Goal: Entertainment & Leisure: Consume media (video, audio)

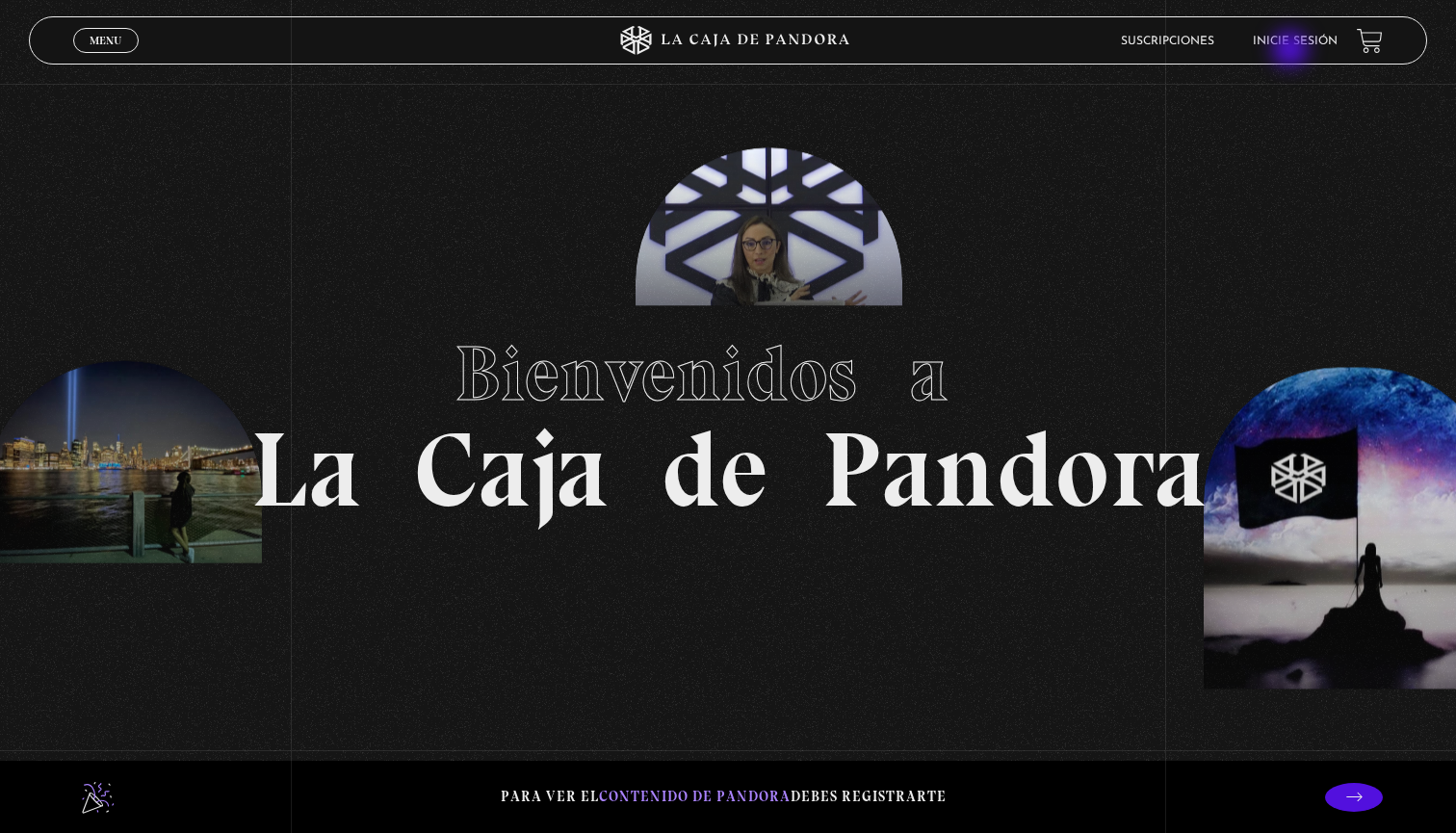
click at [1290, 48] on li "Inicie sesión" at bounding box center [1295, 40] width 85 height 30
click at [1282, 37] on link "Inicie sesión" at bounding box center [1295, 41] width 85 height 12
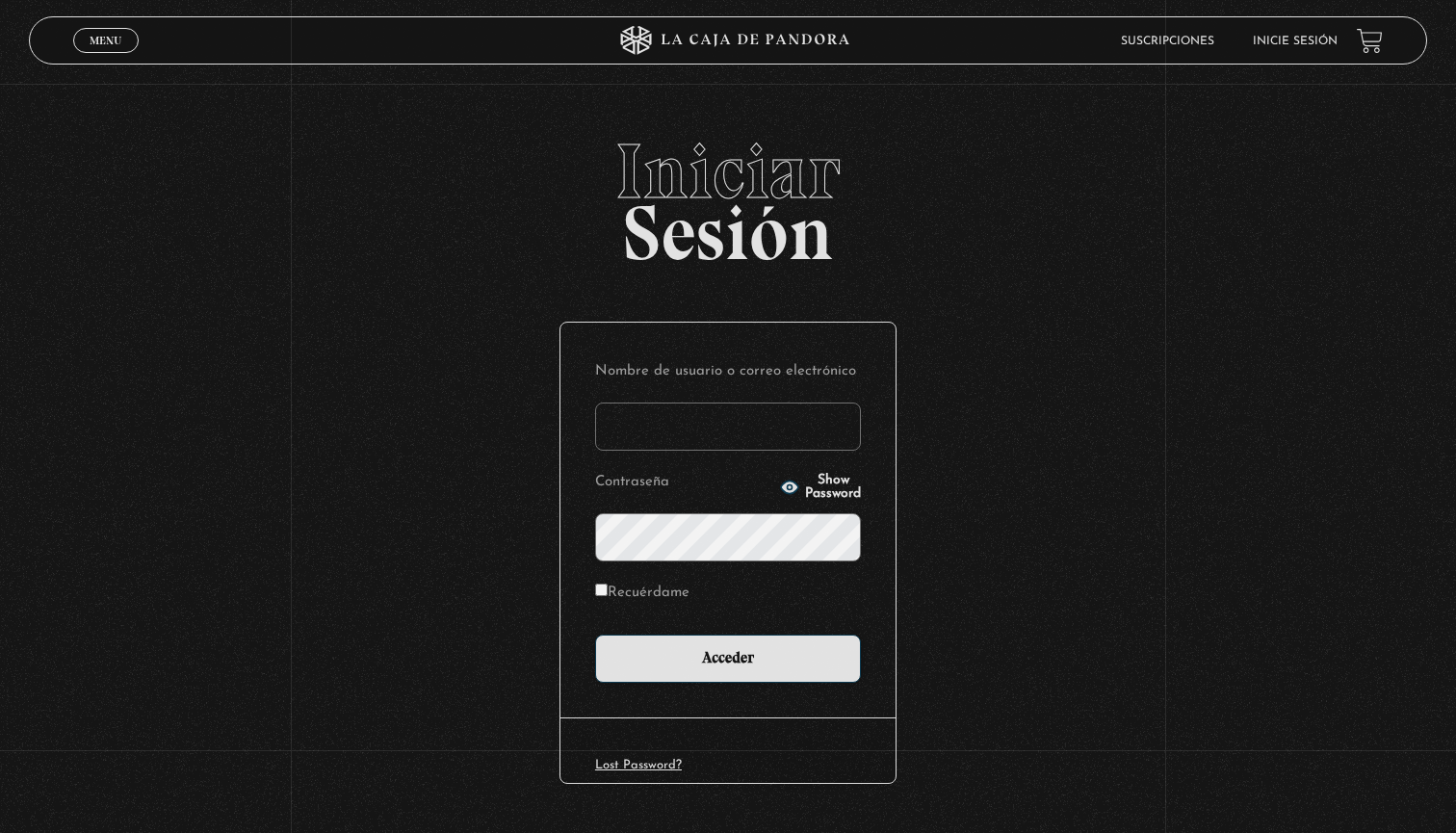
type input "carolina123"
click at [728, 657] on input "Acceder" at bounding box center [727, 658] width 265 height 48
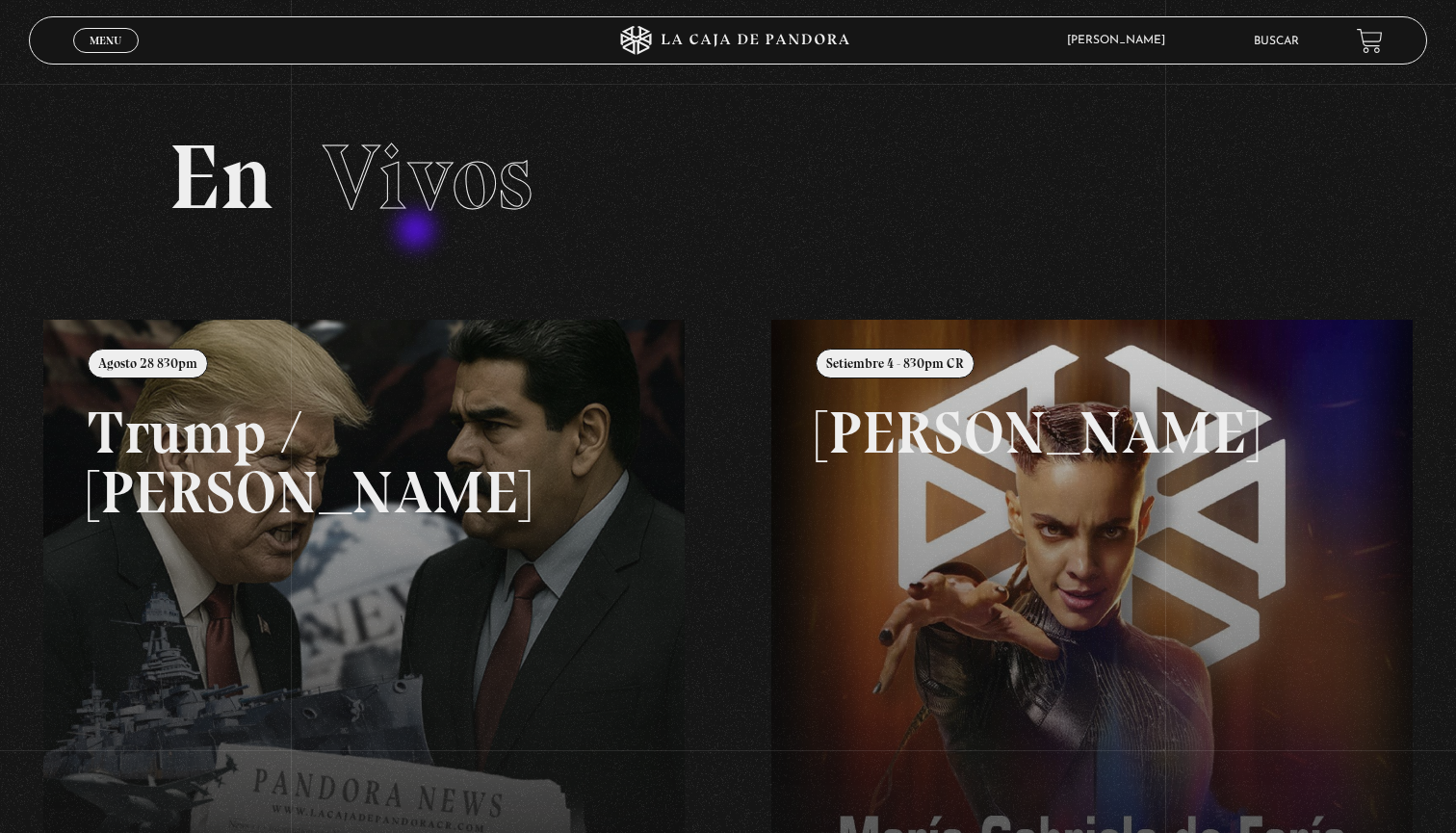
click at [418, 232] on section "En Vivos" at bounding box center [728, 201] width 1456 height 236
click at [420, 205] on span "Vivos" at bounding box center [427, 177] width 210 height 110
click at [197, 195] on h2 "En Vivos" at bounding box center [727, 178] width 1118 height 92
click at [117, 38] on span "Menu" at bounding box center [106, 40] width 32 height 12
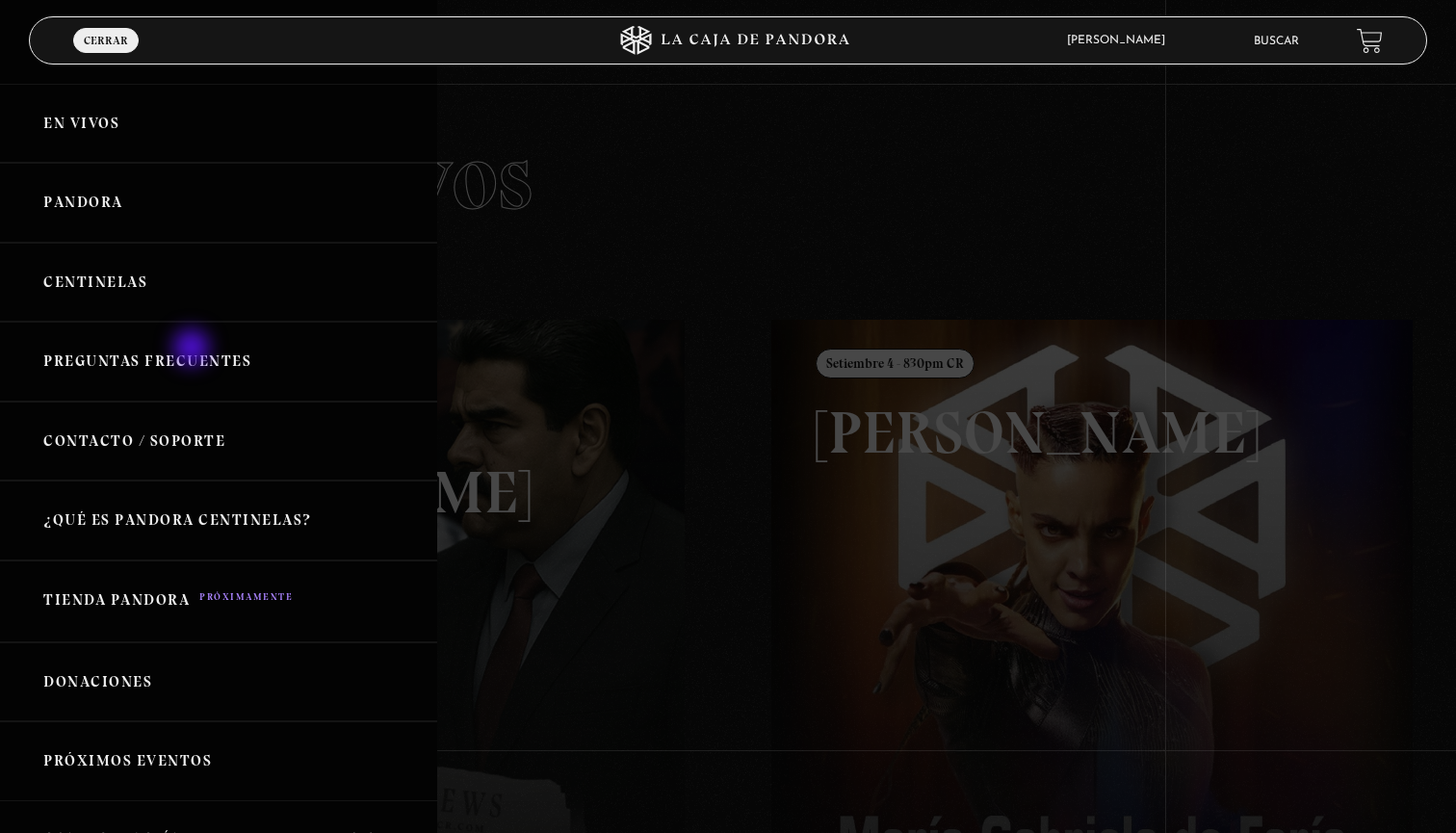
click at [193, 349] on link "Preguntas Frecuentes" at bounding box center [218, 361] width 437 height 80
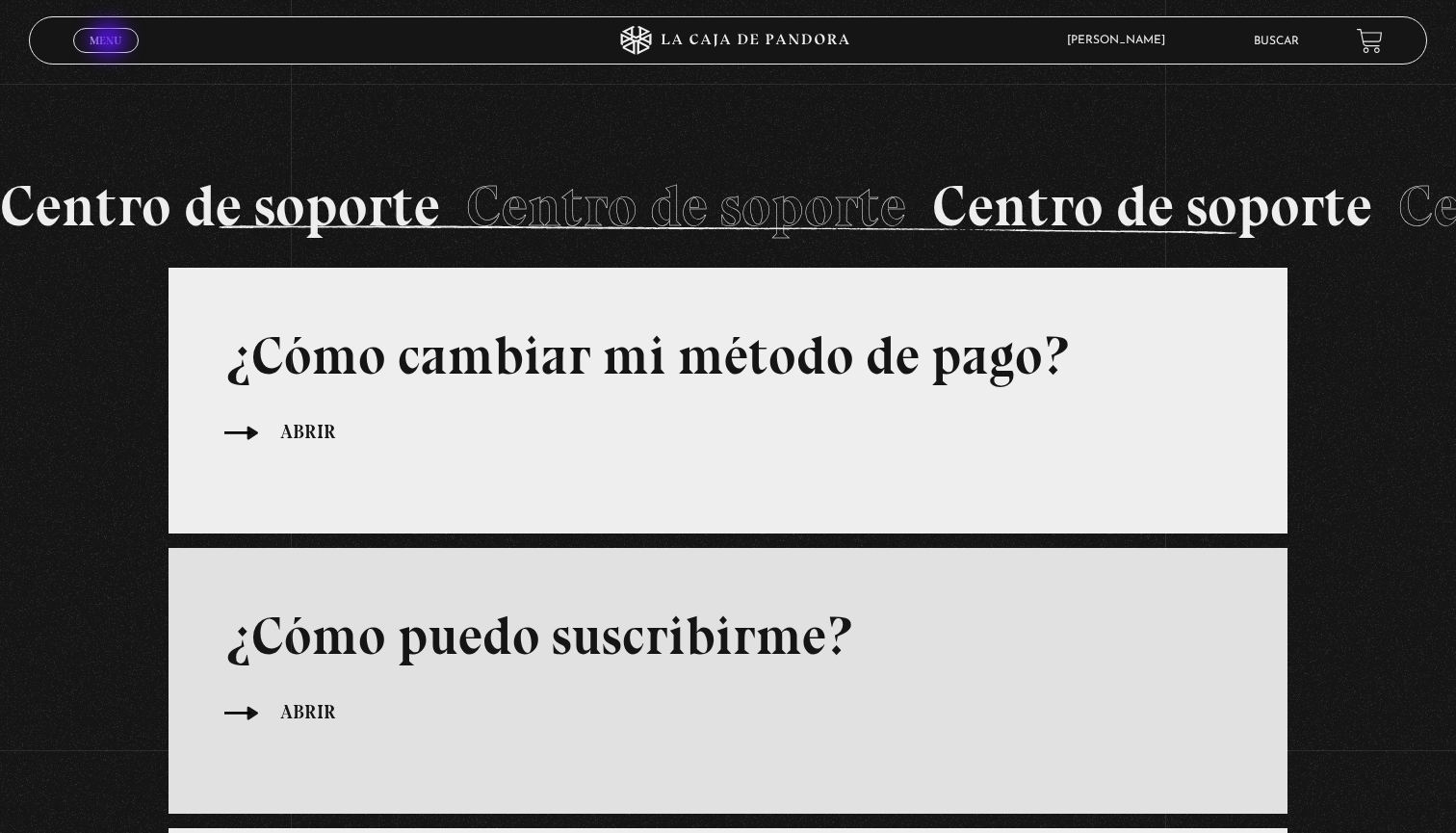
click at [109, 41] on span "Menu" at bounding box center [106, 40] width 32 height 12
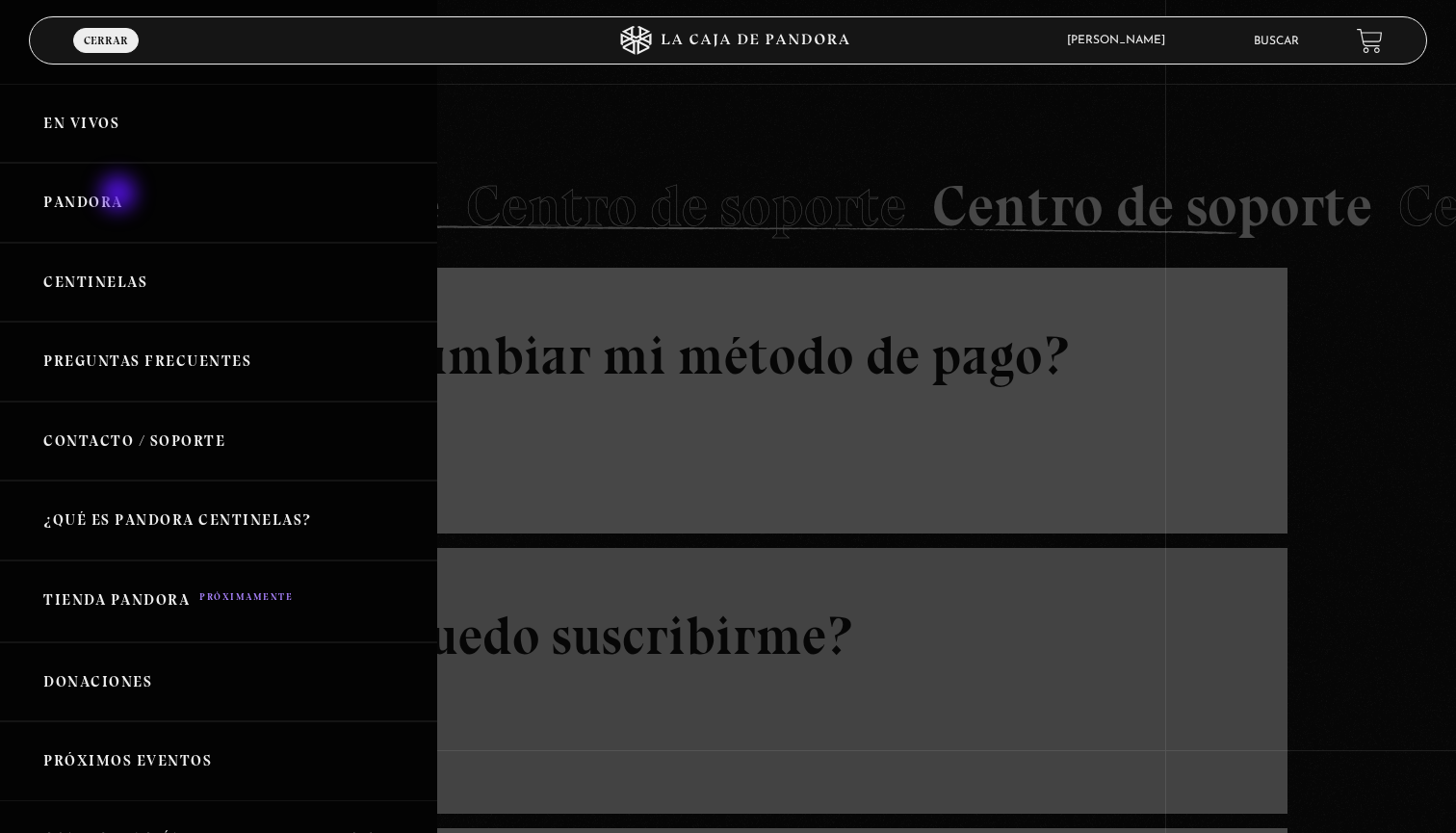
click at [120, 196] on link "Pandora" at bounding box center [218, 202] width 437 height 80
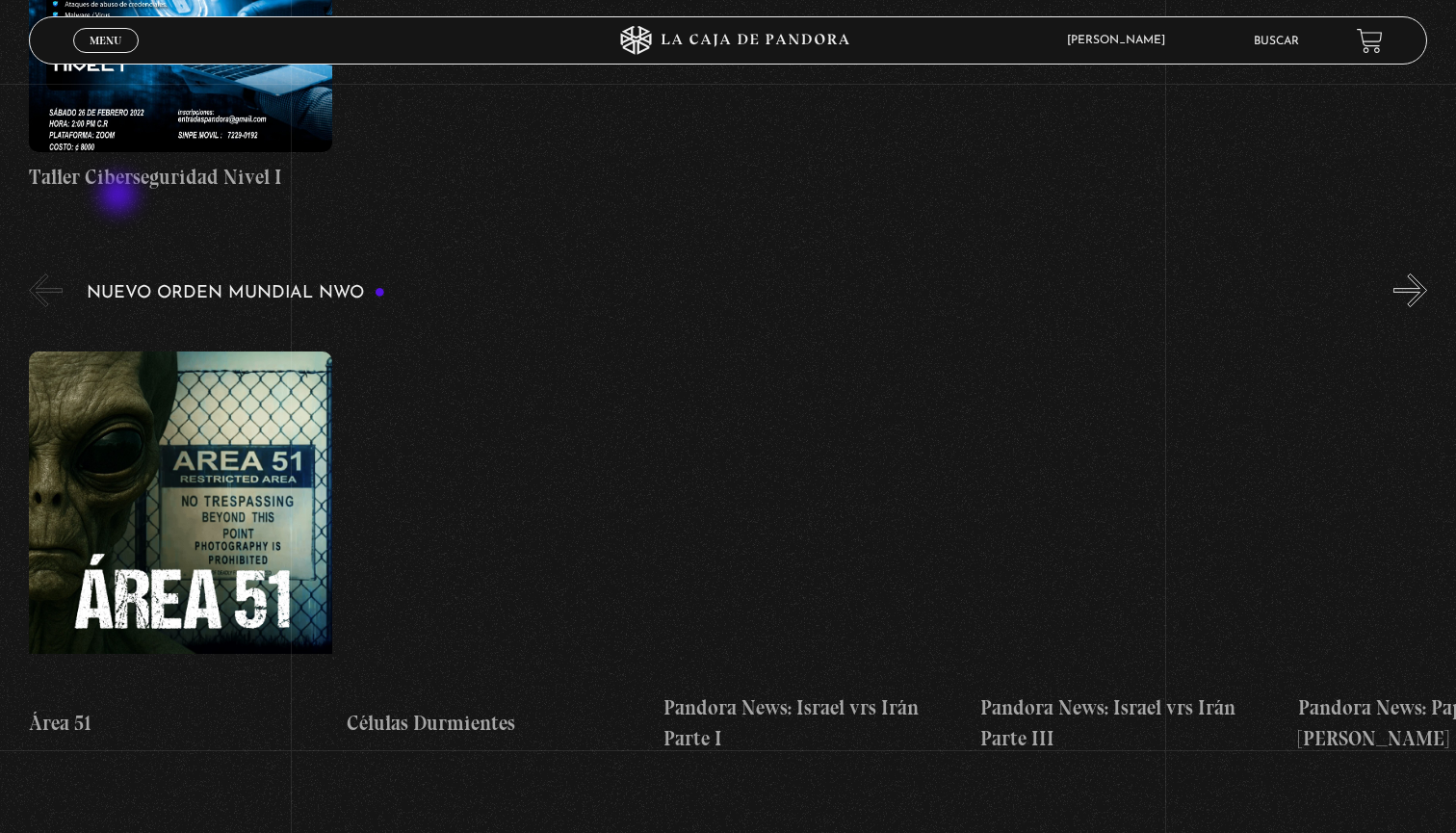
scroll to position [1237, 0]
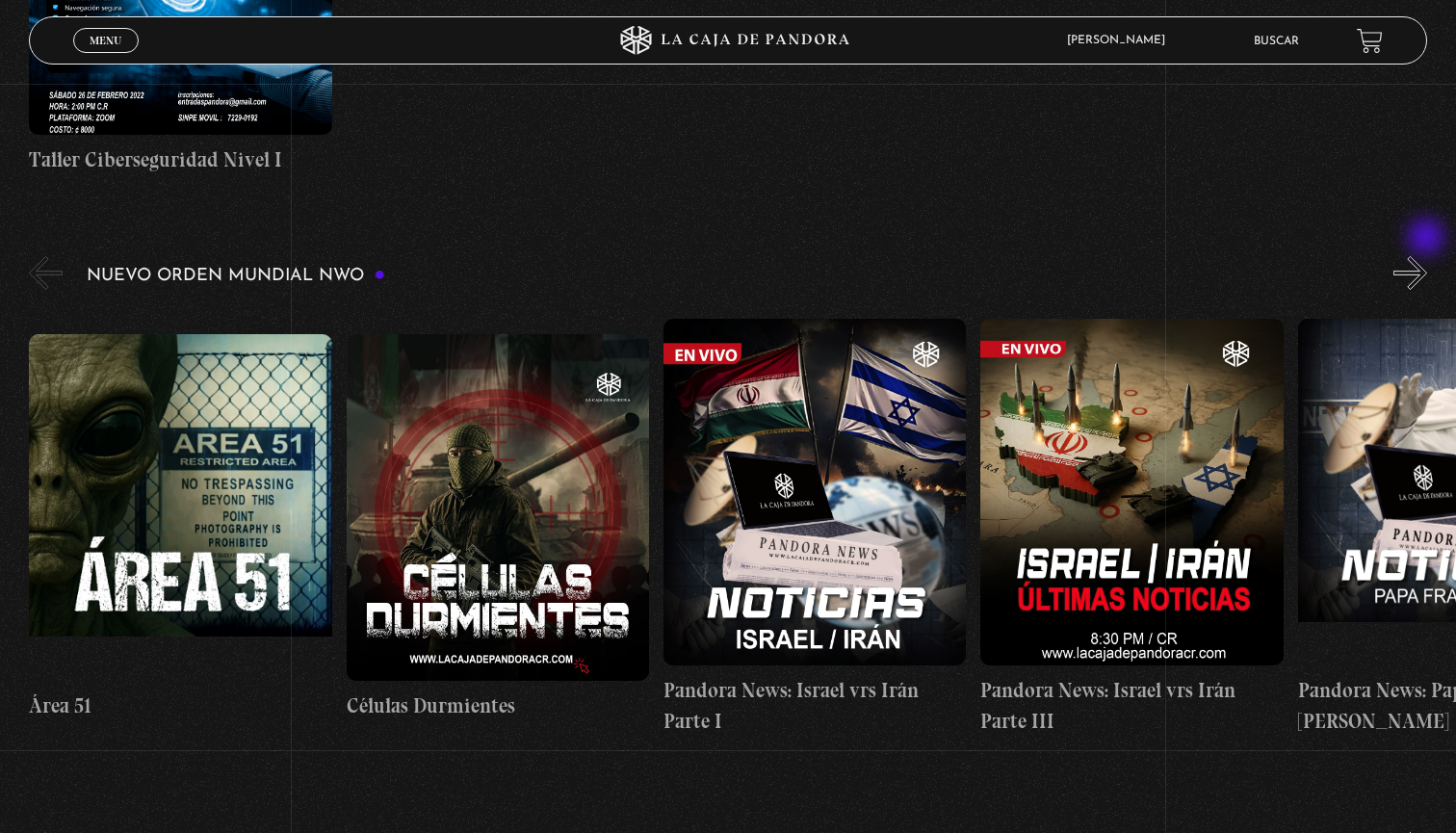
click at [1428, 253] on div "Nuevo Orden Mundial NWO 2023" at bounding box center [742, 502] width 1427 height 500
click at [1417, 257] on button "»" at bounding box center [1411, 273] width 34 height 34
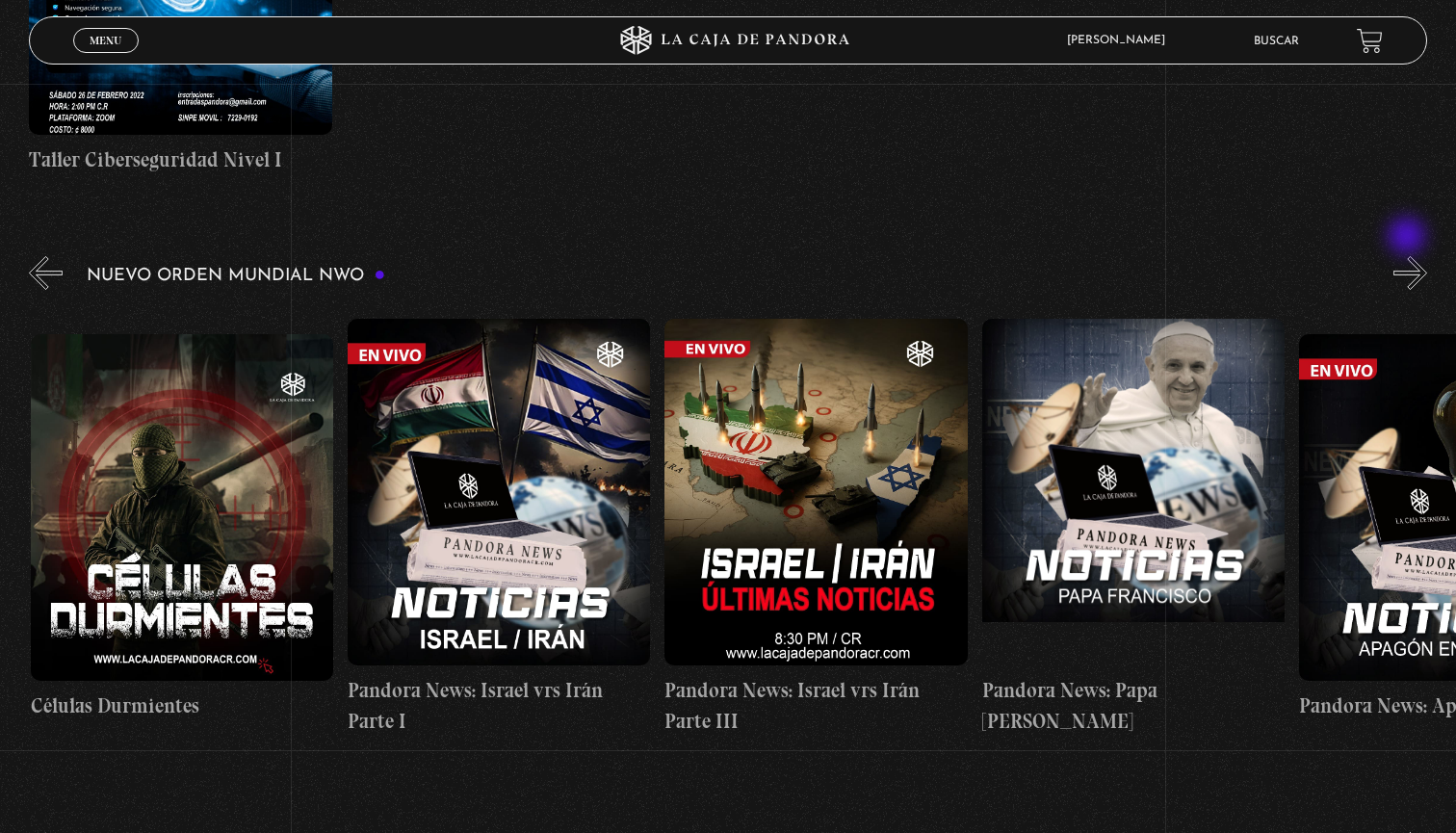
scroll to position [0, 317]
click at [1409, 257] on button "»" at bounding box center [1411, 273] width 34 height 34
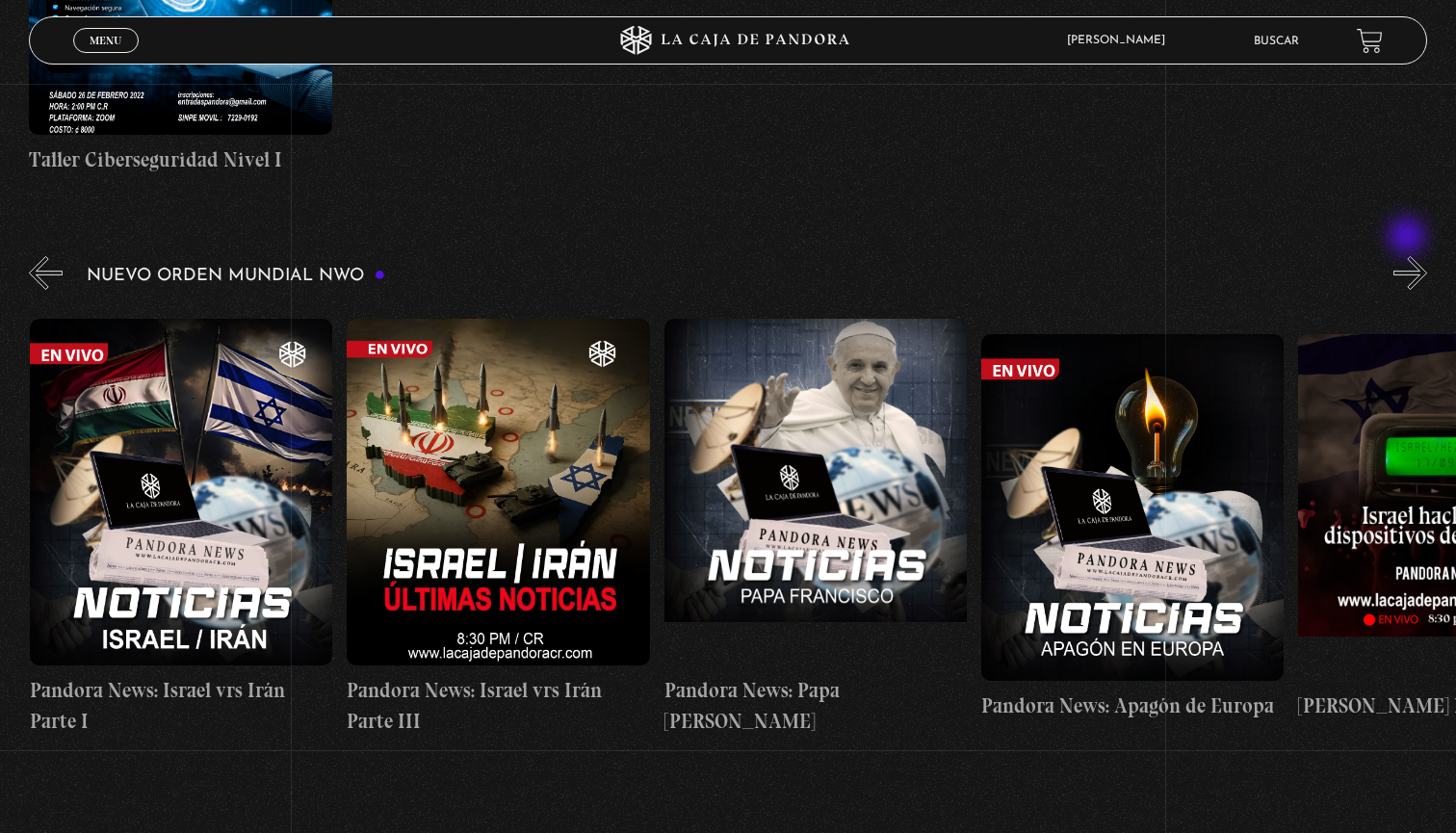
click at [1412, 257] on button "»" at bounding box center [1411, 273] width 34 height 34
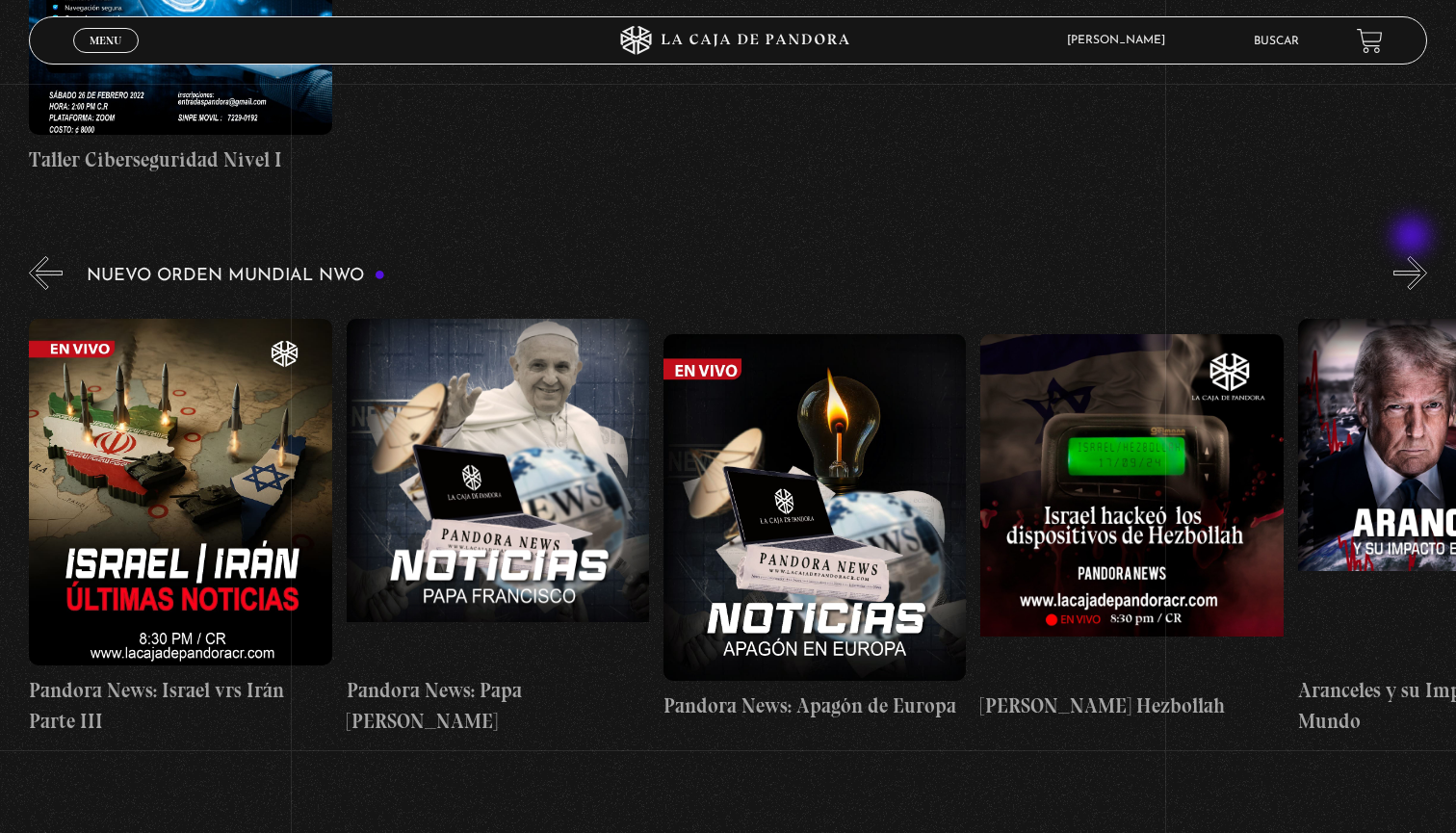
click at [1414, 257] on button "»" at bounding box center [1411, 273] width 34 height 34
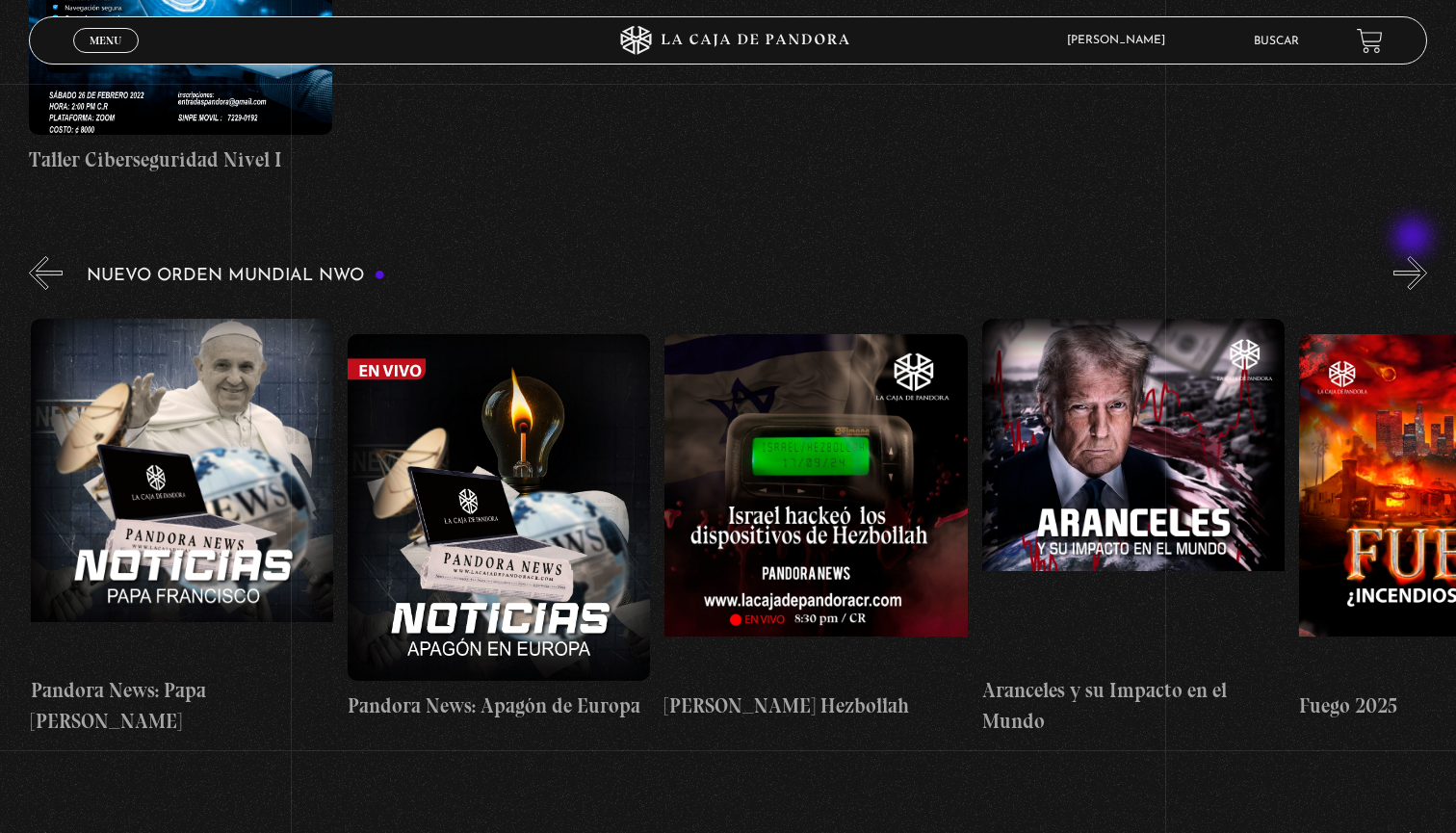
click at [1415, 257] on button "»" at bounding box center [1411, 273] width 34 height 34
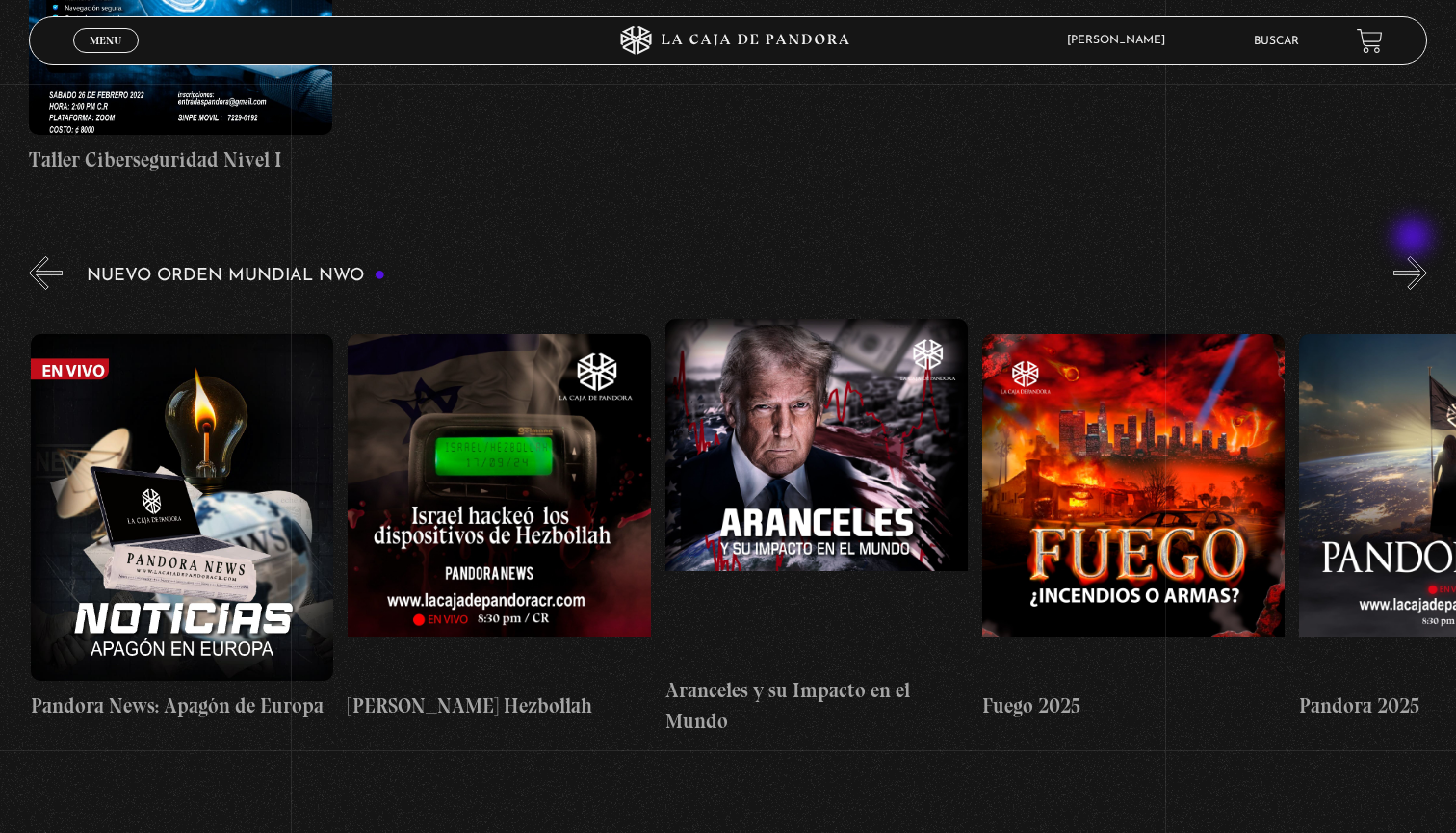
scroll to position [0, 1585]
click at [1419, 257] on button "»" at bounding box center [1411, 273] width 34 height 34
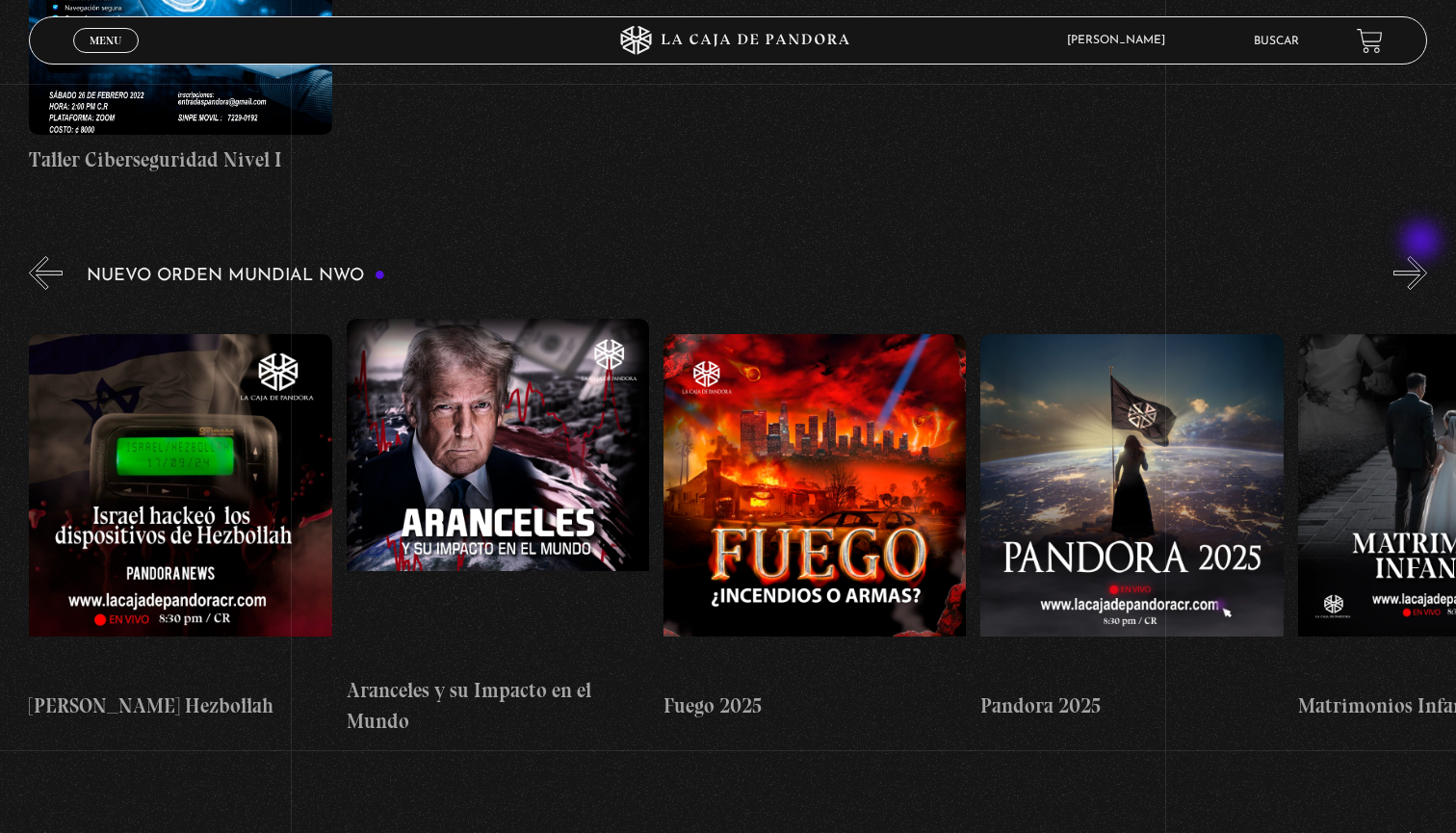
click at [1423, 257] on button "»" at bounding box center [1411, 273] width 34 height 34
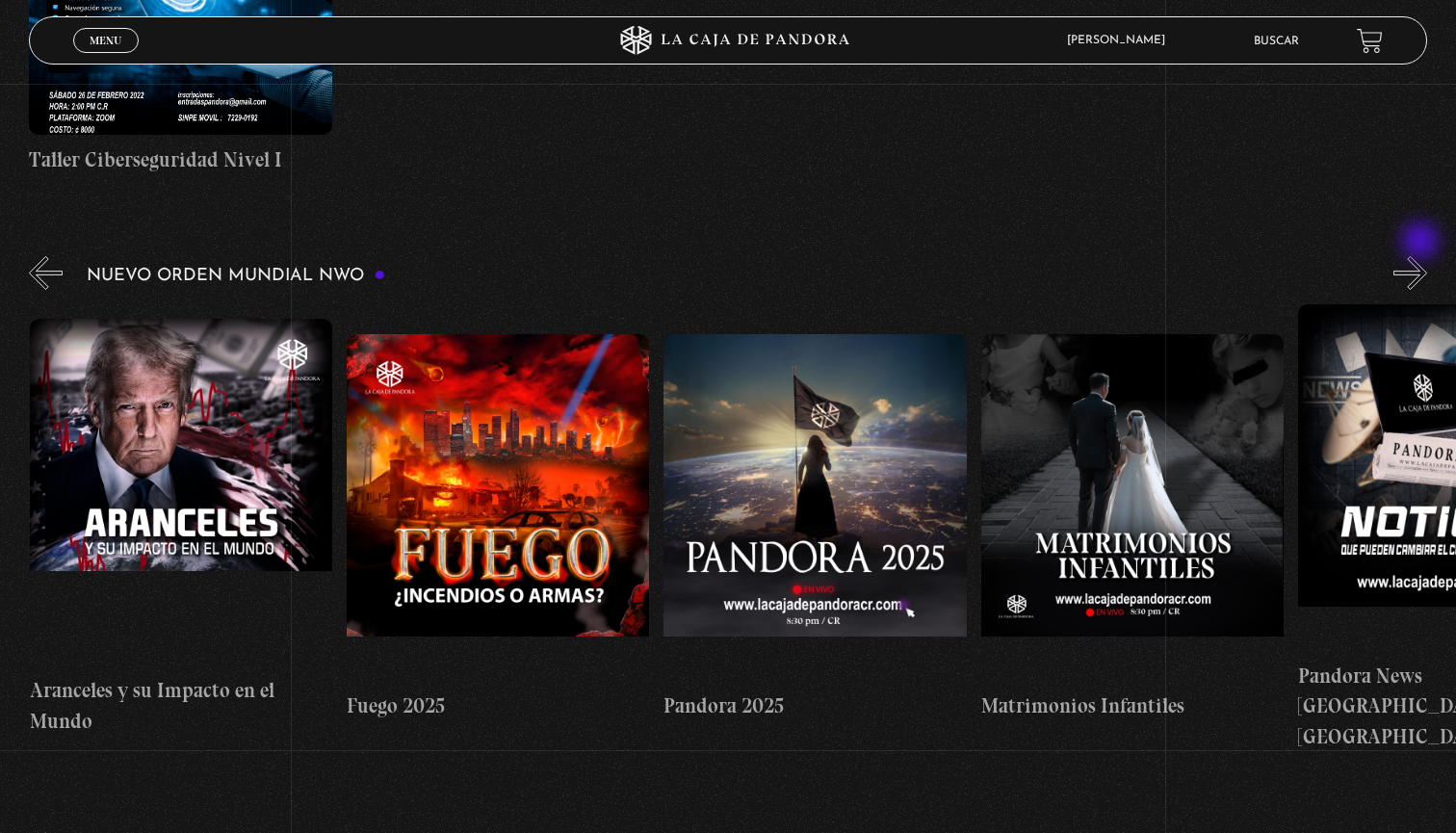
click at [1422, 257] on button "»" at bounding box center [1411, 273] width 34 height 34
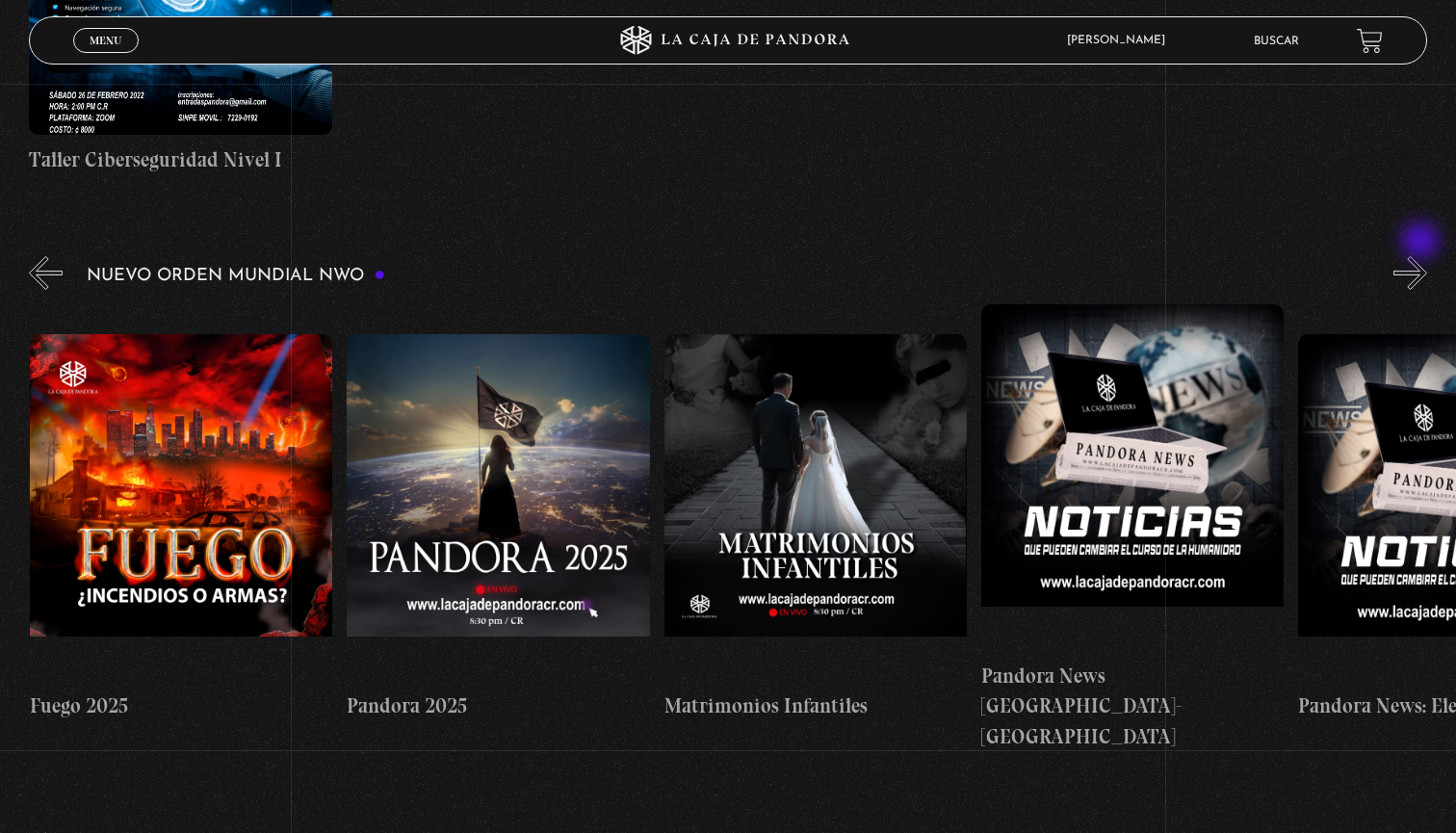
click at [1422, 257] on button "»" at bounding box center [1411, 273] width 34 height 34
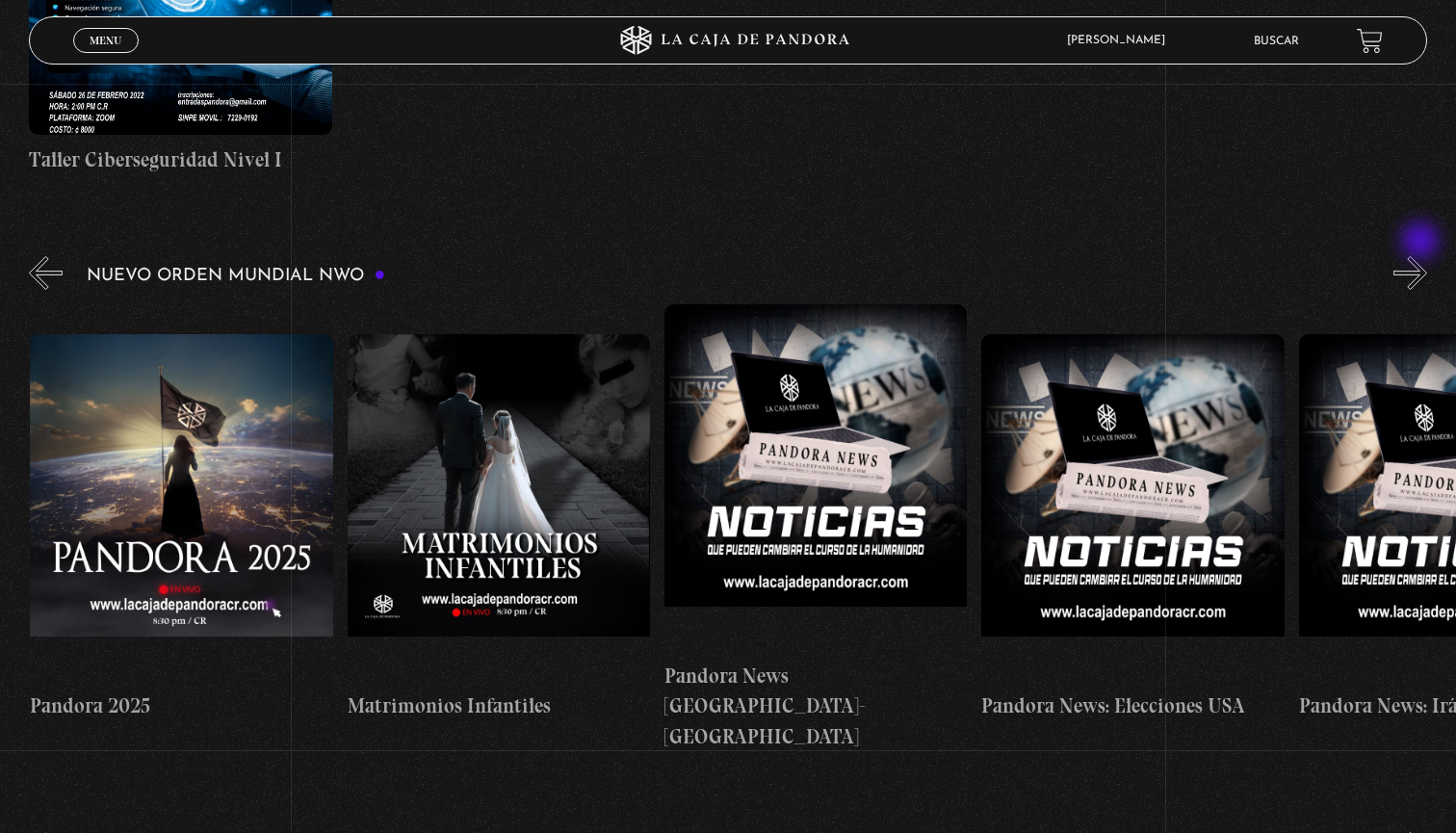
click at [1422, 257] on button "»" at bounding box center [1411, 273] width 34 height 34
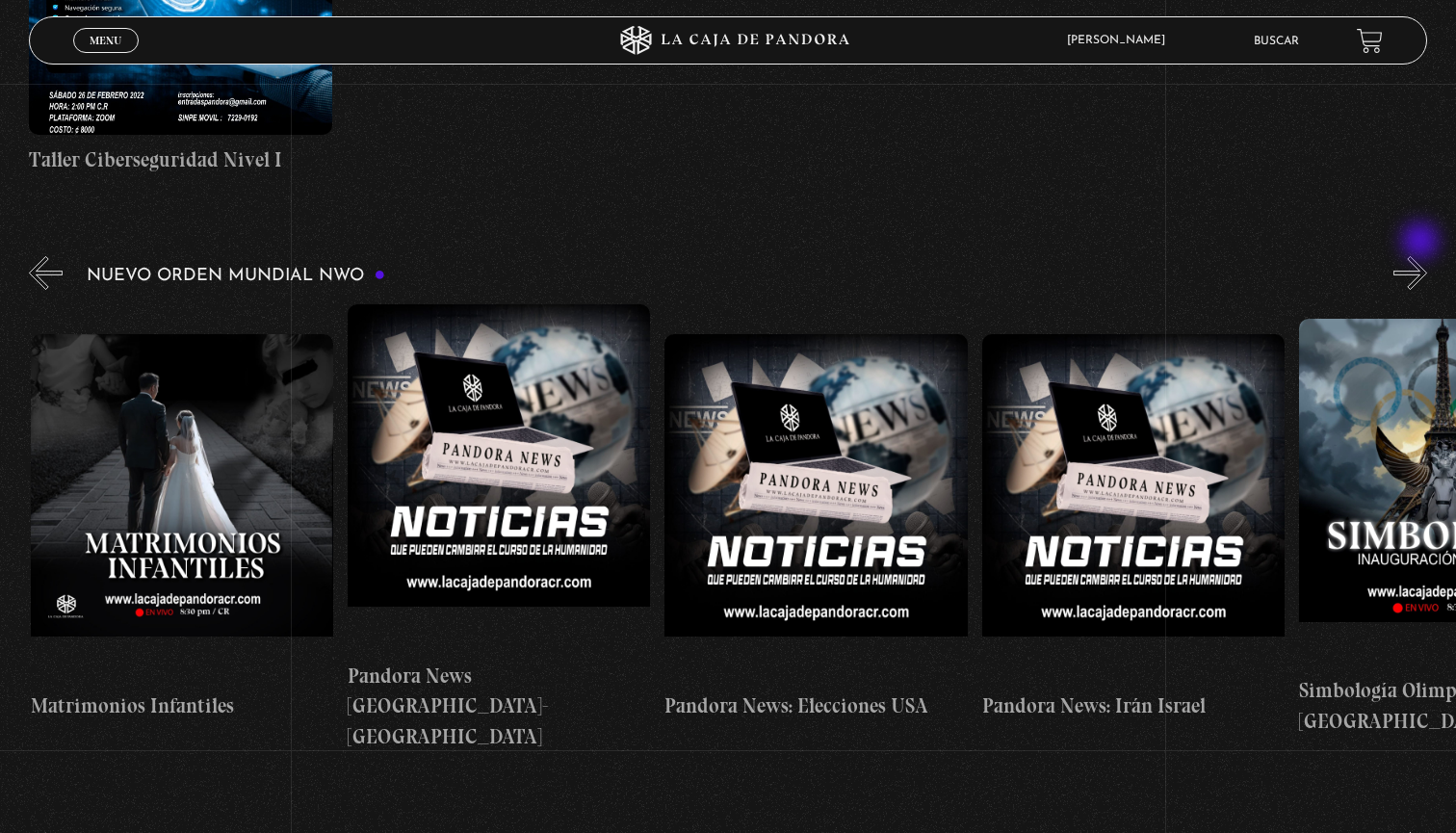
click at [1422, 257] on button "»" at bounding box center [1411, 273] width 34 height 34
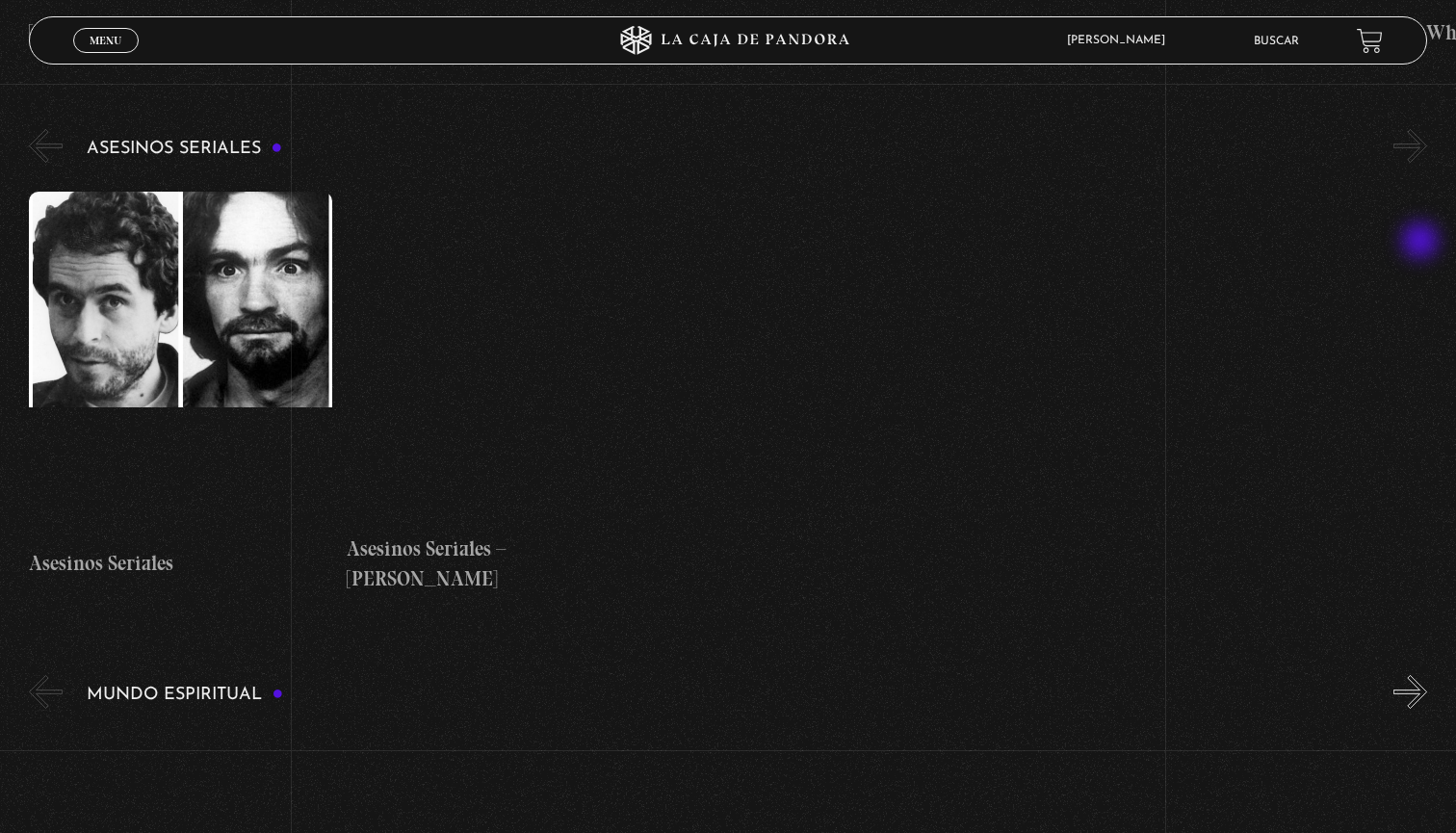
scroll to position [6353, 0]
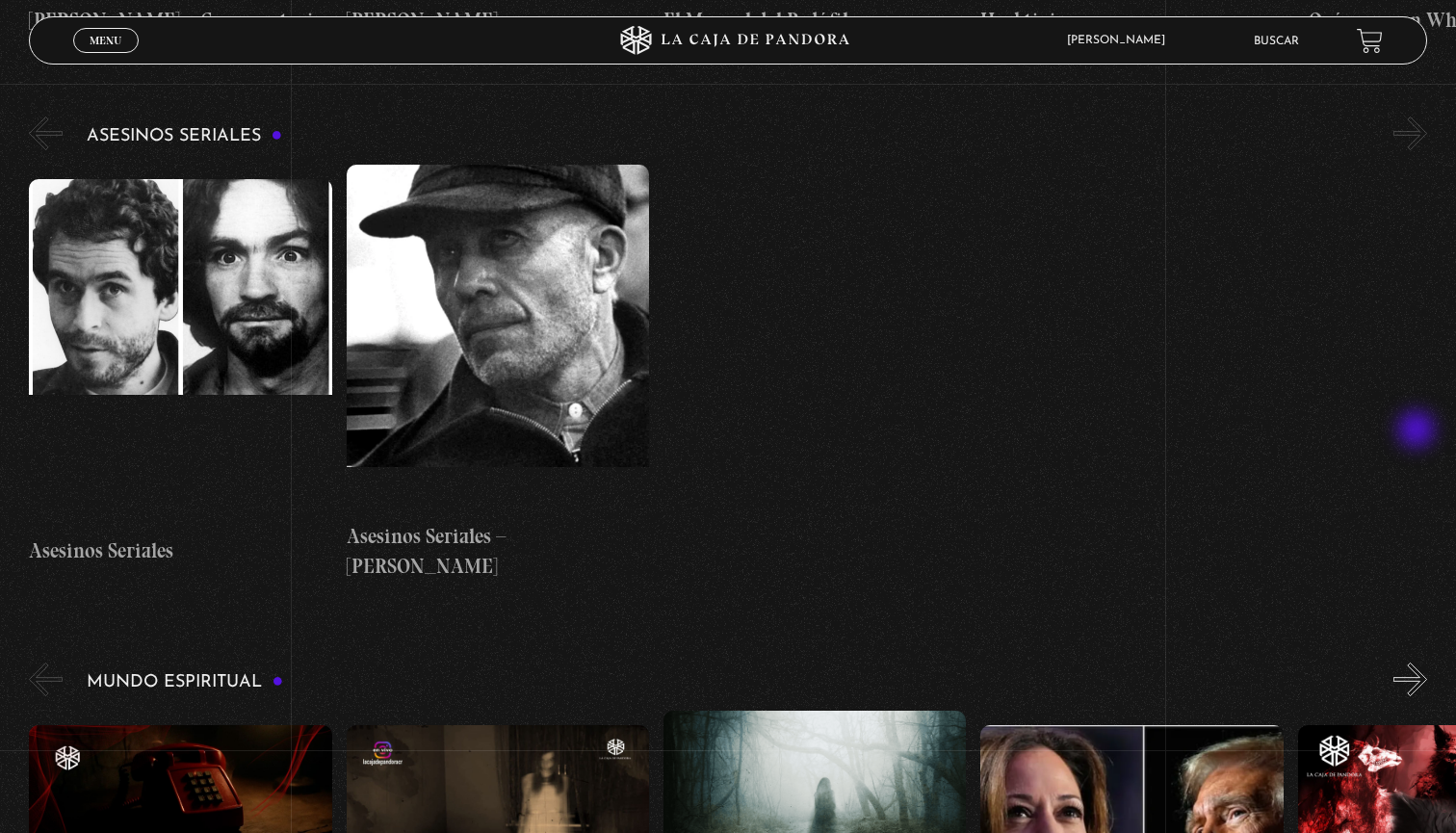
click at [1419, 663] on button "»" at bounding box center [1411, 680] width 34 height 34
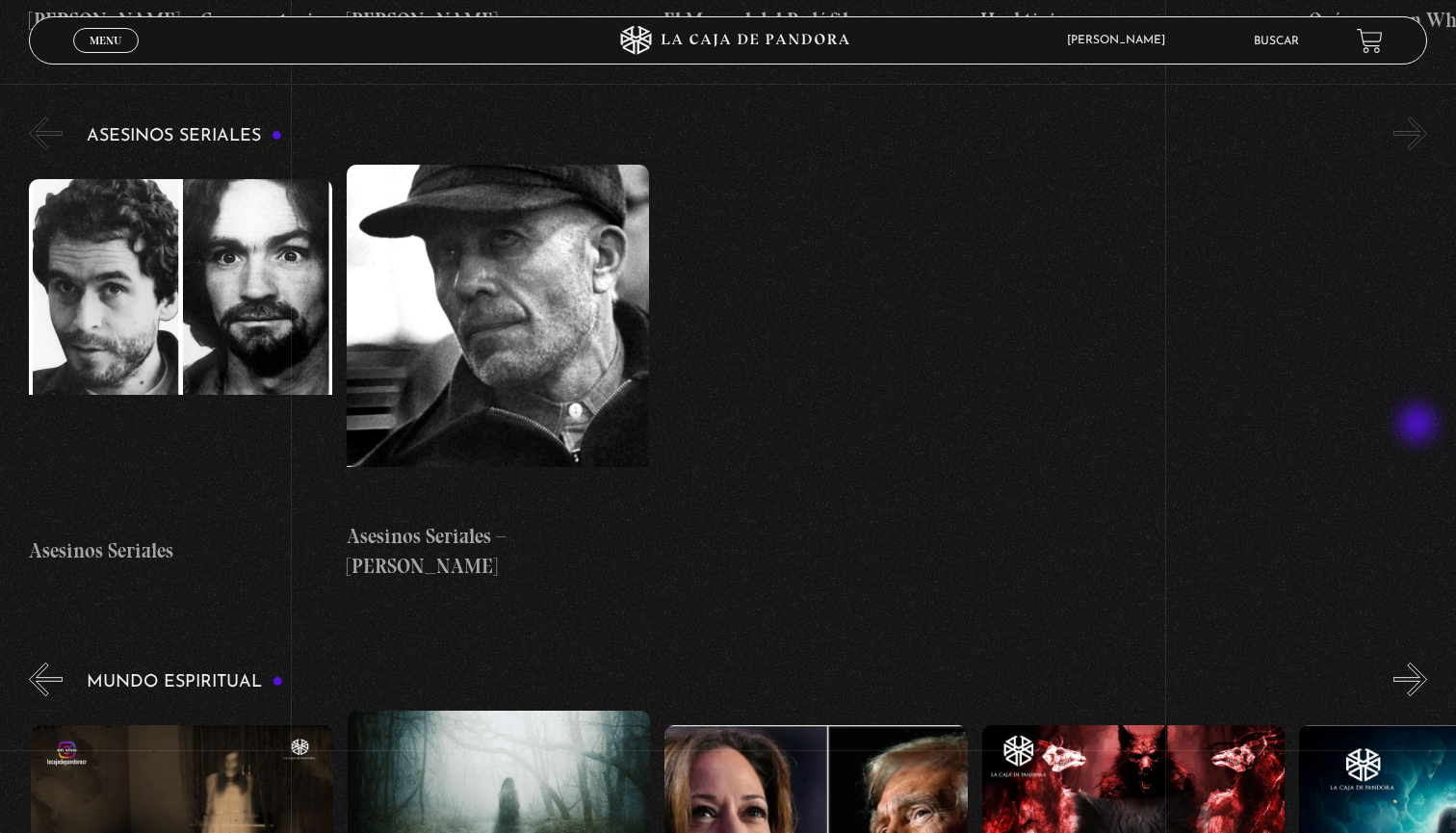
click at [1420, 663] on button "»" at bounding box center [1411, 680] width 34 height 34
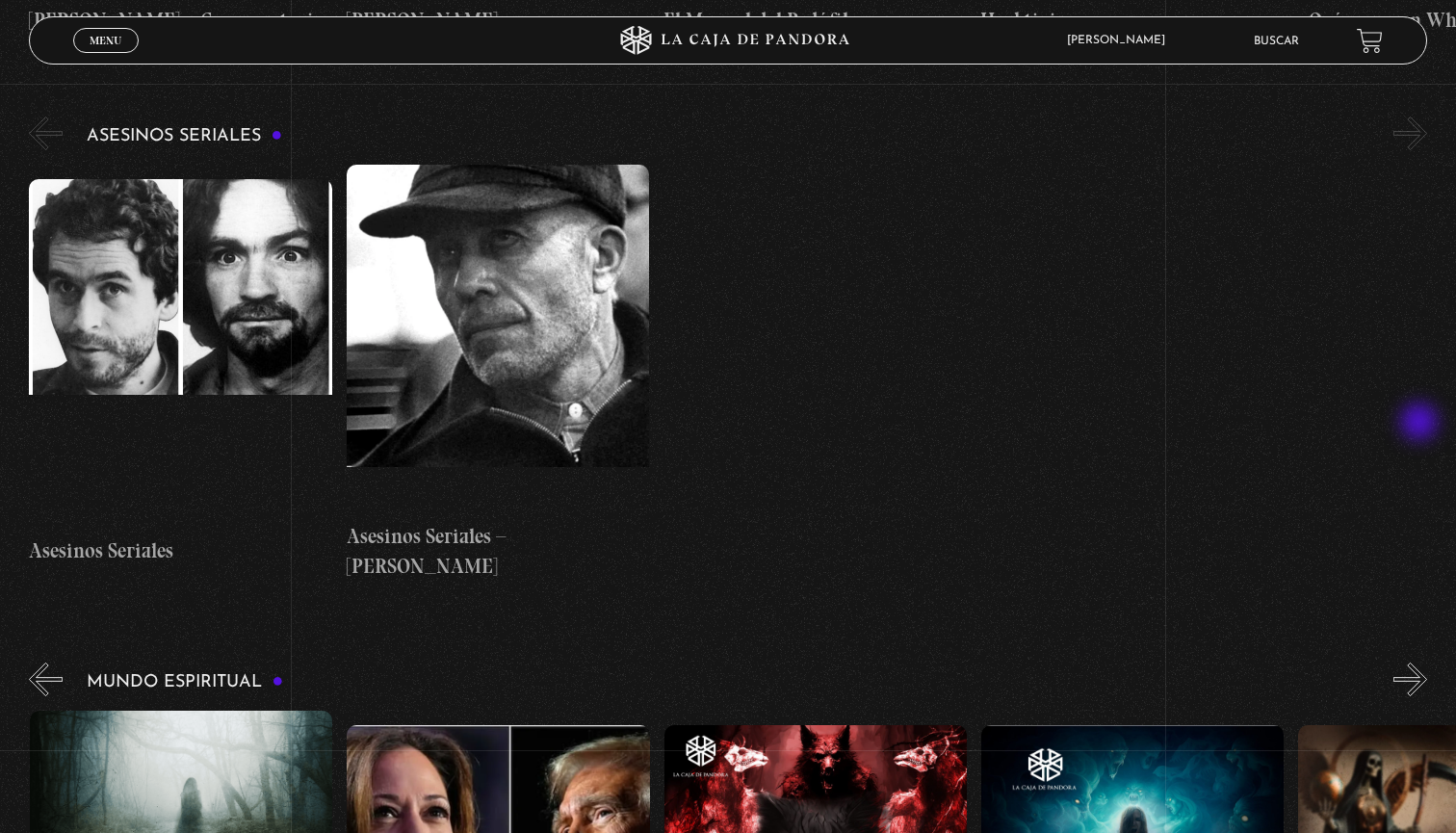
click at [1421, 663] on button "»" at bounding box center [1411, 680] width 34 height 34
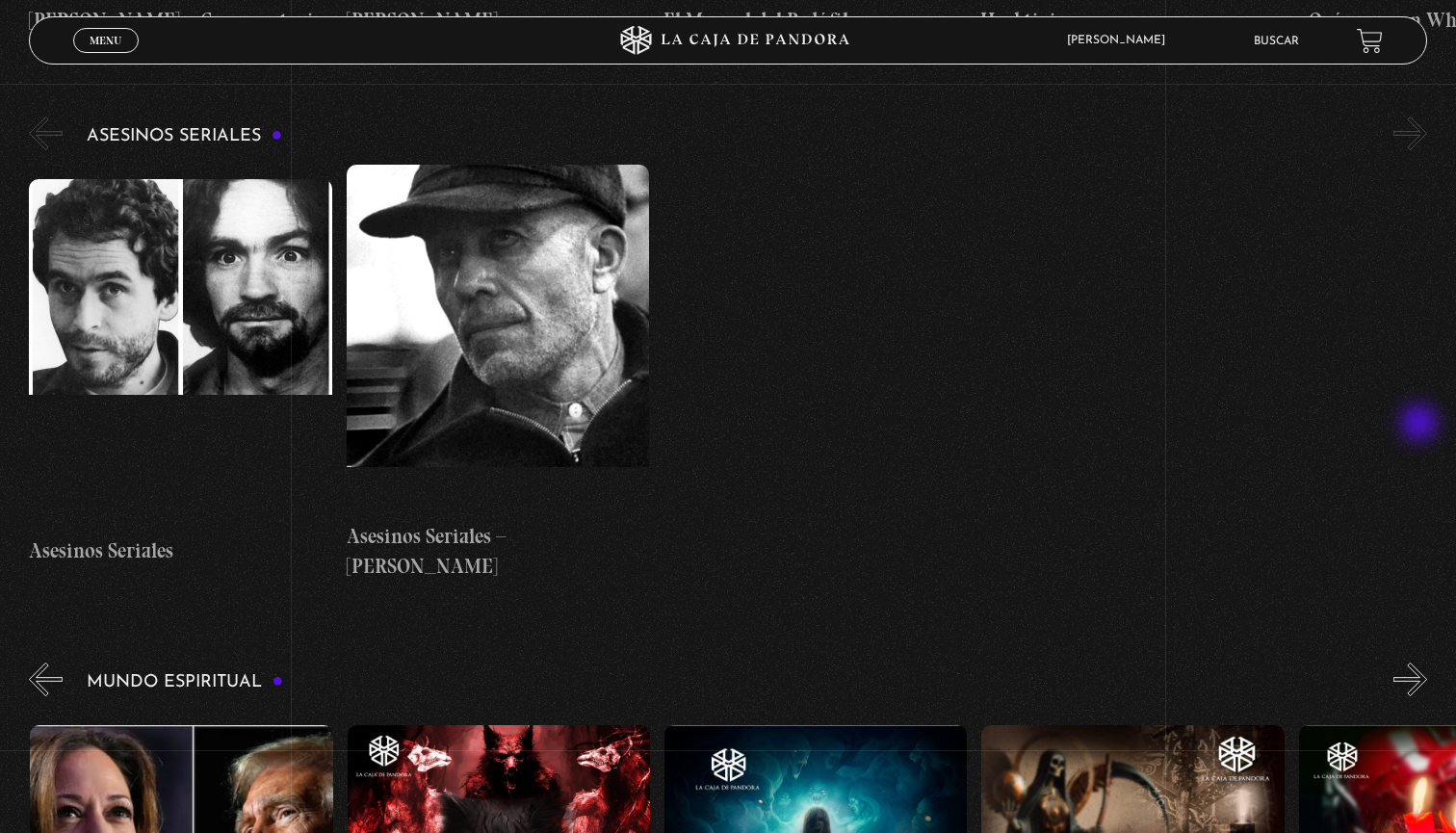
click at [1421, 663] on button "»" at bounding box center [1411, 680] width 34 height 34
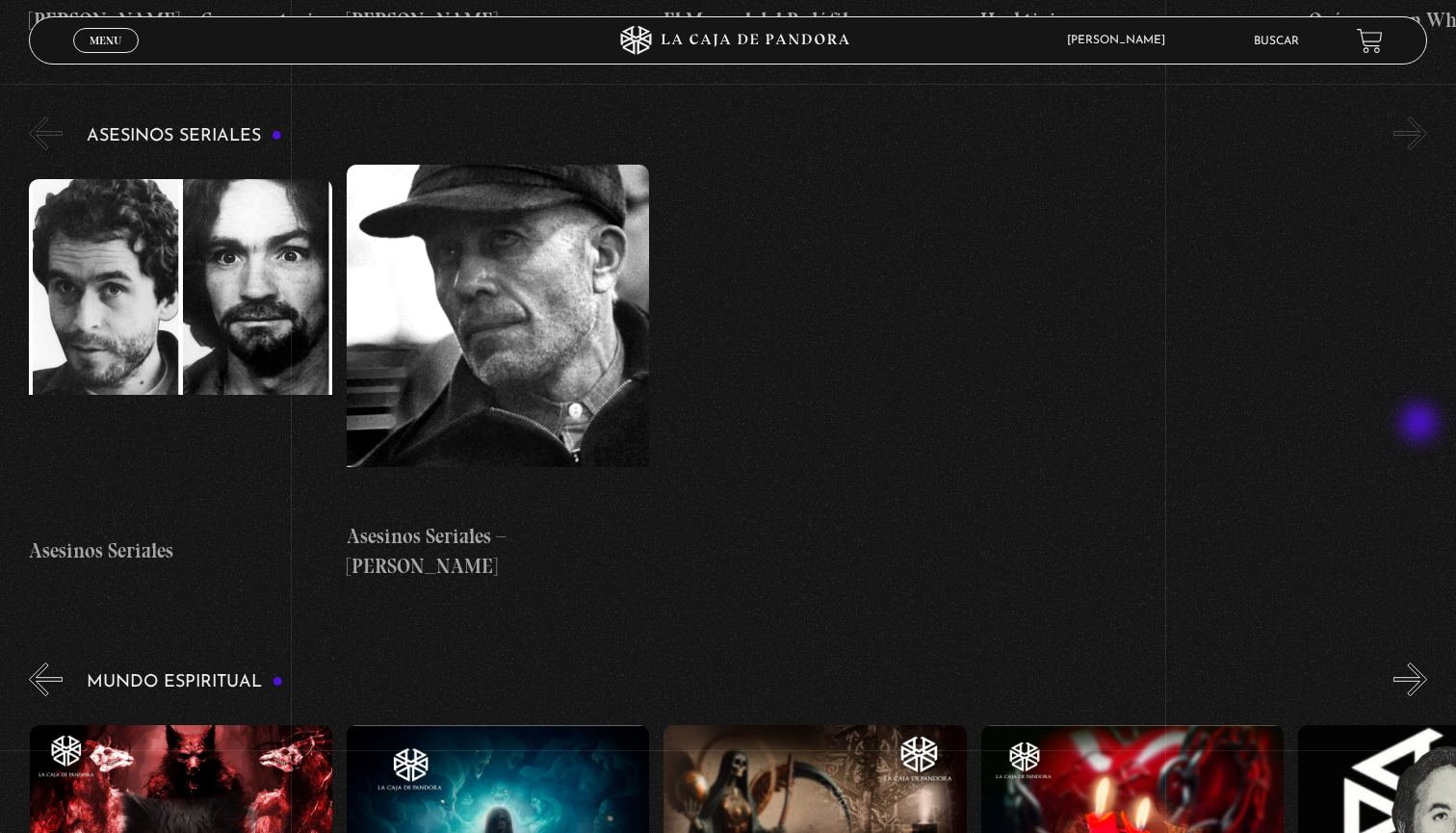
click at [1421, 663] on button "»" at bounding box center [1411, 680] width 34 height 34
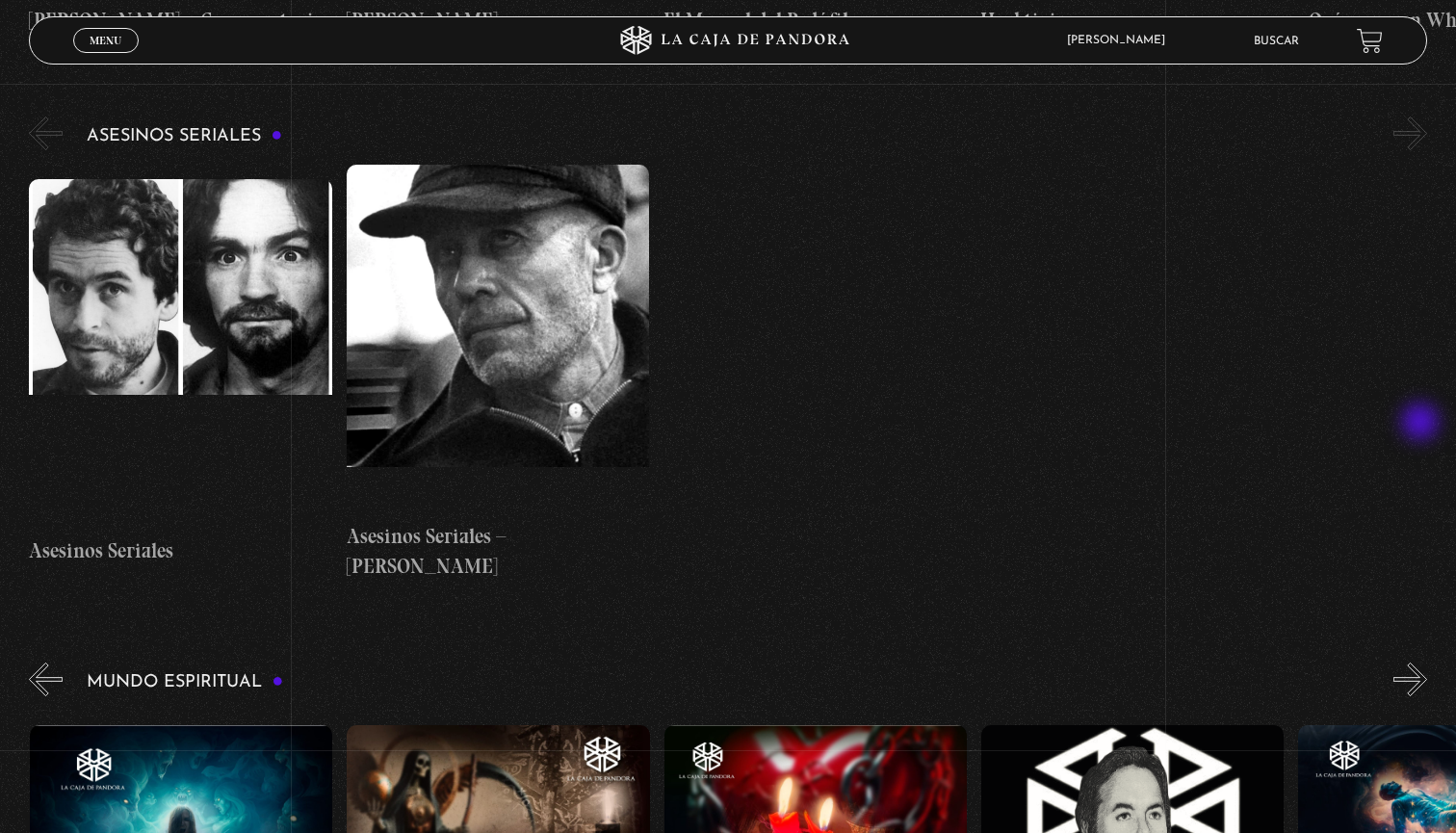
click at [1422, 663] on button "»" at bounding box center [1411, 680] width 34 height 34
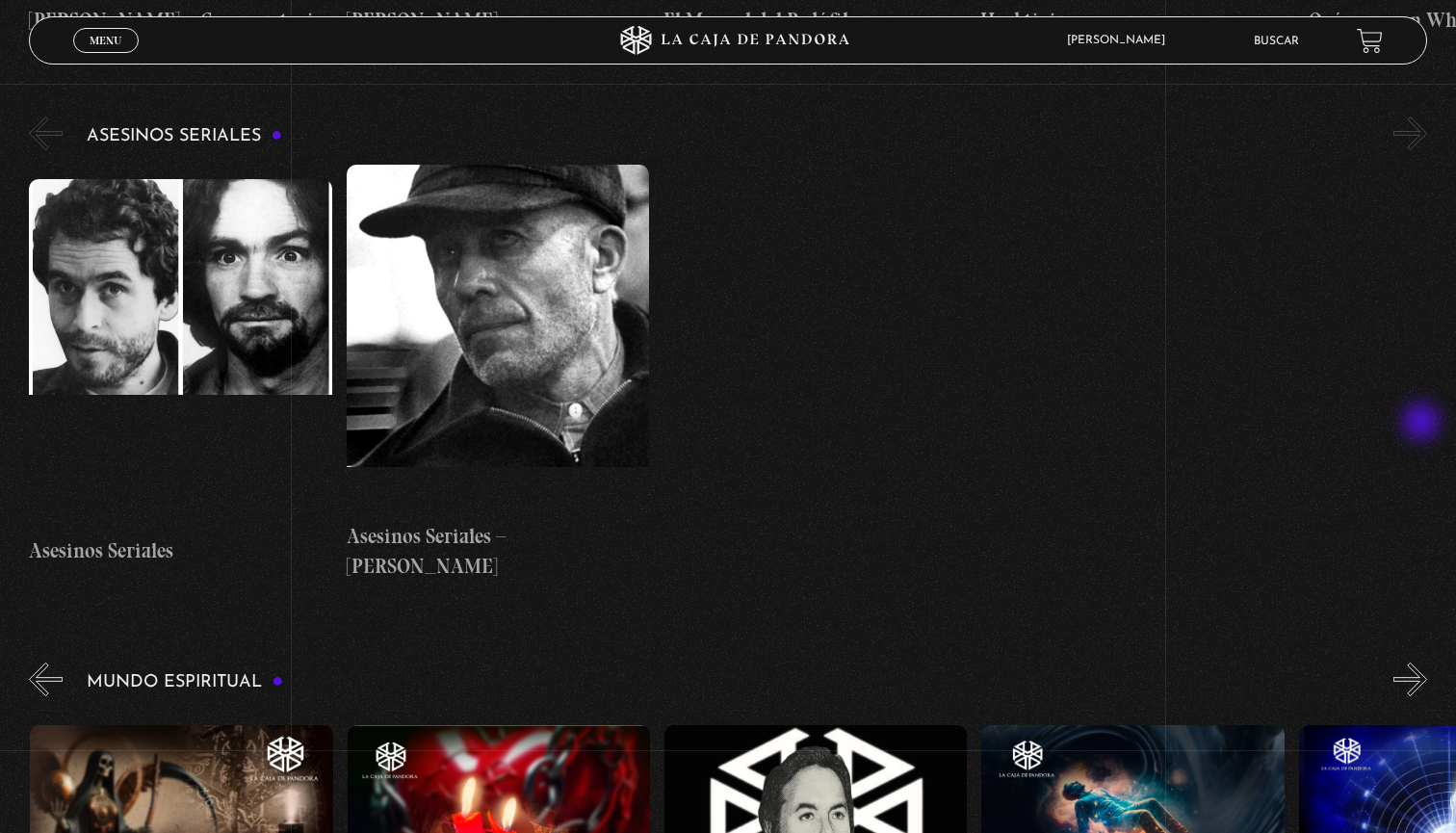
scroll to position [0, 1903]
click at [1423, 663] on button "»" at bounding box center [1411, 680] width 34 height 34
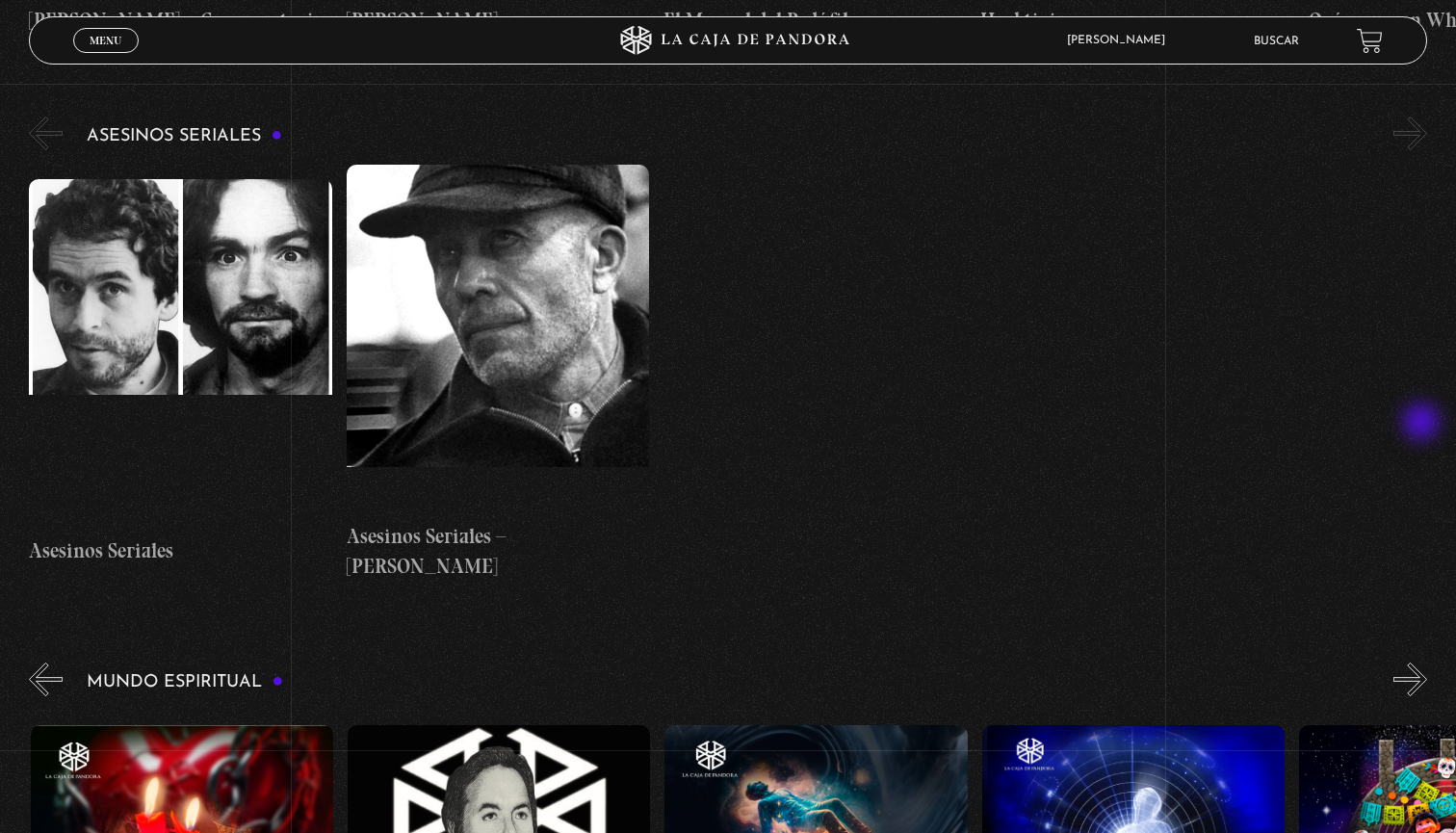
scroll to position [0, 2220]
click at [1423, 663] on button "»" at bounding box center [1411, 680] width 34 height 34
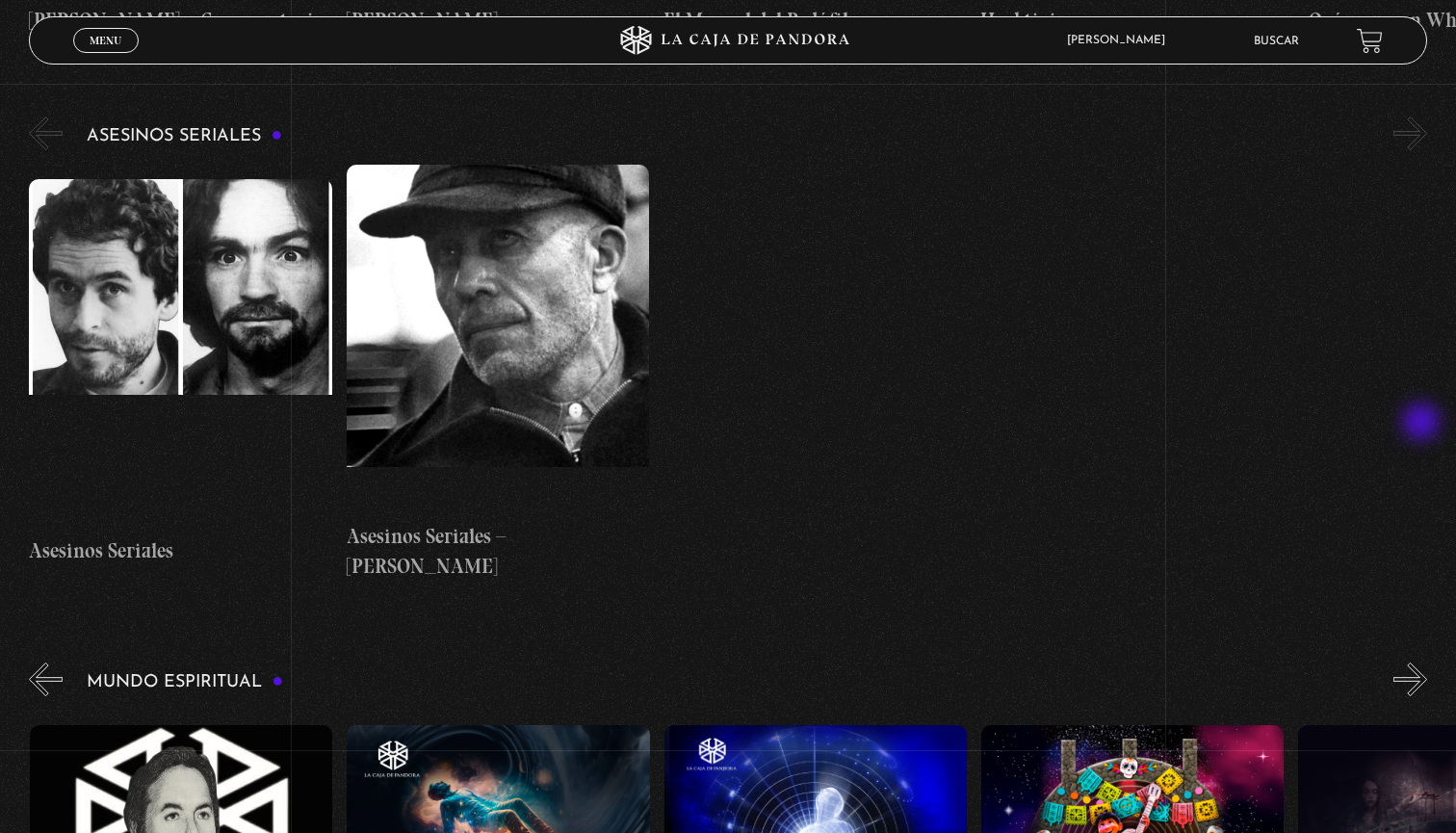
click at [1423, 663] on button "»" at bounding box center [1411, 680] width 34 height 34
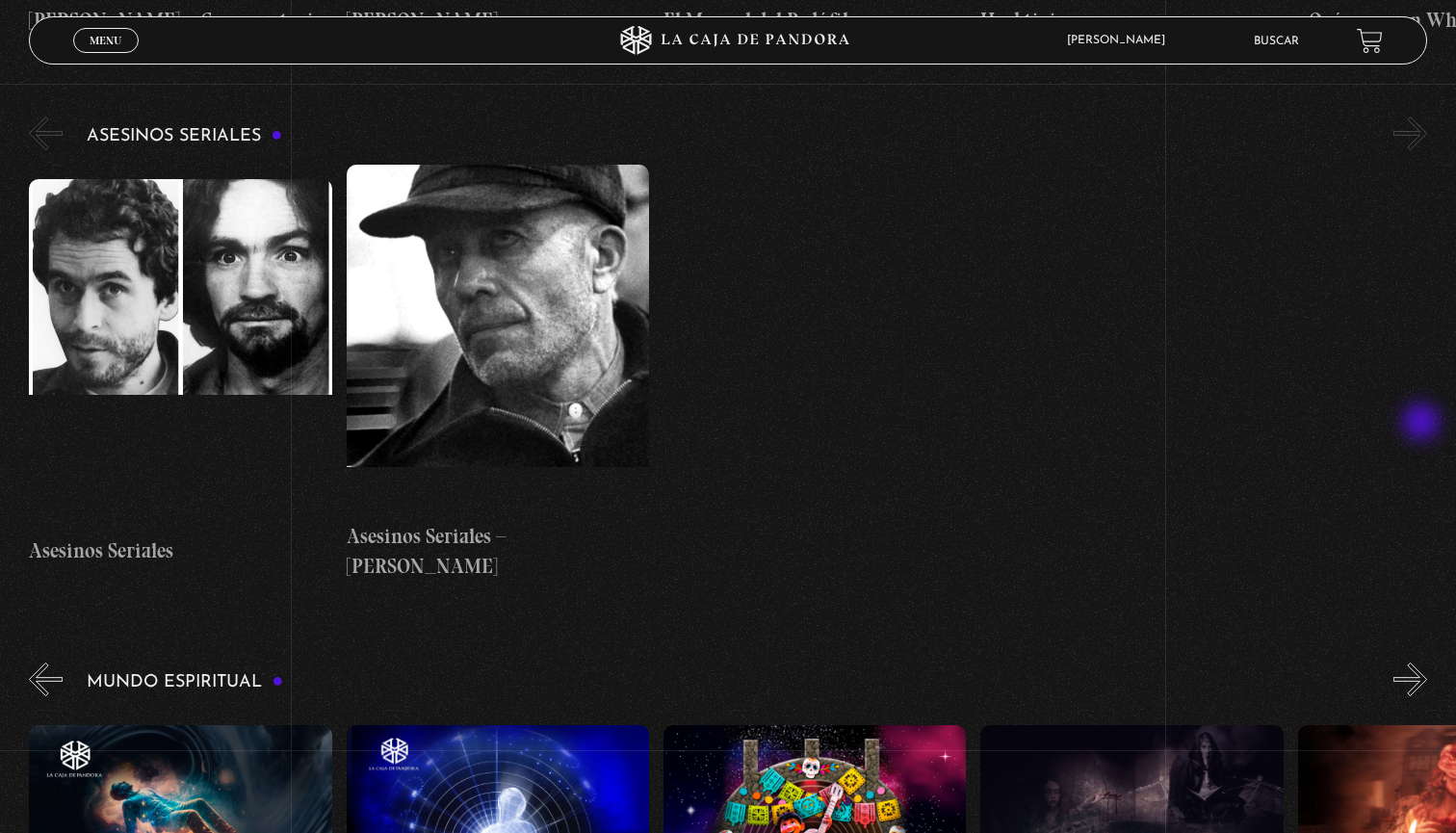
click at [1423, 663] on button "»" at bounding box center [1411, 680] width 34 height 34
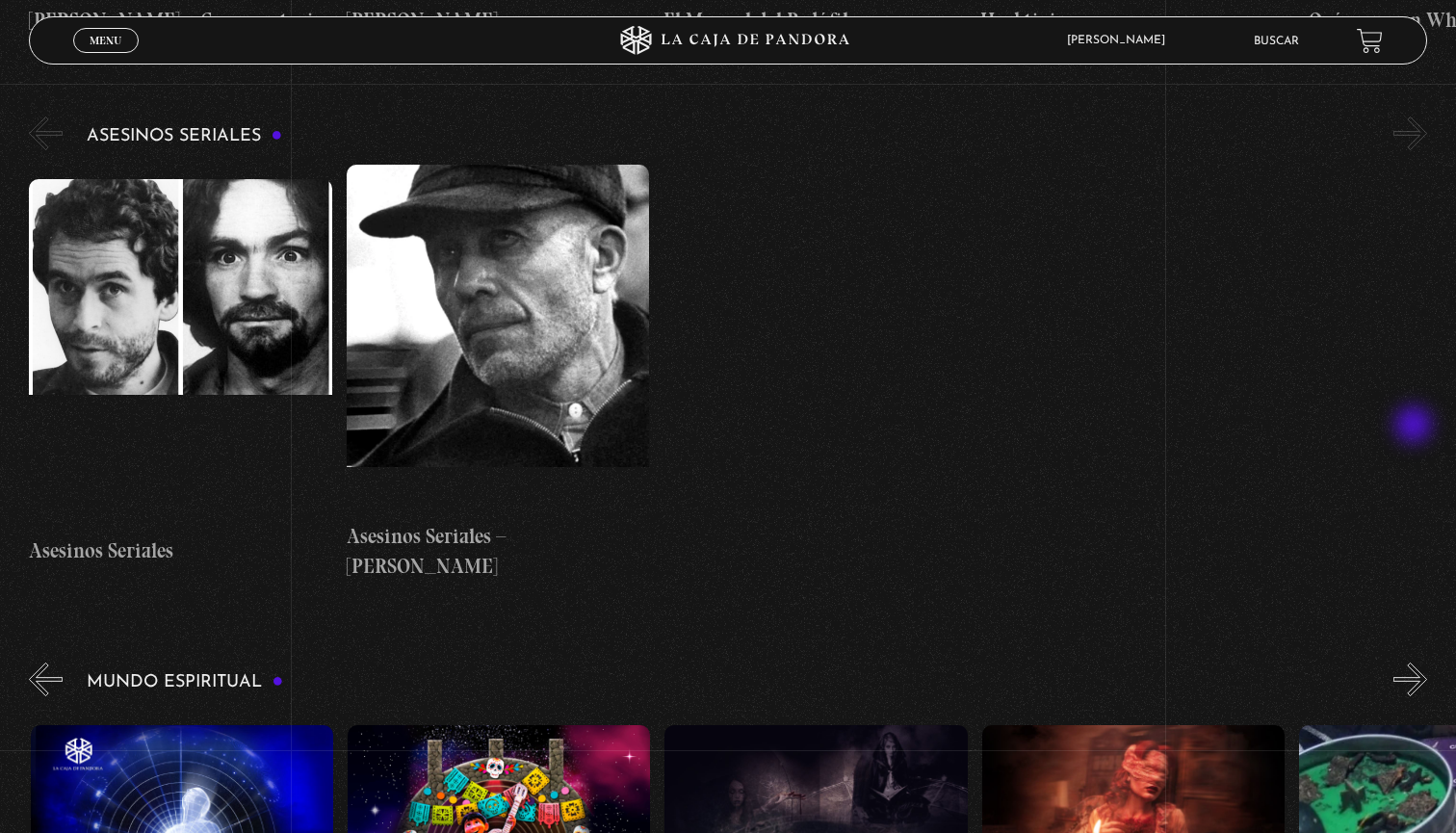
scroll to position [0, 3171]
click at [1412, 663] on button "»" at bounding box center [1411, 680] width 34 height 34
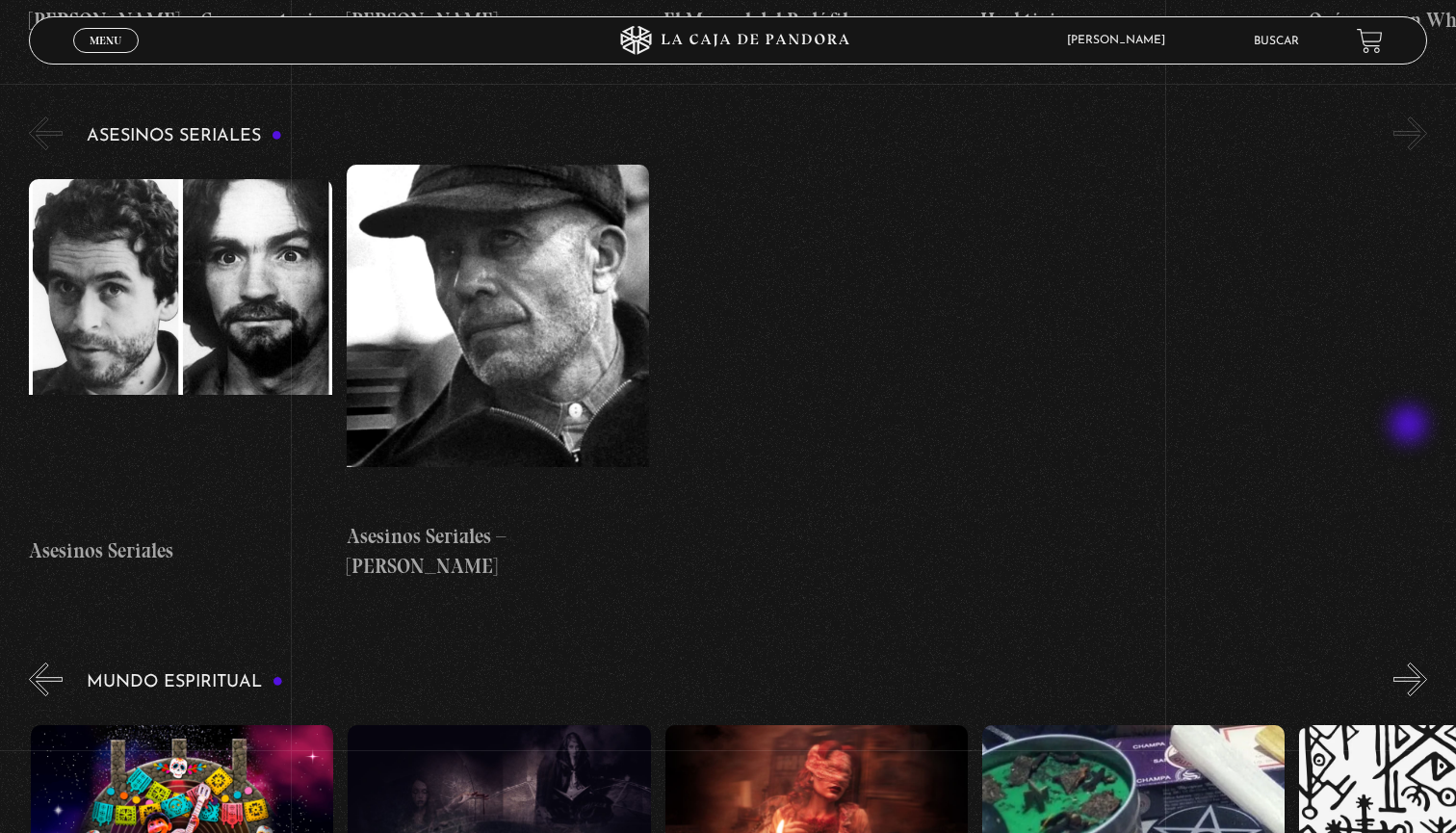
scroll to position [0, 3488]
click at [1410, 663] on button "»" at bounding box center [1411, 680] width 34 height 34
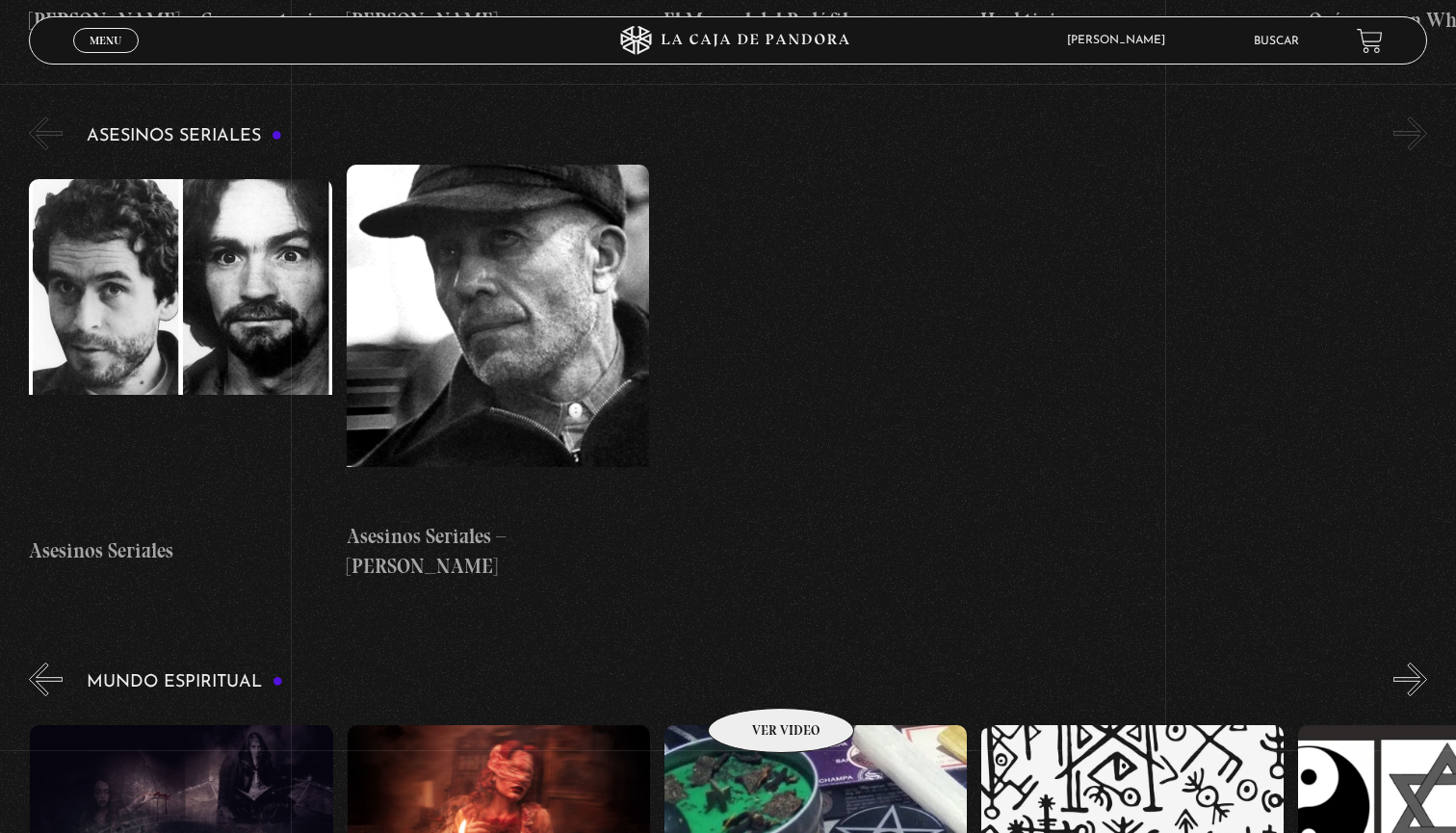
scroll to position [0, 3806]
click at [1422, 663] on button "»" at bounding box center [1411, 680] width 34 height 34
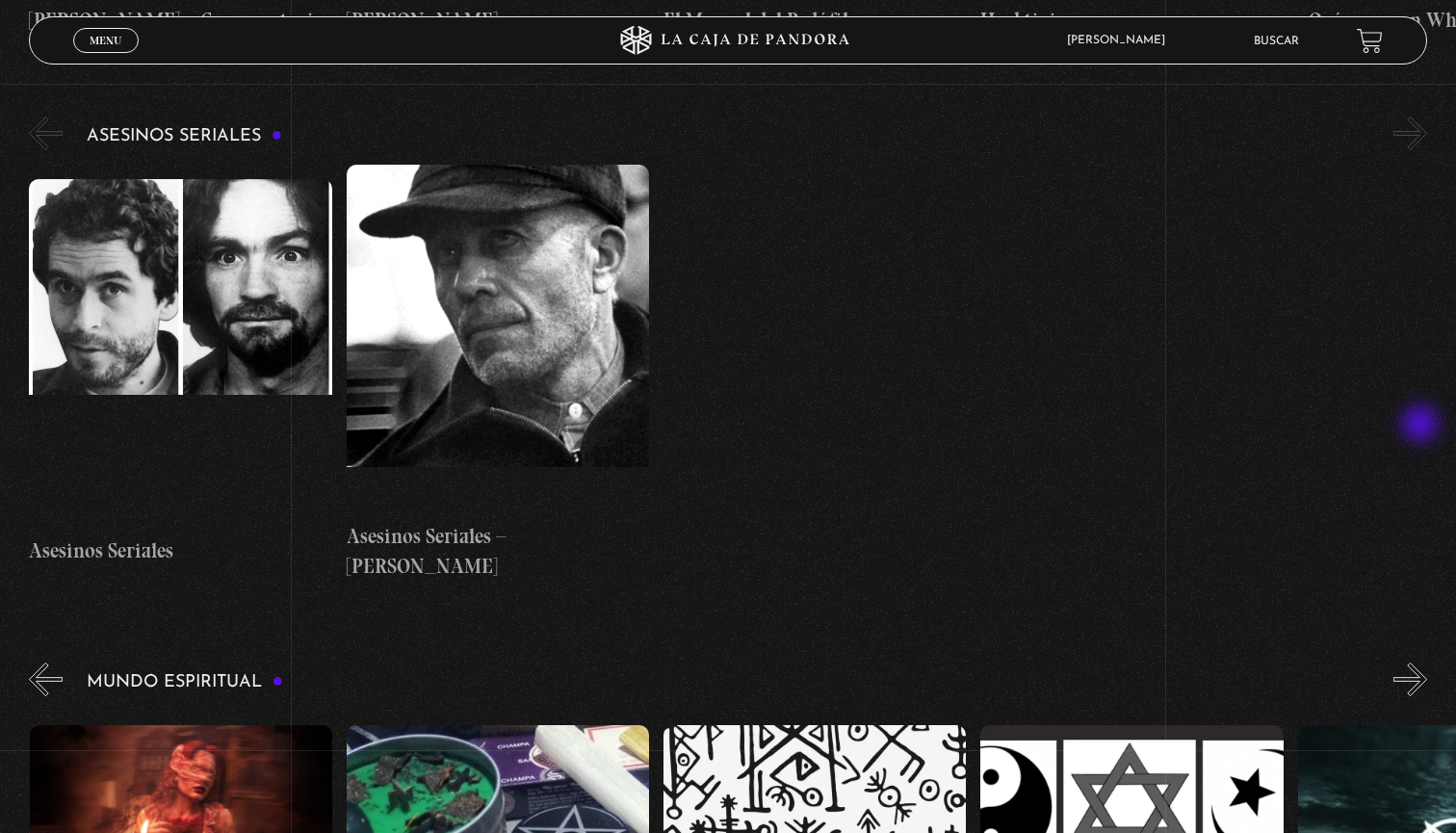
click at [1422, 663] on button "»" at bounding box center [1411, 680] width 34 height 34
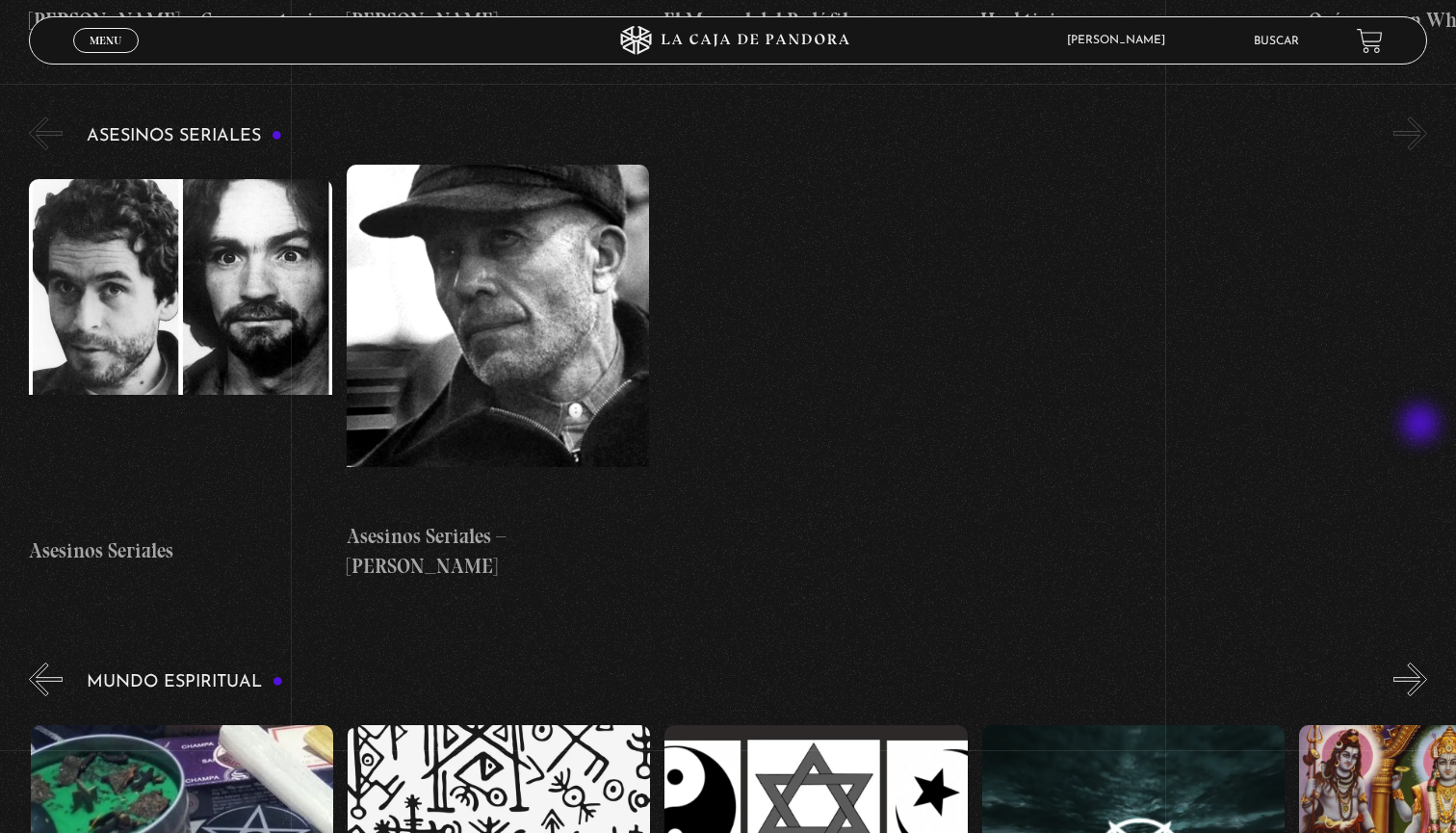
click at [1422, 663] on button "»" at bounding box center [1411, 680] width 34 height 34
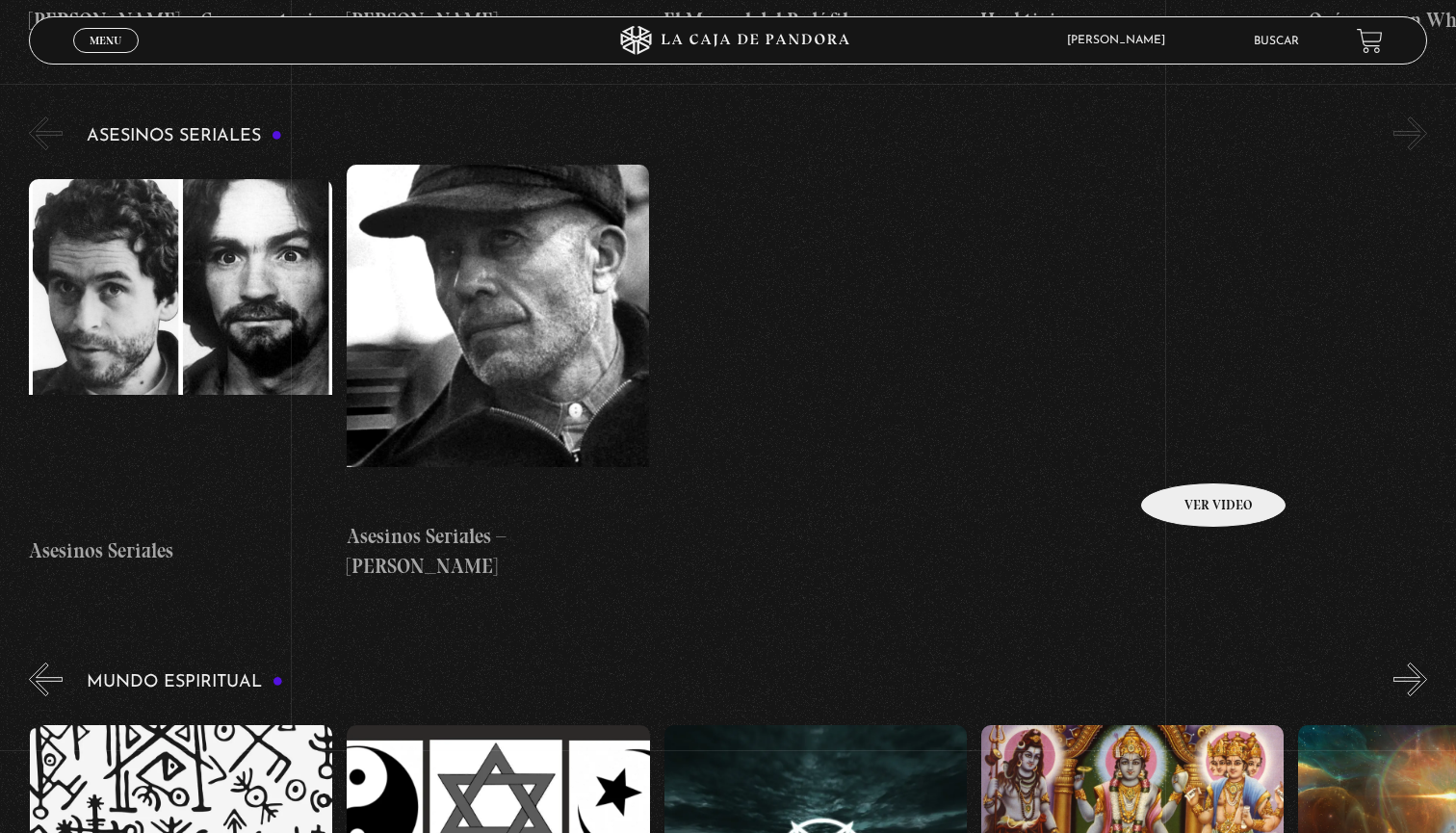
scroll to position [0, 4758]
click at [1405, 663] on button "»" at bounding box center [1411, 680] width 34 height 34
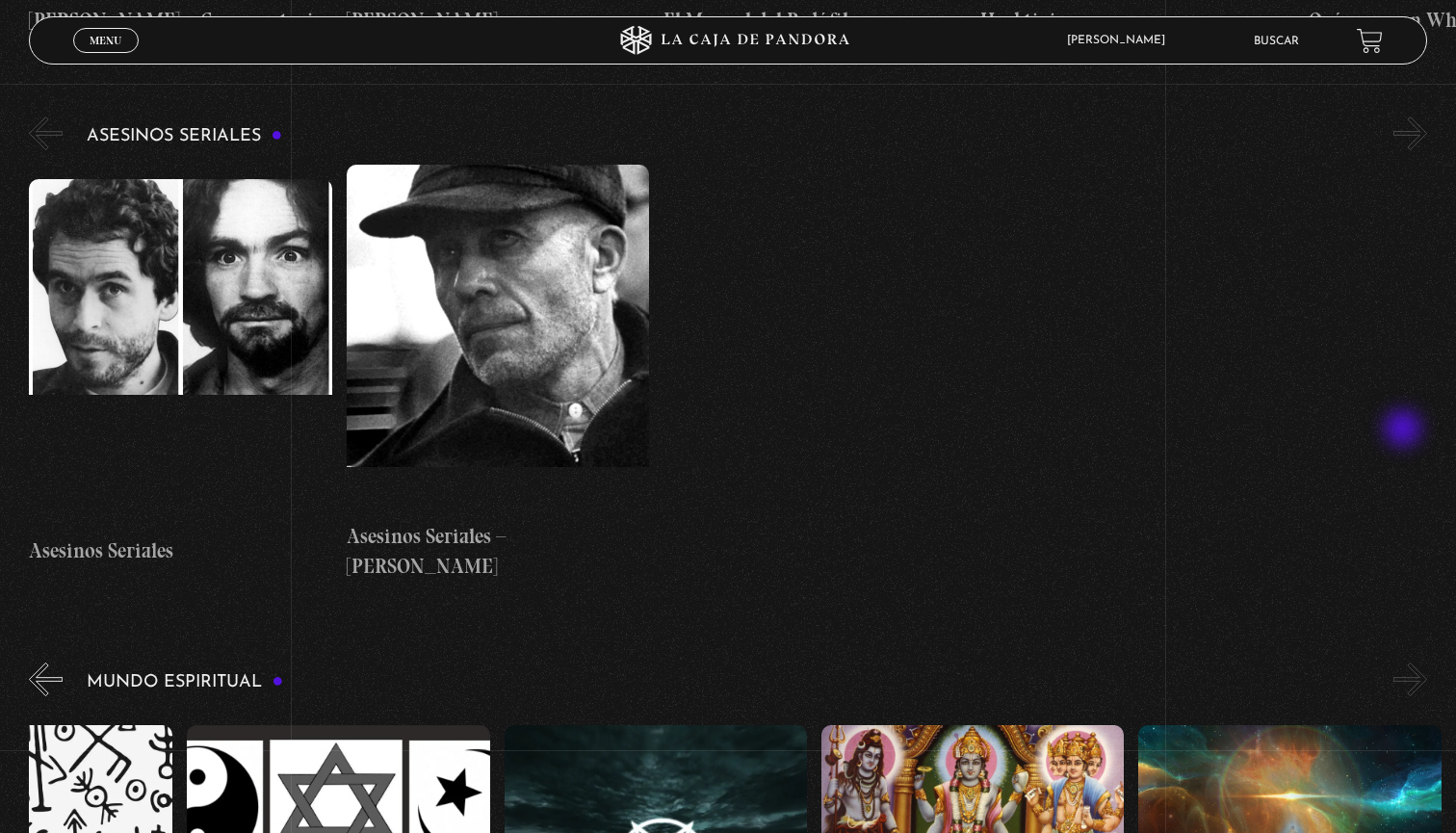
scroll to position [0, 4916]
click at [1405, 663] on button "»" at bounding box center [1411, 680] width 34 height 34
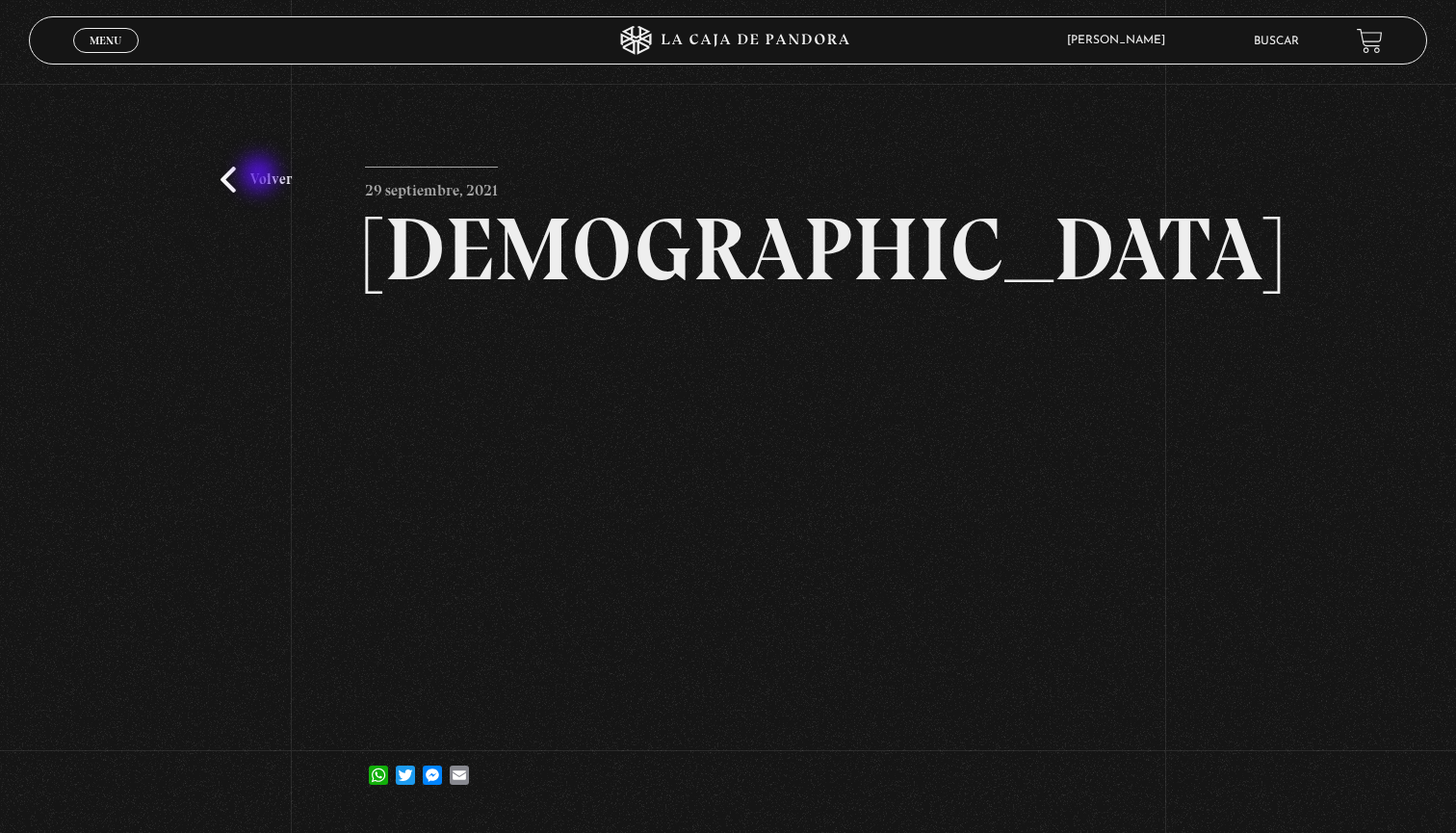
click at [259, 171] on link "Volver" at bounding box center [256, 180] width 71 height 26
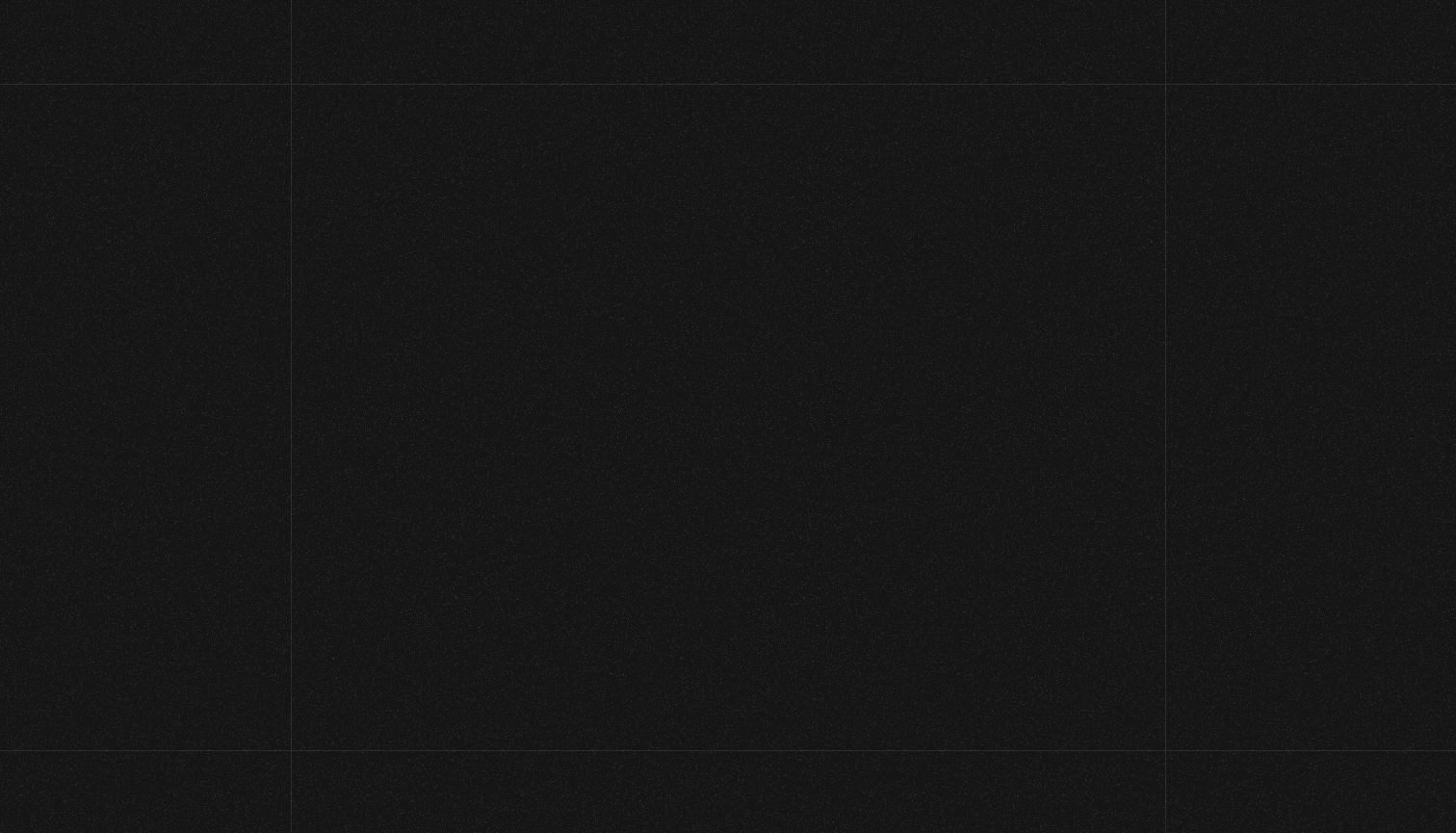
scroll to position [6353, 0]
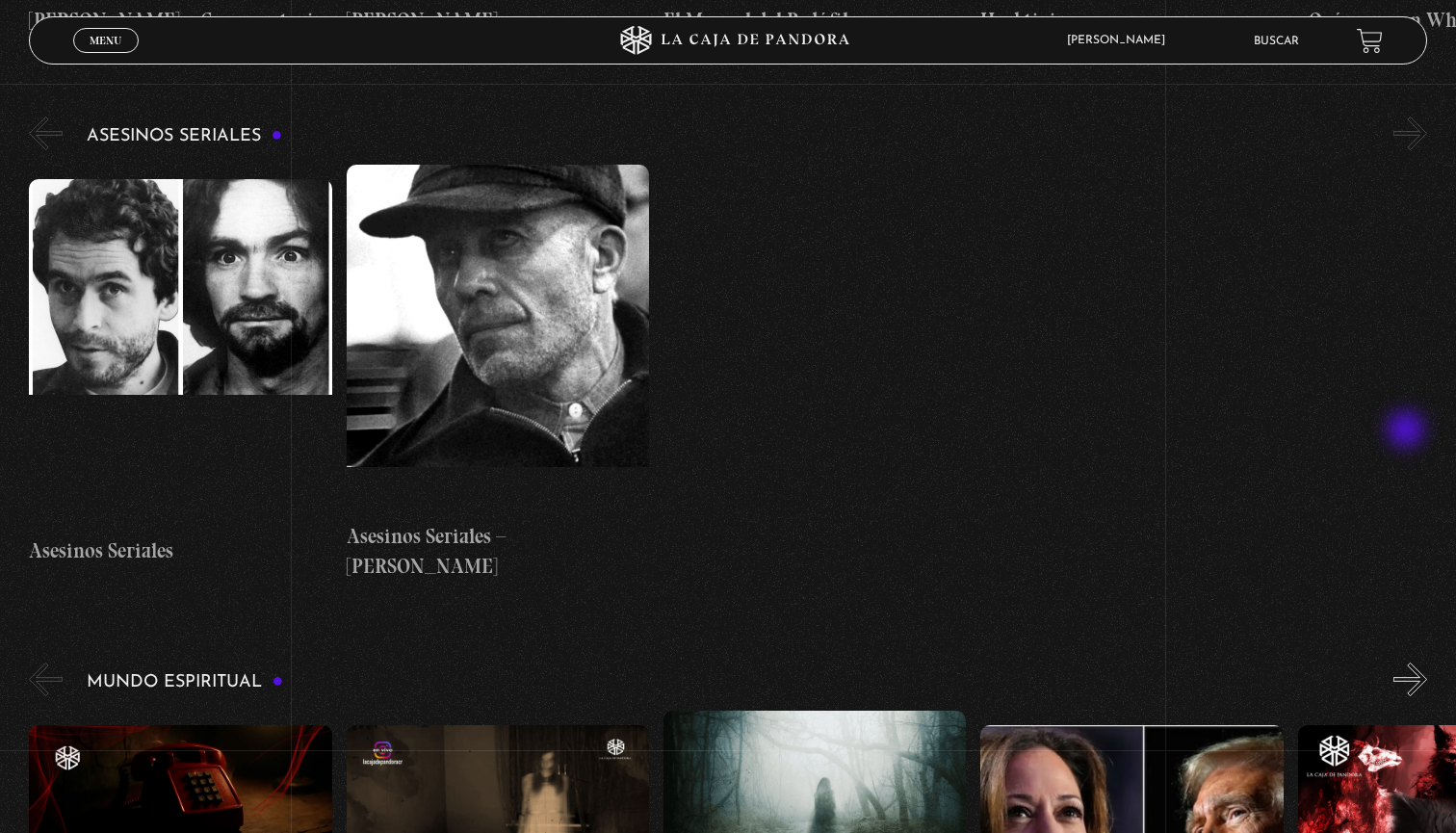
click at [1408, 663] on button "»" at bounding box center [1411, 680] width 34 height 34
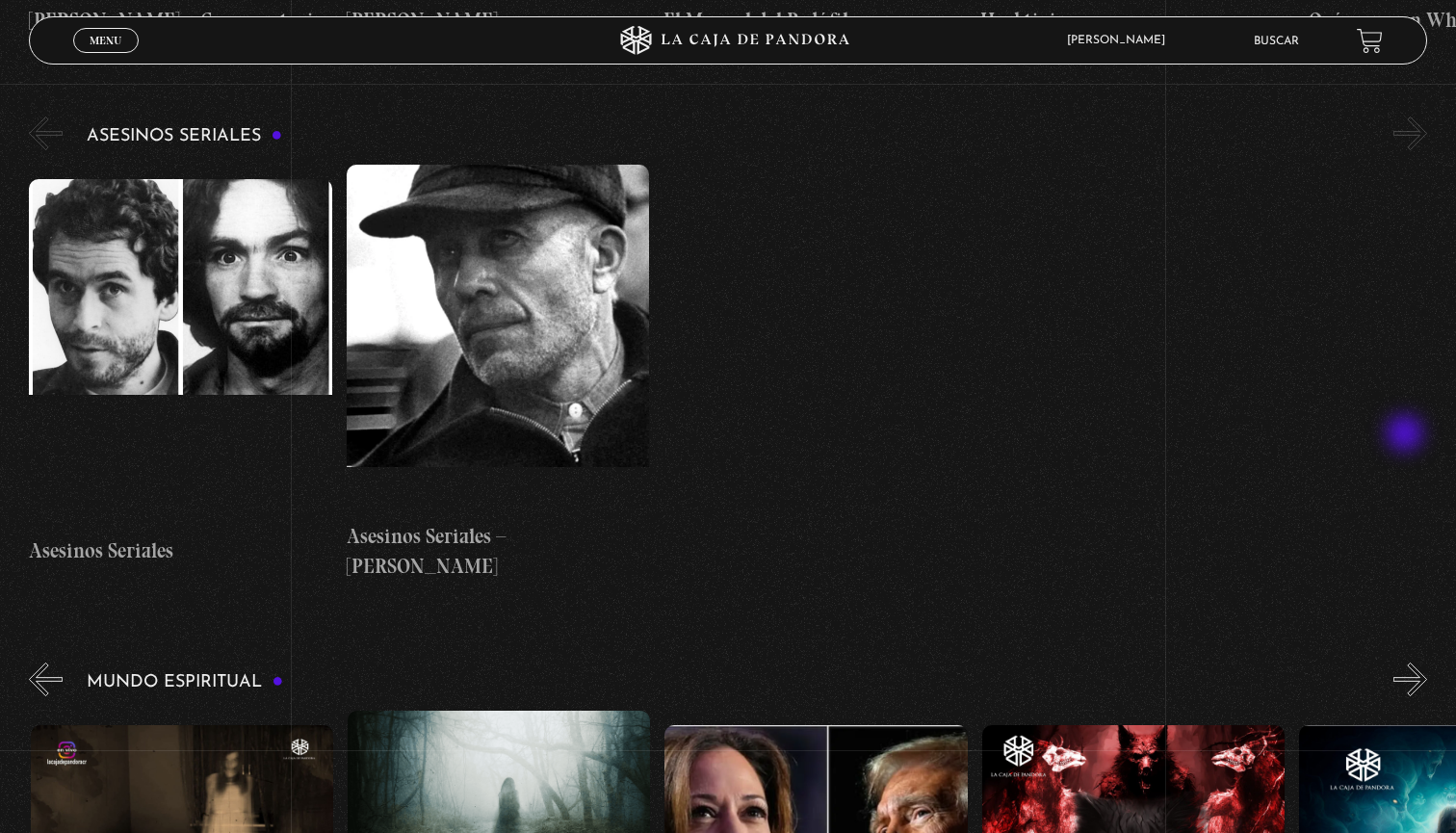
click at [1407, 663] on button "»" at bounding box center [1411, 680] width 34 height 34
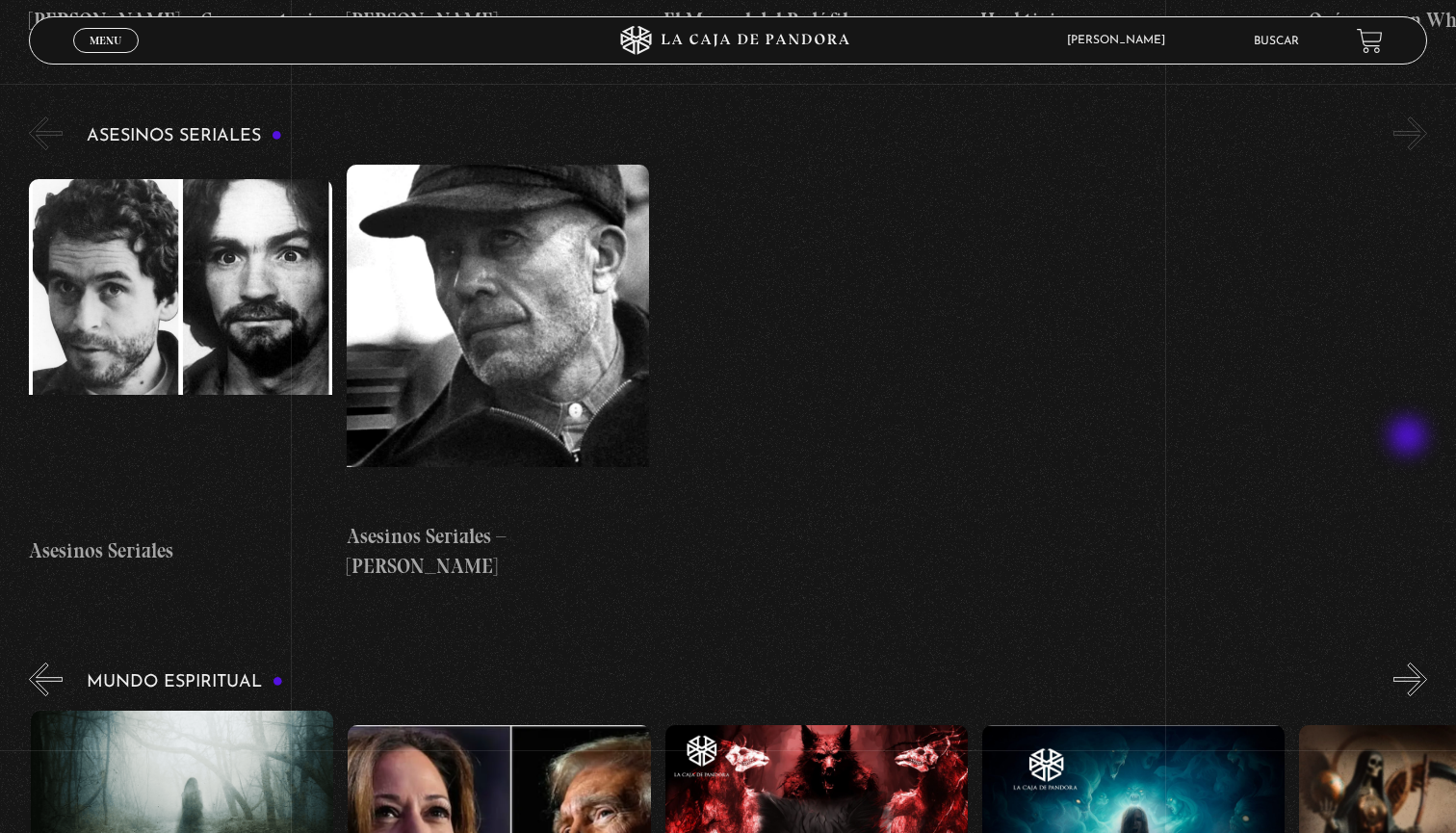
click at [1410, 663] on button "»" at bounding box center [1411, 680] width 34 height 34
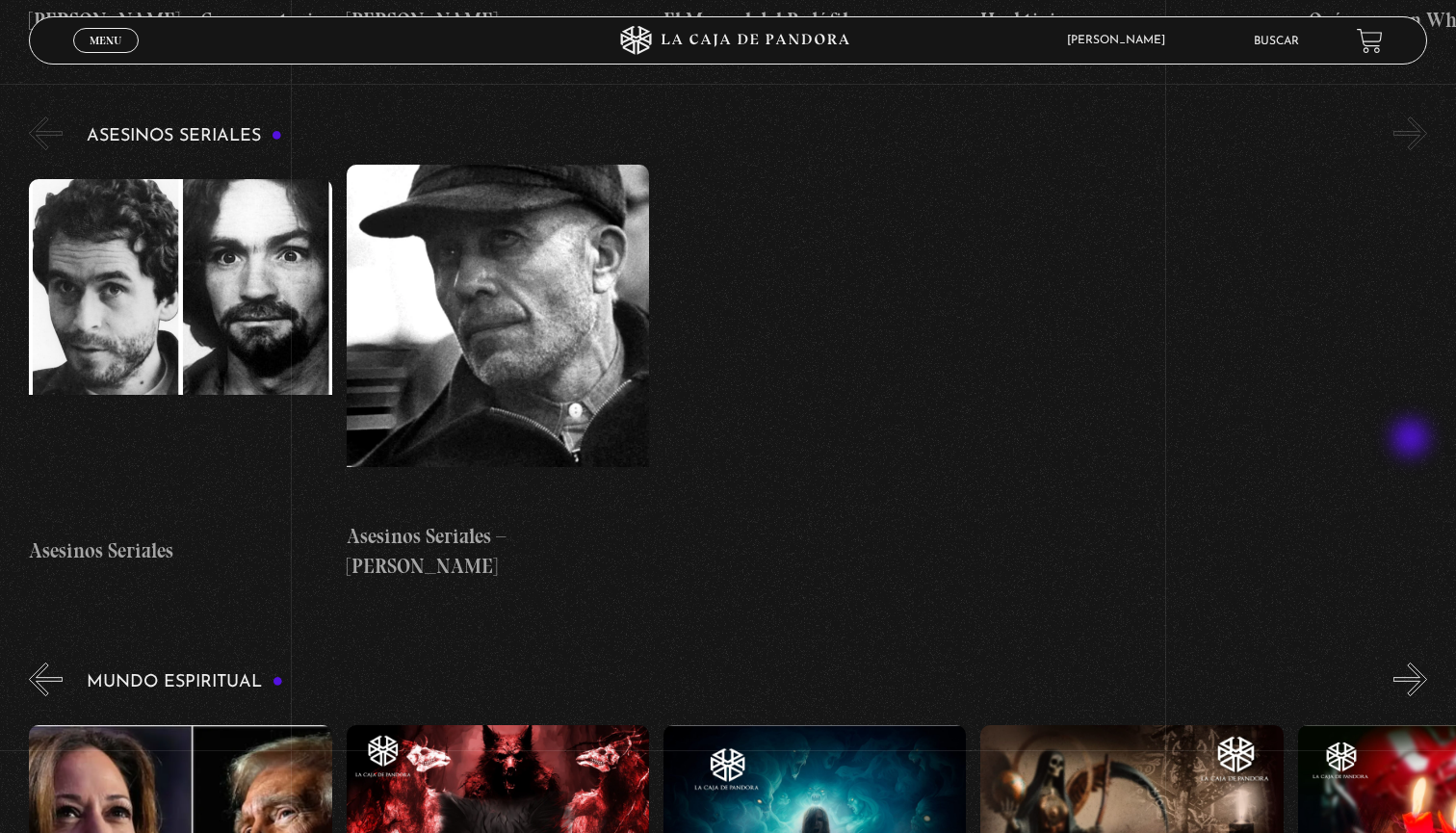
click at [1413, 663] on button "»" at bounding box center [1411, 680] width 34 height 34
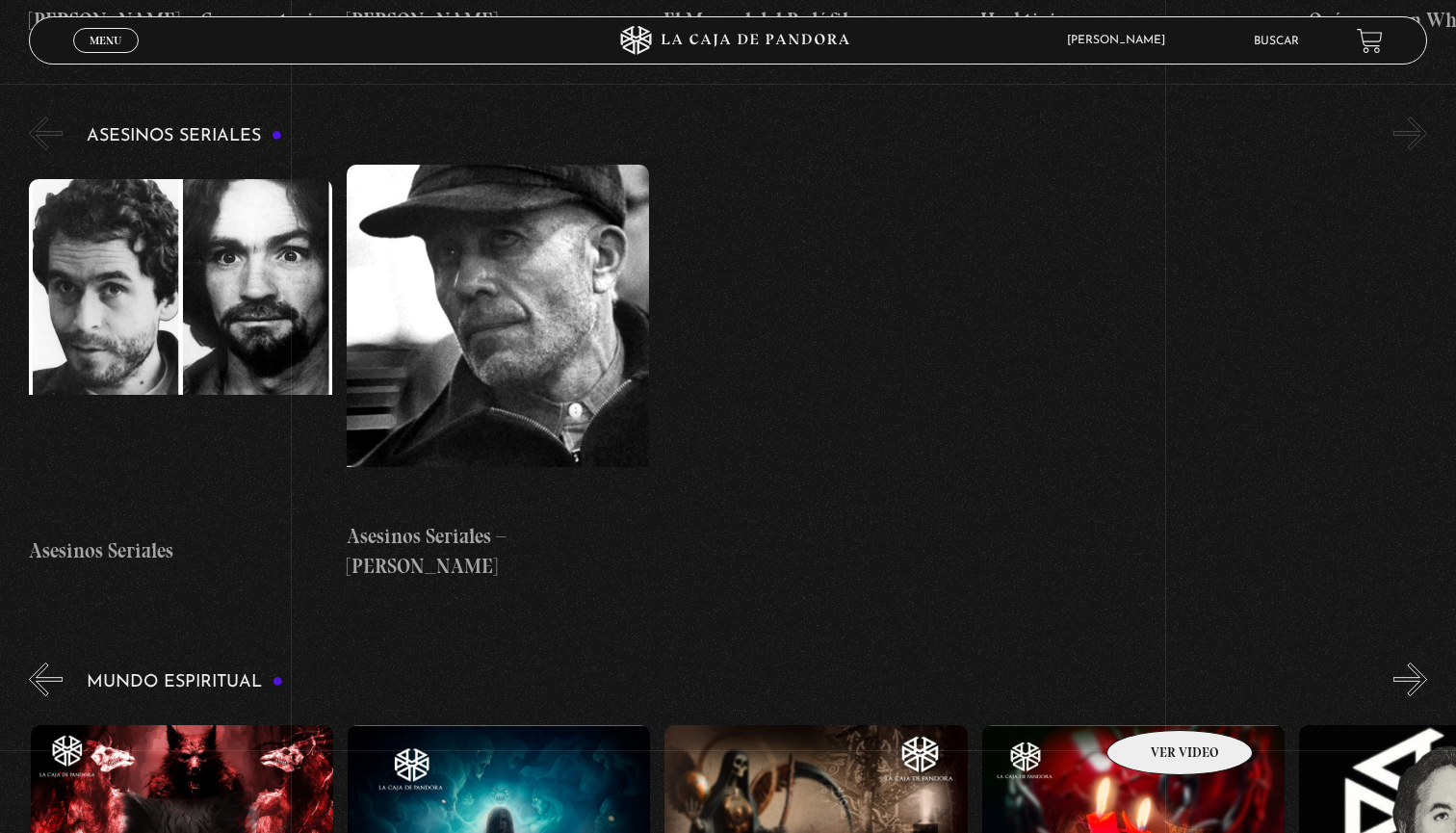
scroll to position [0, 1269]
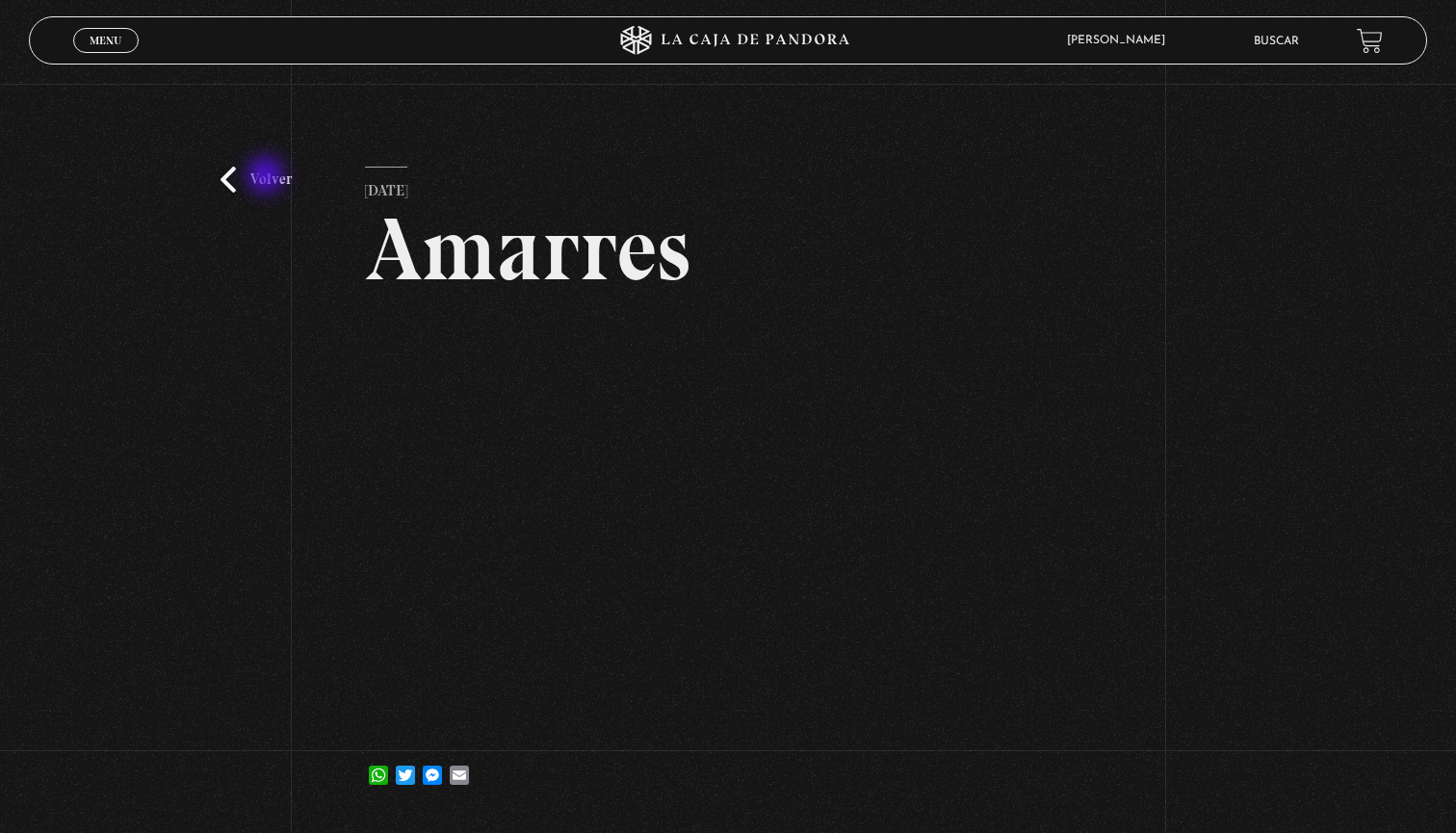
click at [267, 178] on link "Volver" at bounding box center [256, 180] width 71 height 26
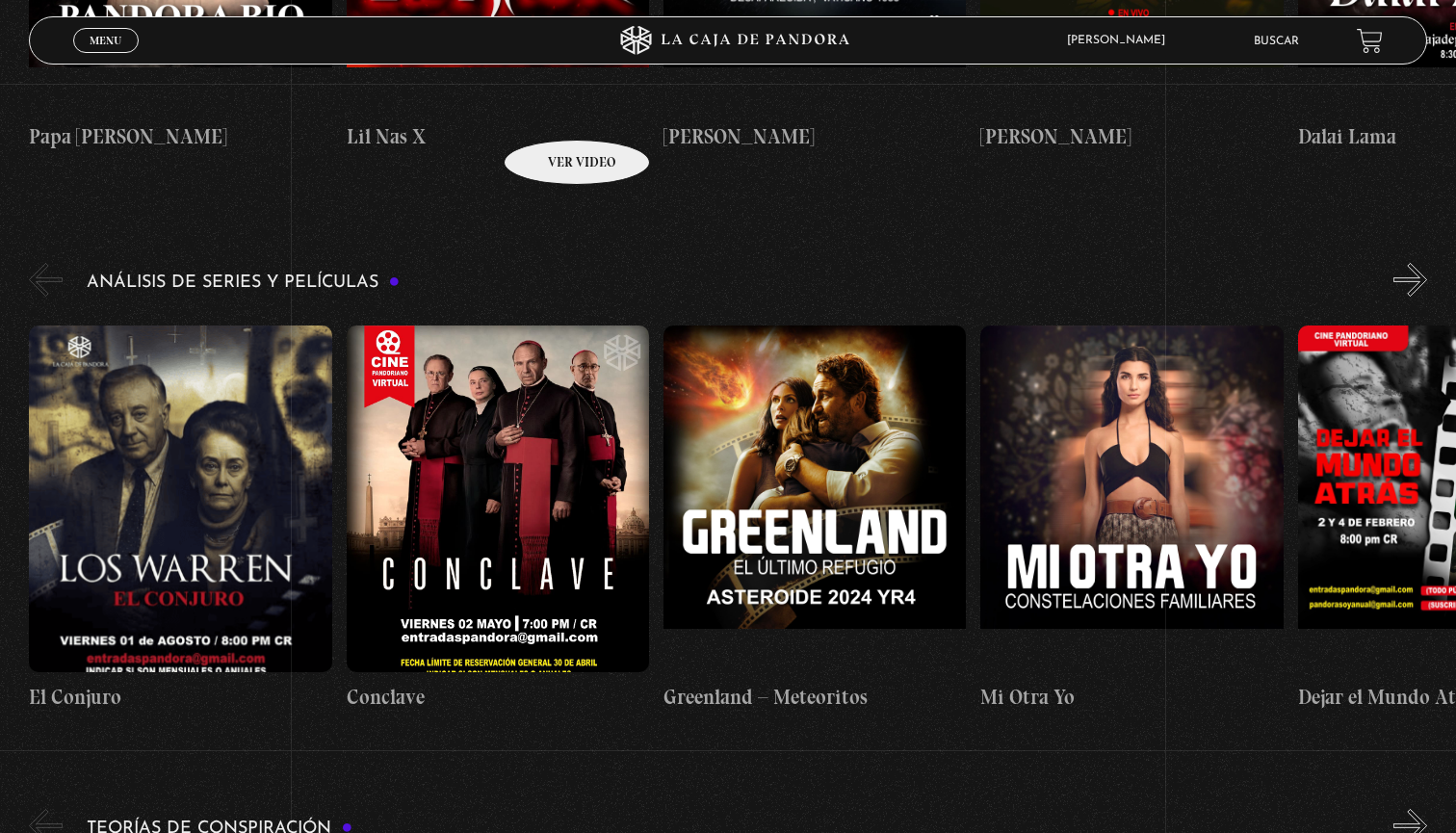
scroll to position [3463, 0]
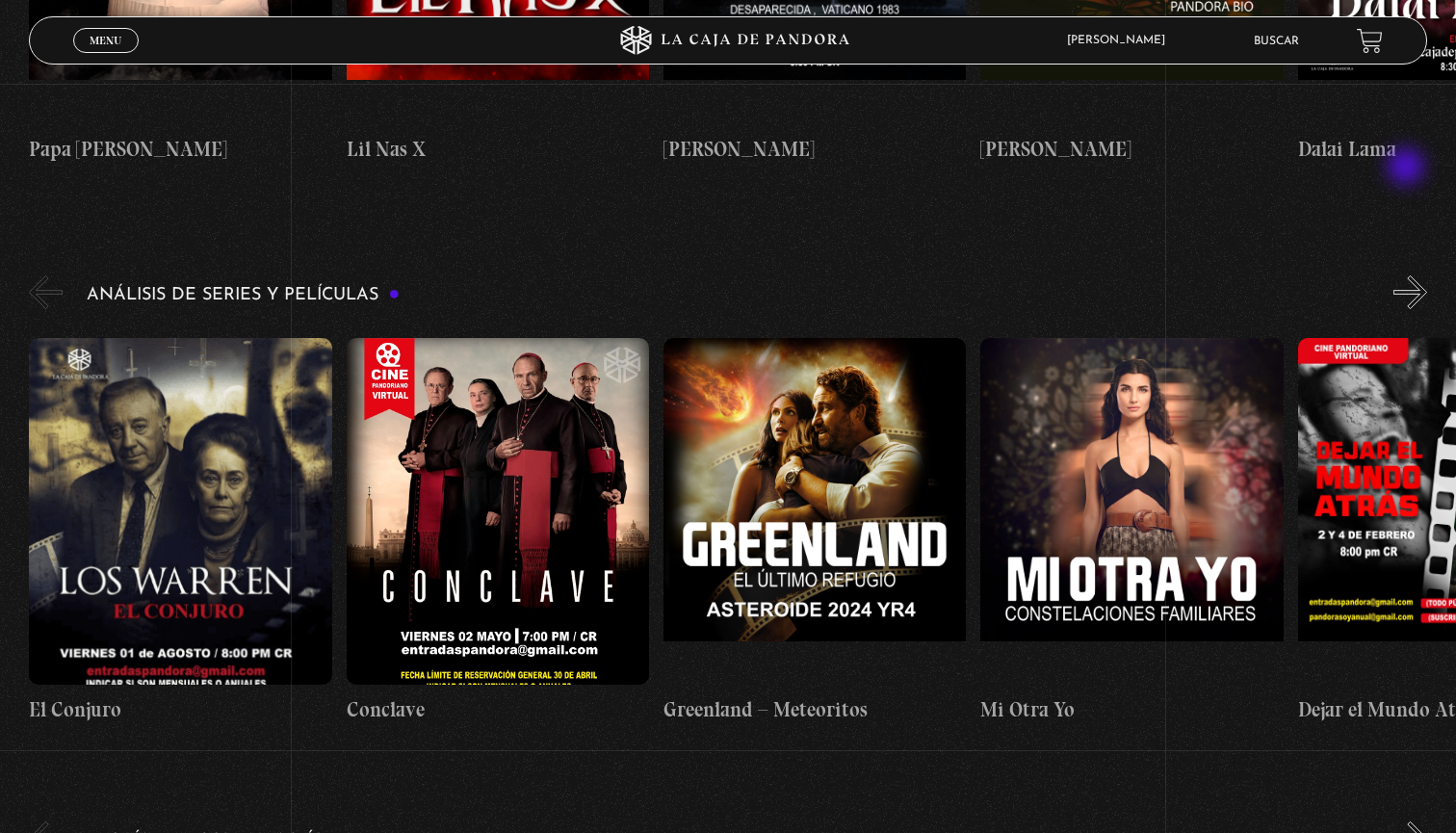
click at [1411, 275] on button "»" at bounding box center [1411, 292] width 34 height 34
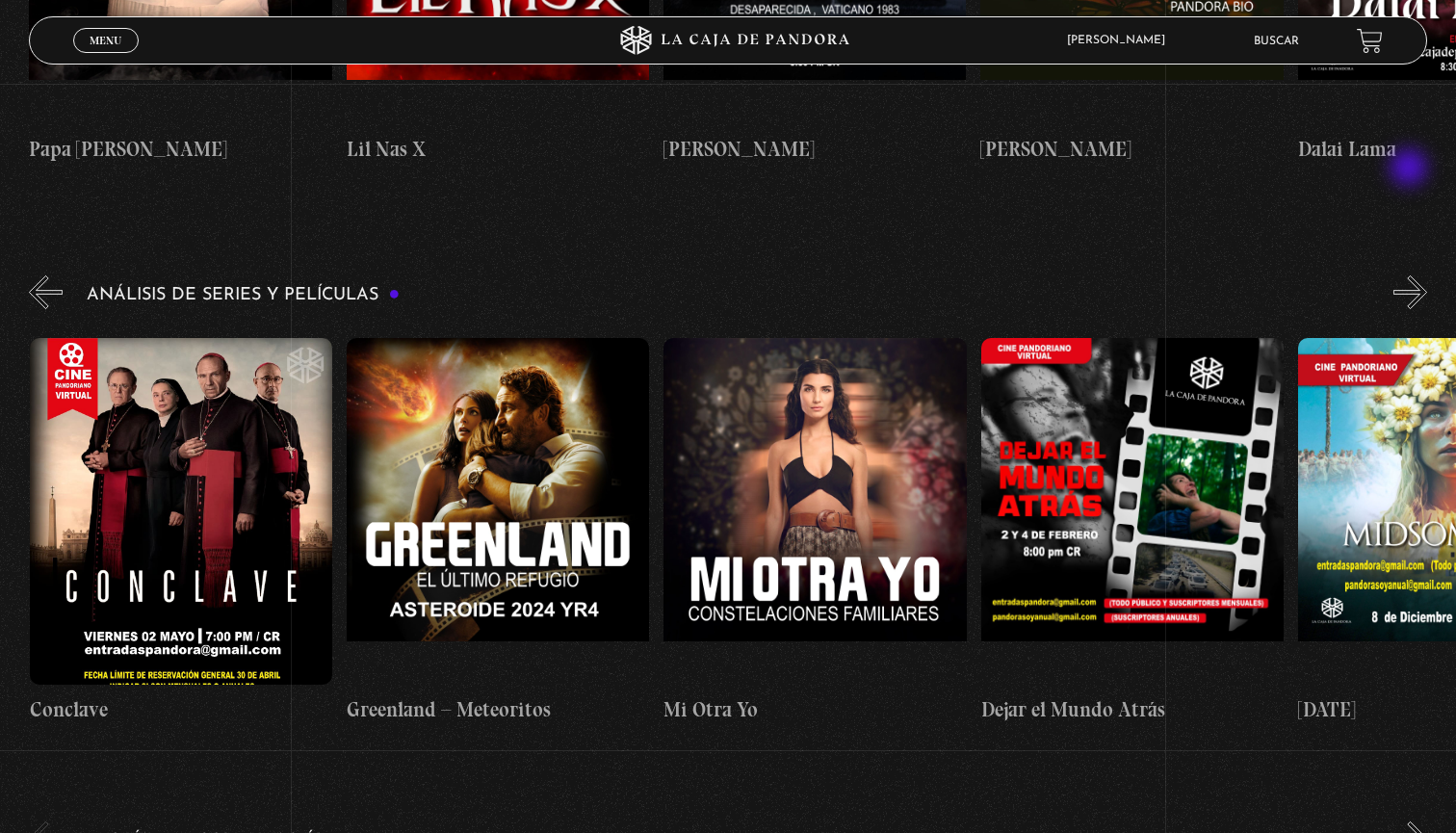
click at [1411, 275] on button "»" at bounding box center [1411, 292] width 34 height 34
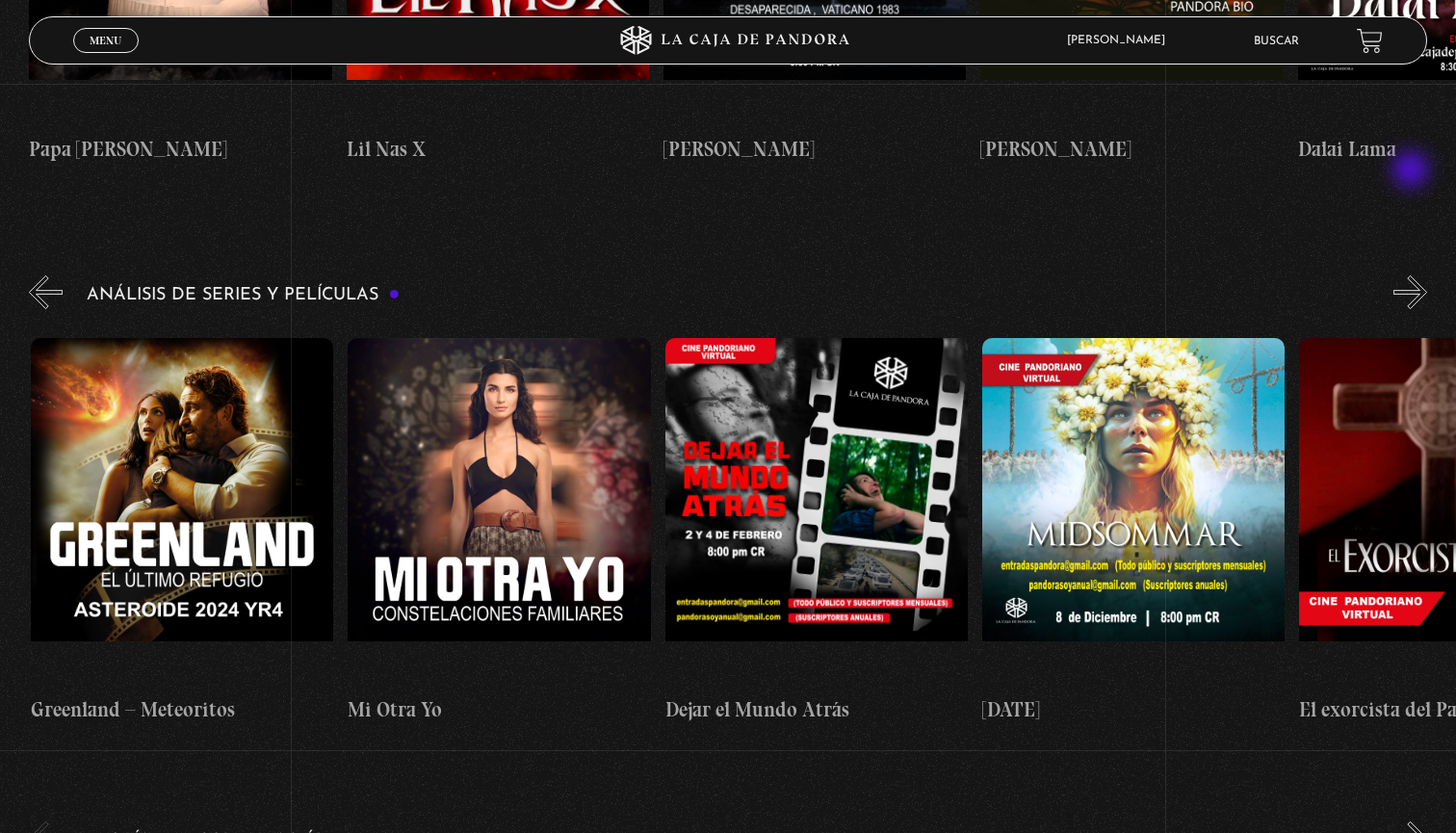
scroll to position [0, 633]
click at [1413, 275] on button "»" at bounding box center [1411, 292] width 34 height 34
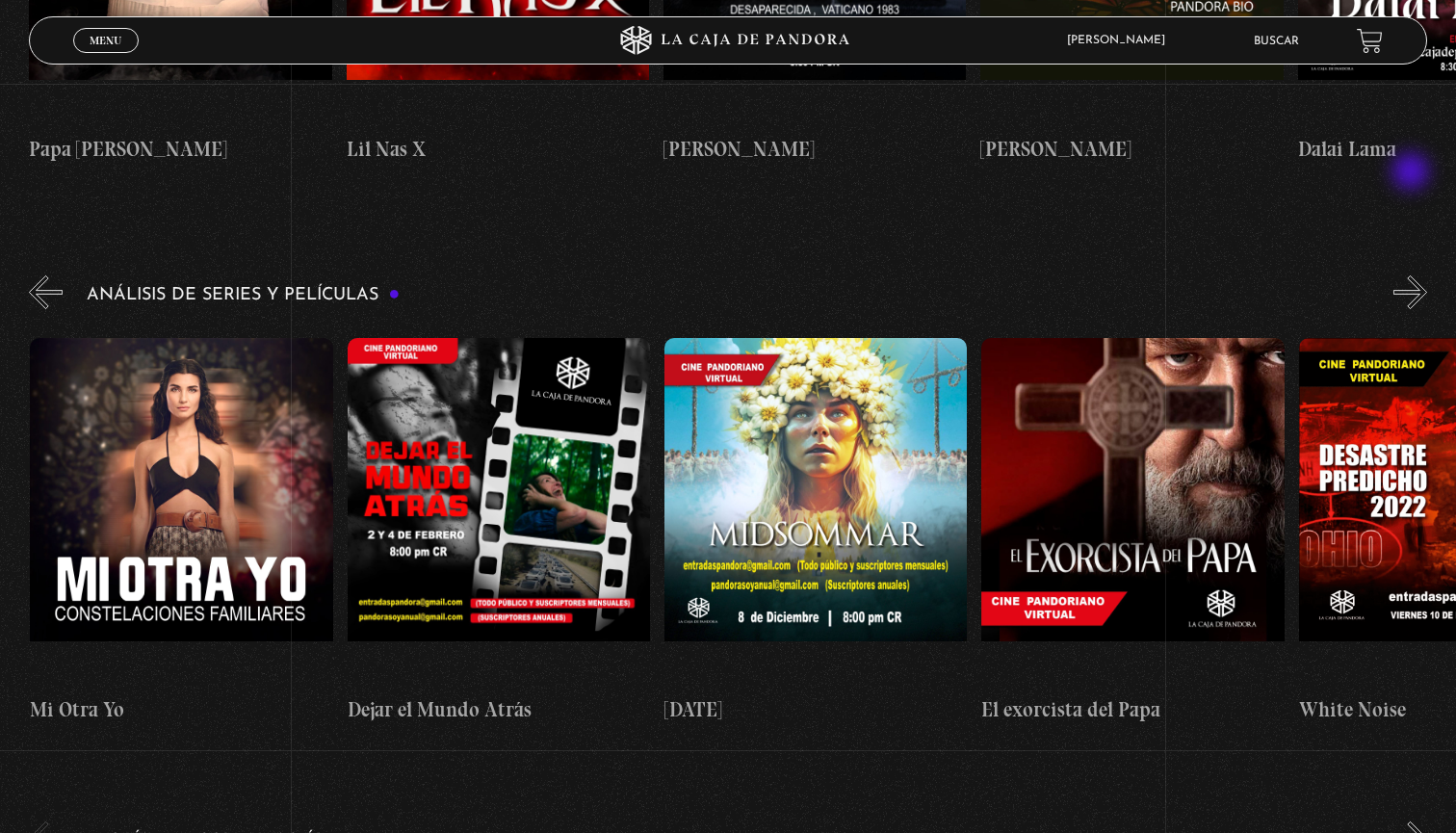
scroll to position [0, 952]
click at [1413, 275] on button "»" at bounding box center [1411, 292] width 34 height 34
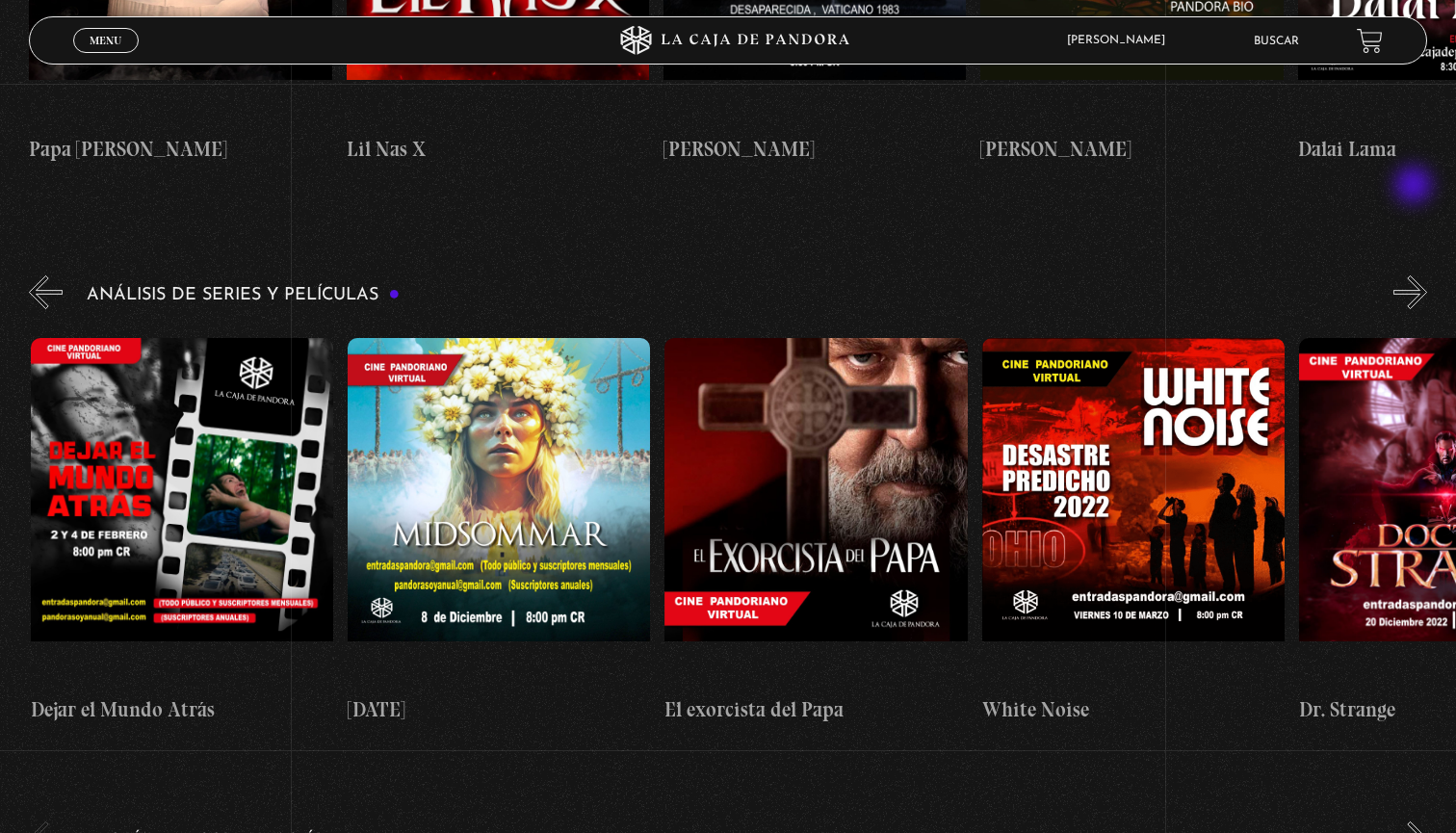
scroll to position [0, 1269]
click at [1416, 271] on div "Análisis de series y películas" at bounding box center [742, 505] width 1427 height 469
click at [1417, 275] on button "»" at bounding box center [1411, 292] width 34 height 34
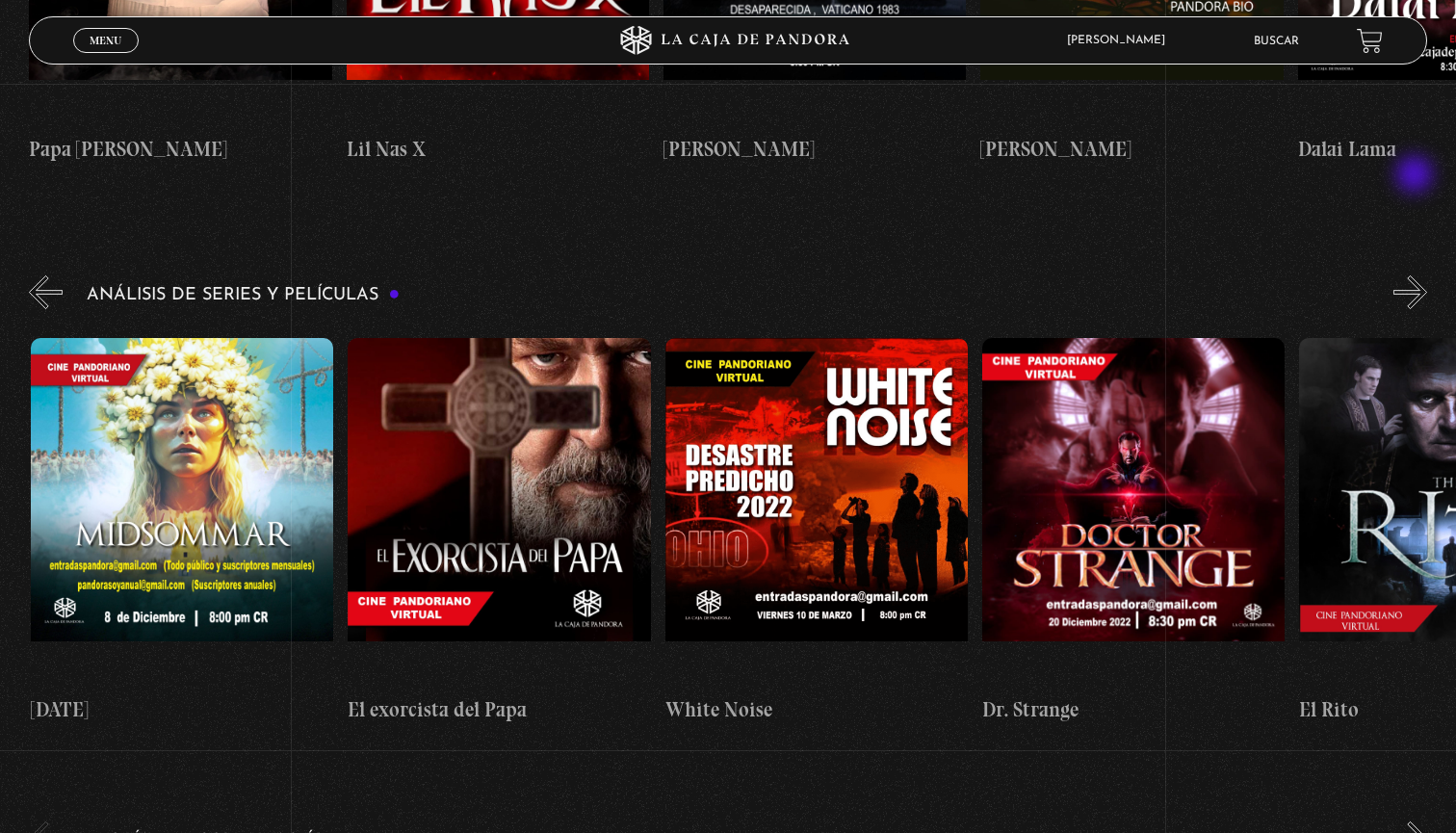
scroll to position [0, 1585]
click at [1417, 275] on button "»" at bounding box center [1411, 292] width 34 height 34
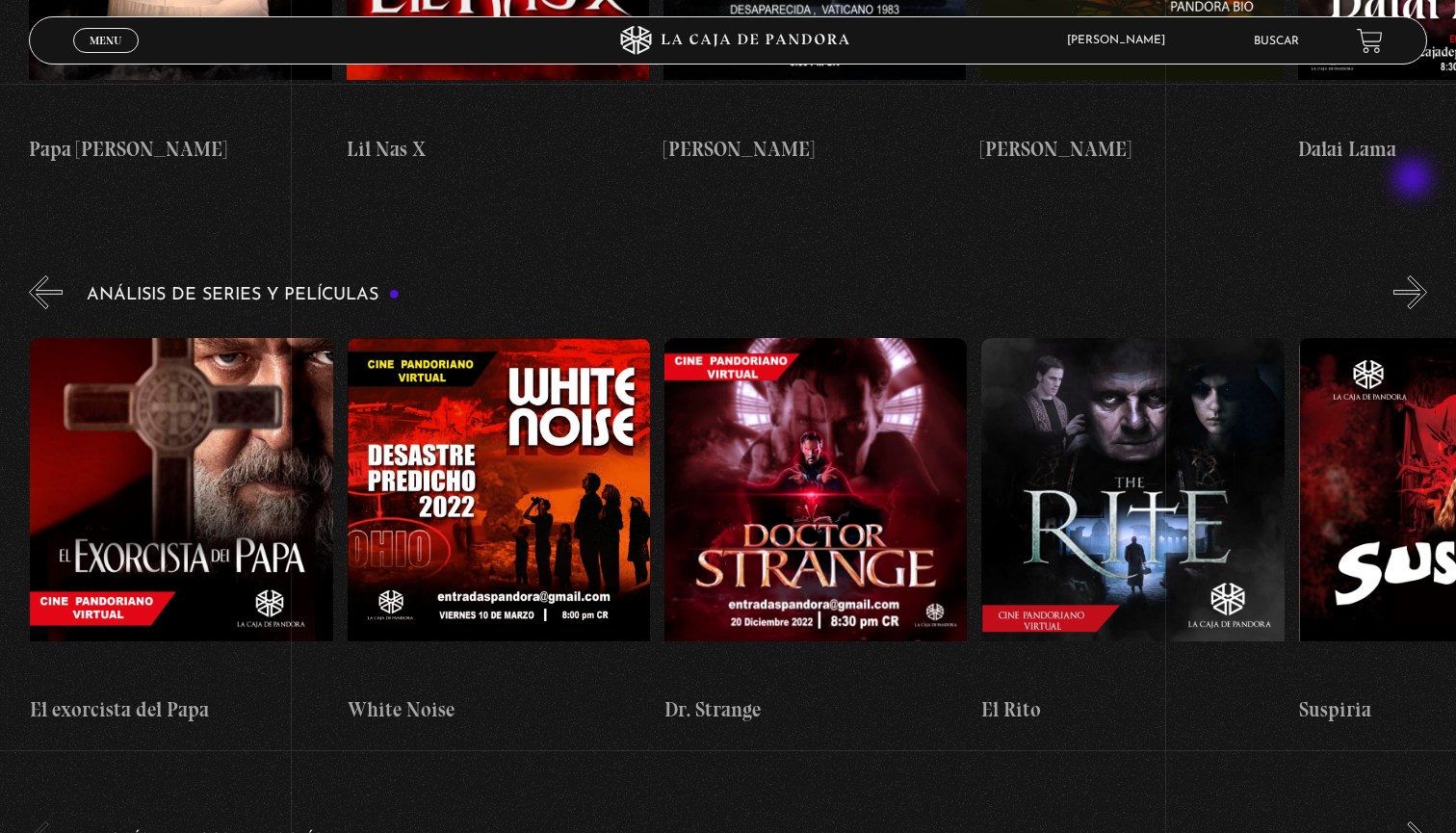
click at [1415, 275] on button "»" at bounding box center [1411, 292] width 34 height 34
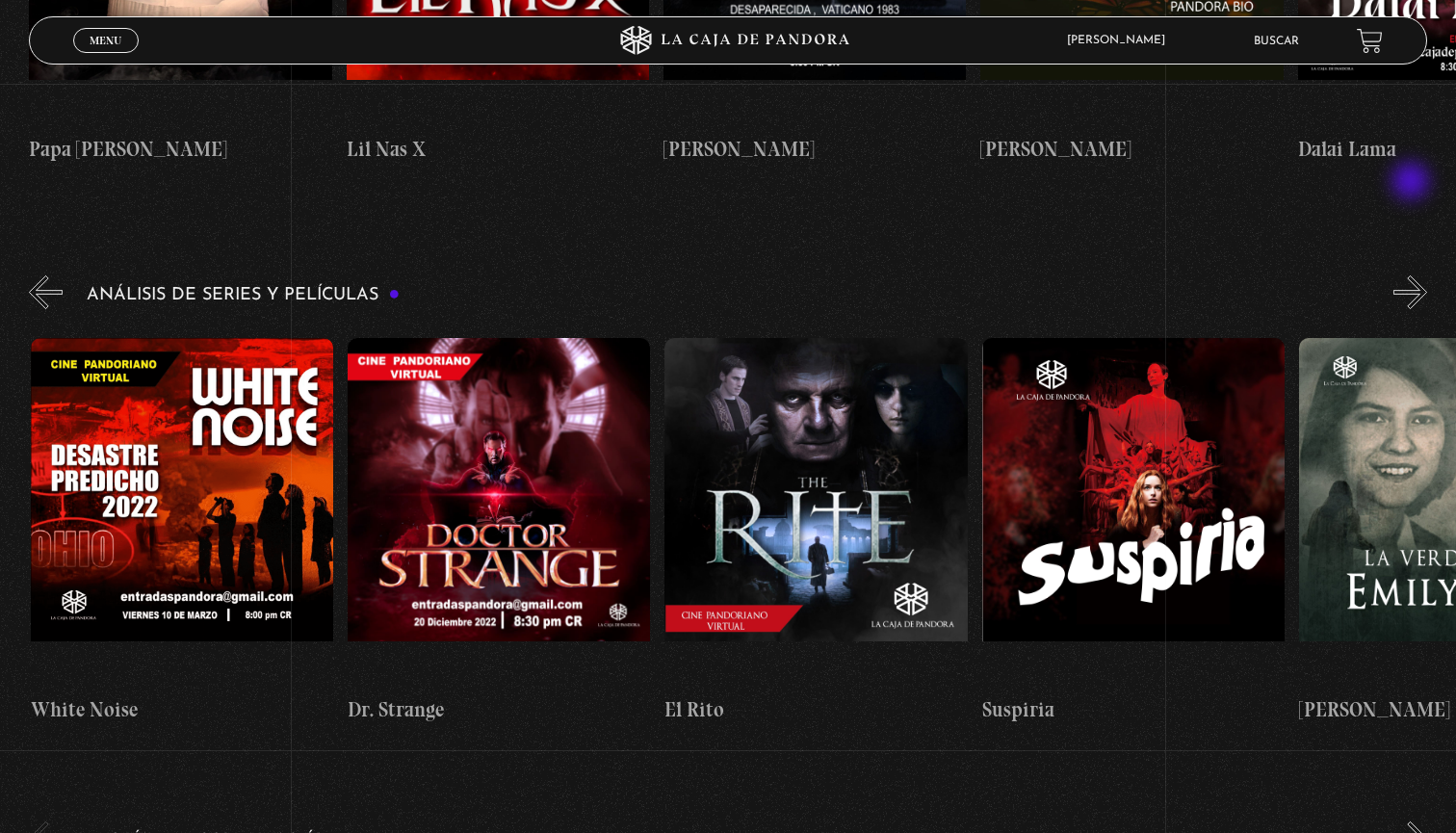
click at [1413, 275] on button "»" at bounding box center [1411, 292] width 34 height 34
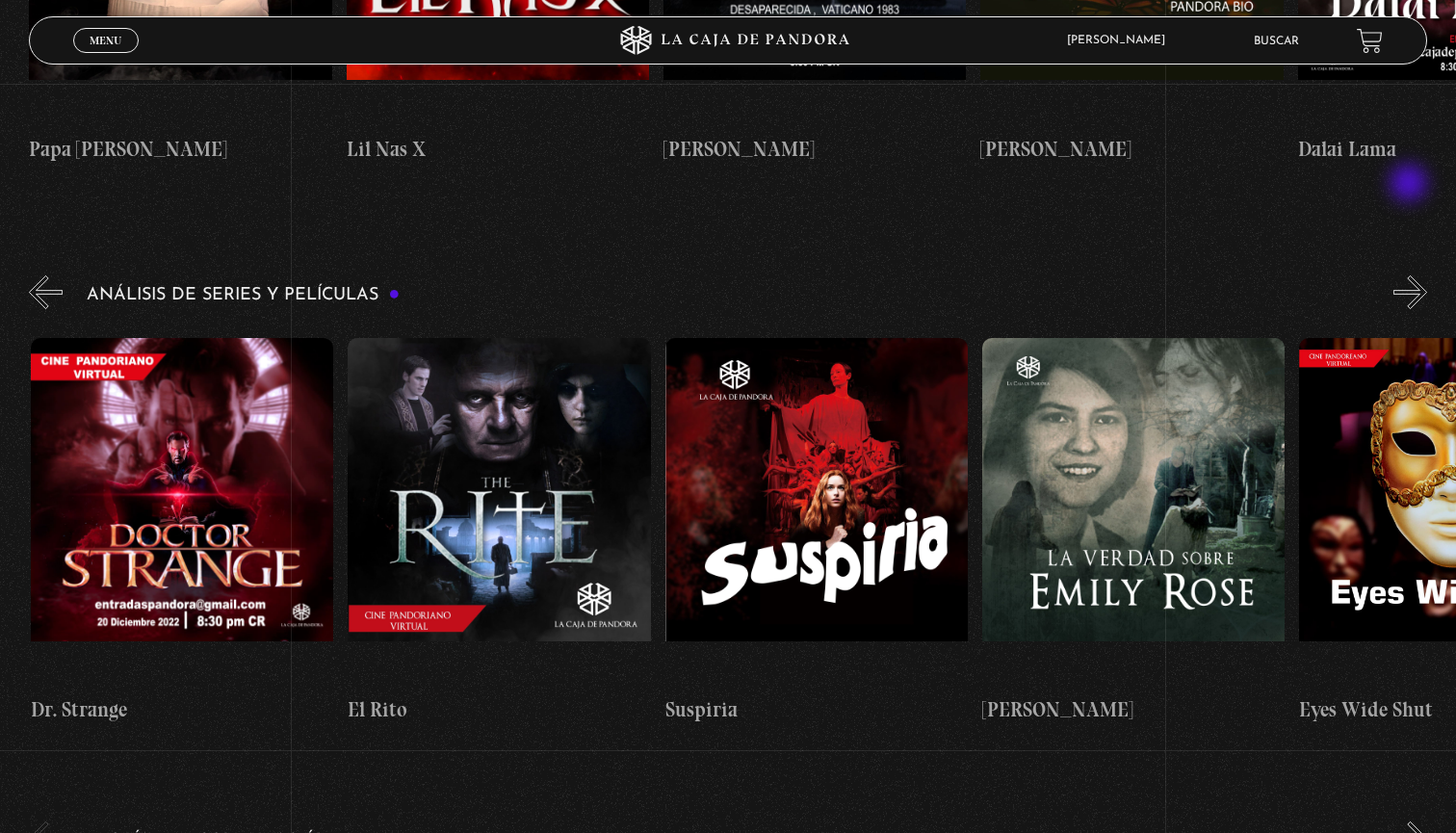
click at [1411, 275] on button "»" at bounding box center [1411, 292] width 34 height 34
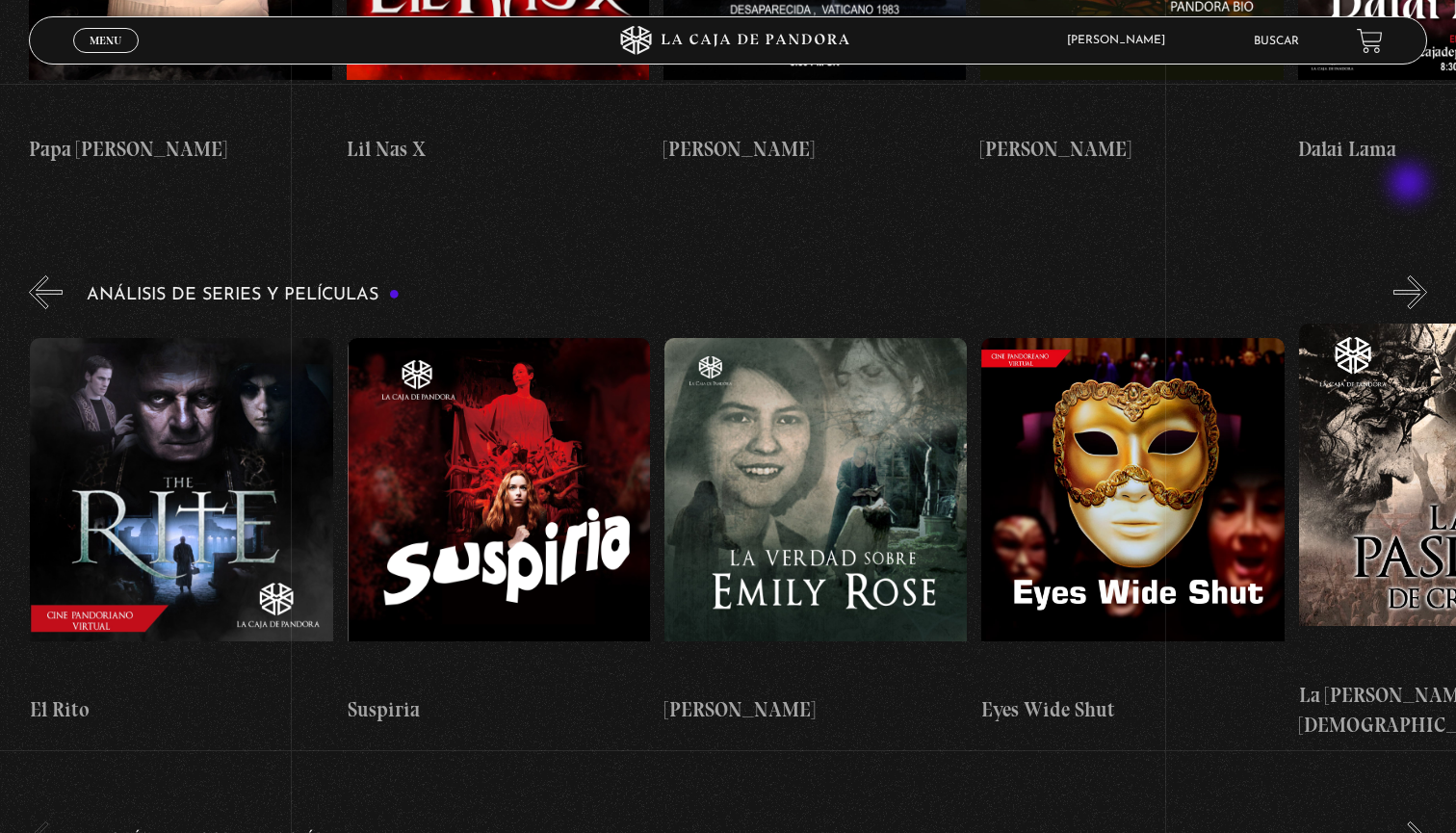
scroll to position [0, 2855]
click at [1411, 275] on button "»" at bounding box center [1411, 292] width 34 height 34
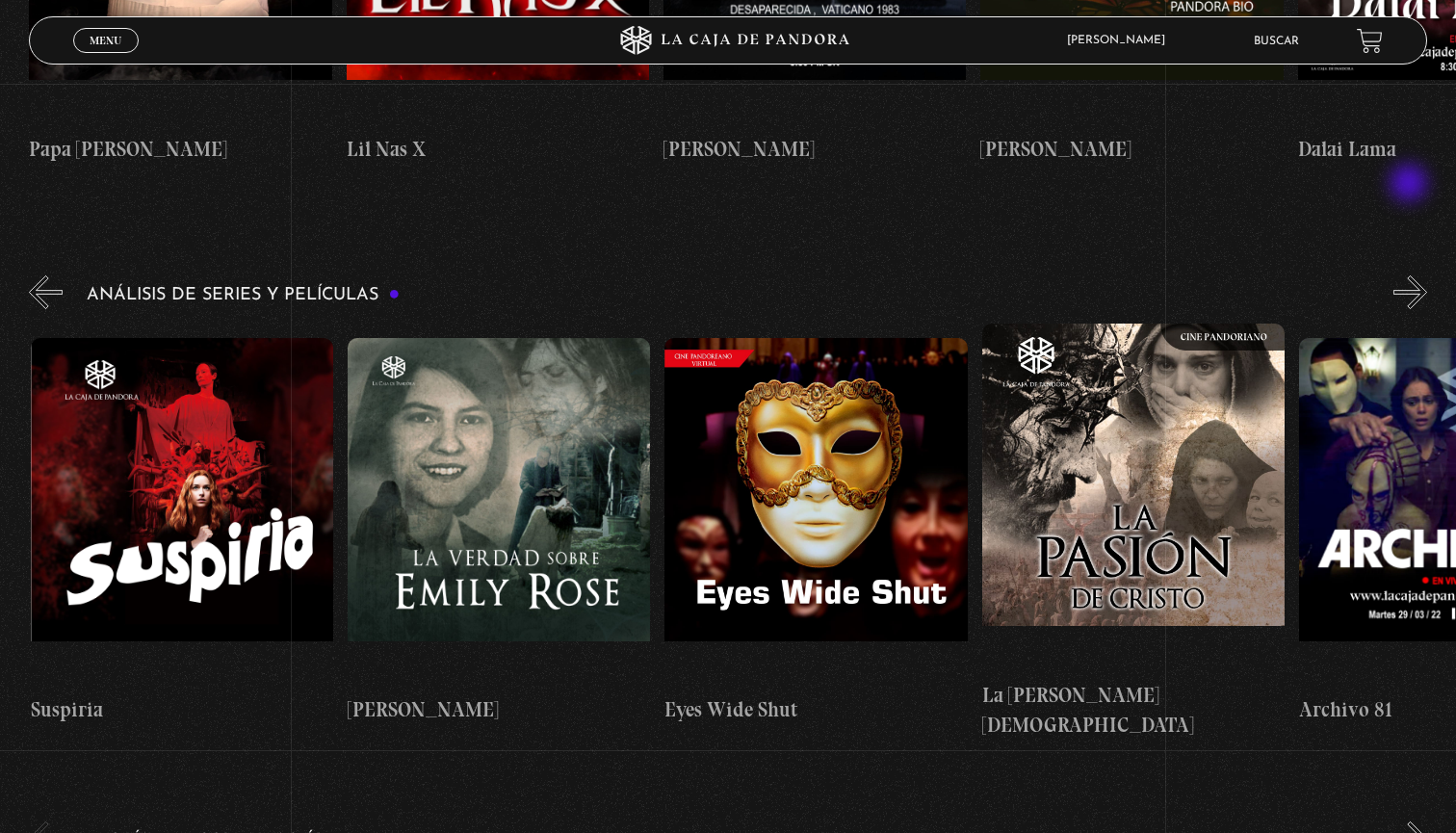
click at [1411, 275] on button "»" at bounding box center [1411, 292] width 34 height 34
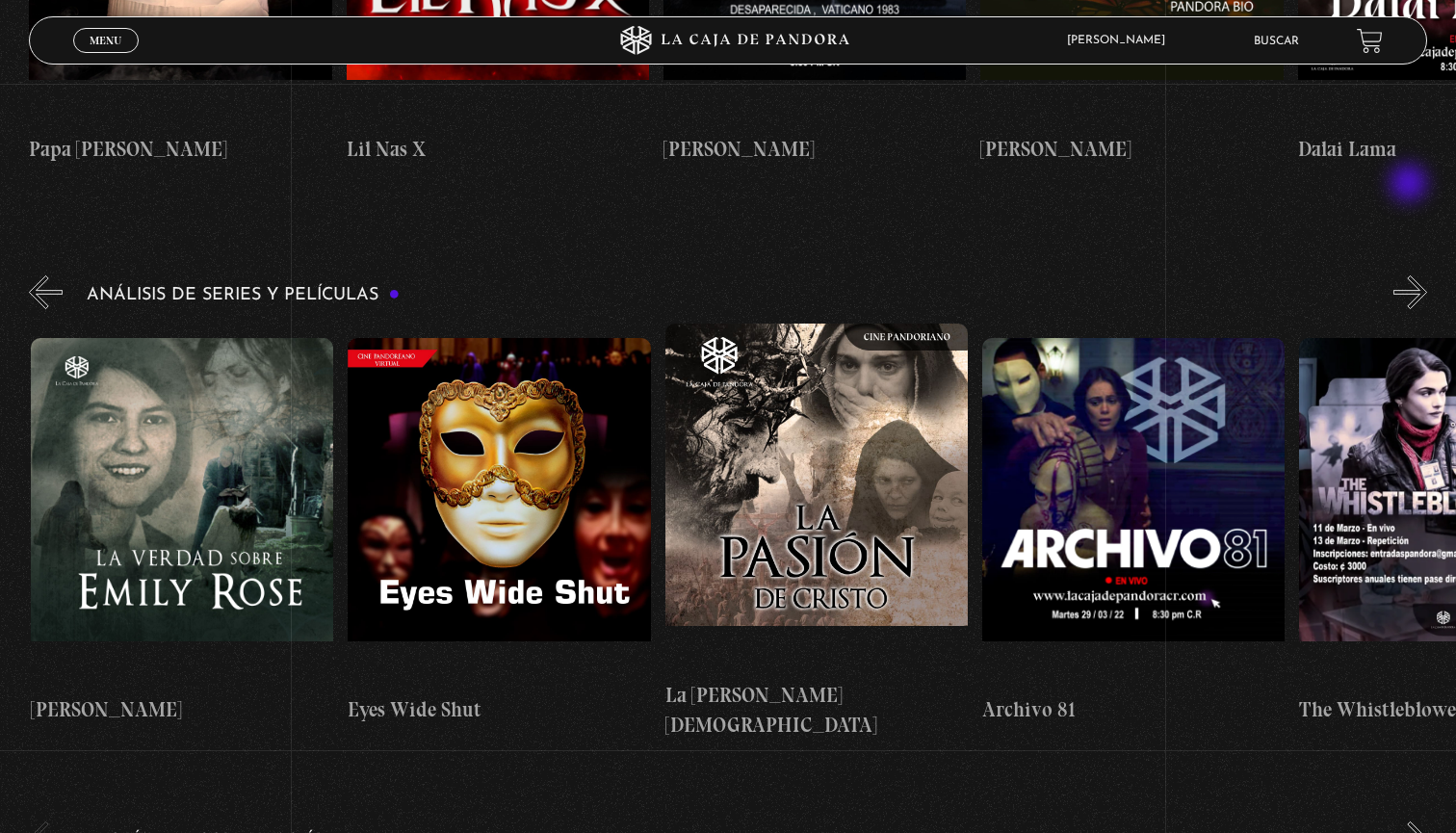
scroll to position [0, 3488]
click at [1410, 271] on div "Análisis de series y películas" at bounding box center [742, 505] width 1427 height 469
click at [1422, 275] on button "»" at bounding box center [1411, 292] width 34 height 34
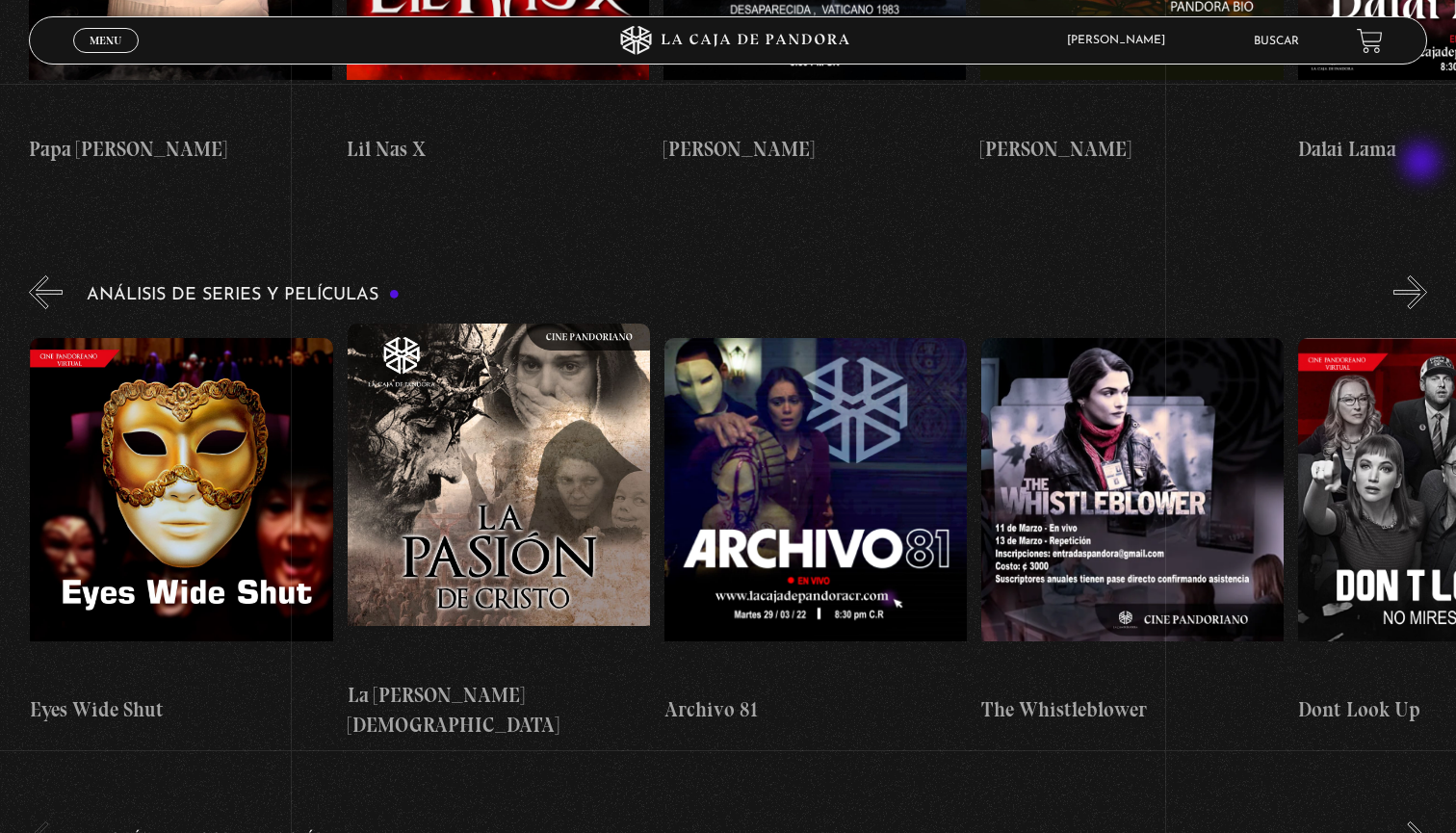
scroll to position [0, 3806]
click at [1420, 275] on button "»" at bounding box center [1411, 292] width 34 height 34
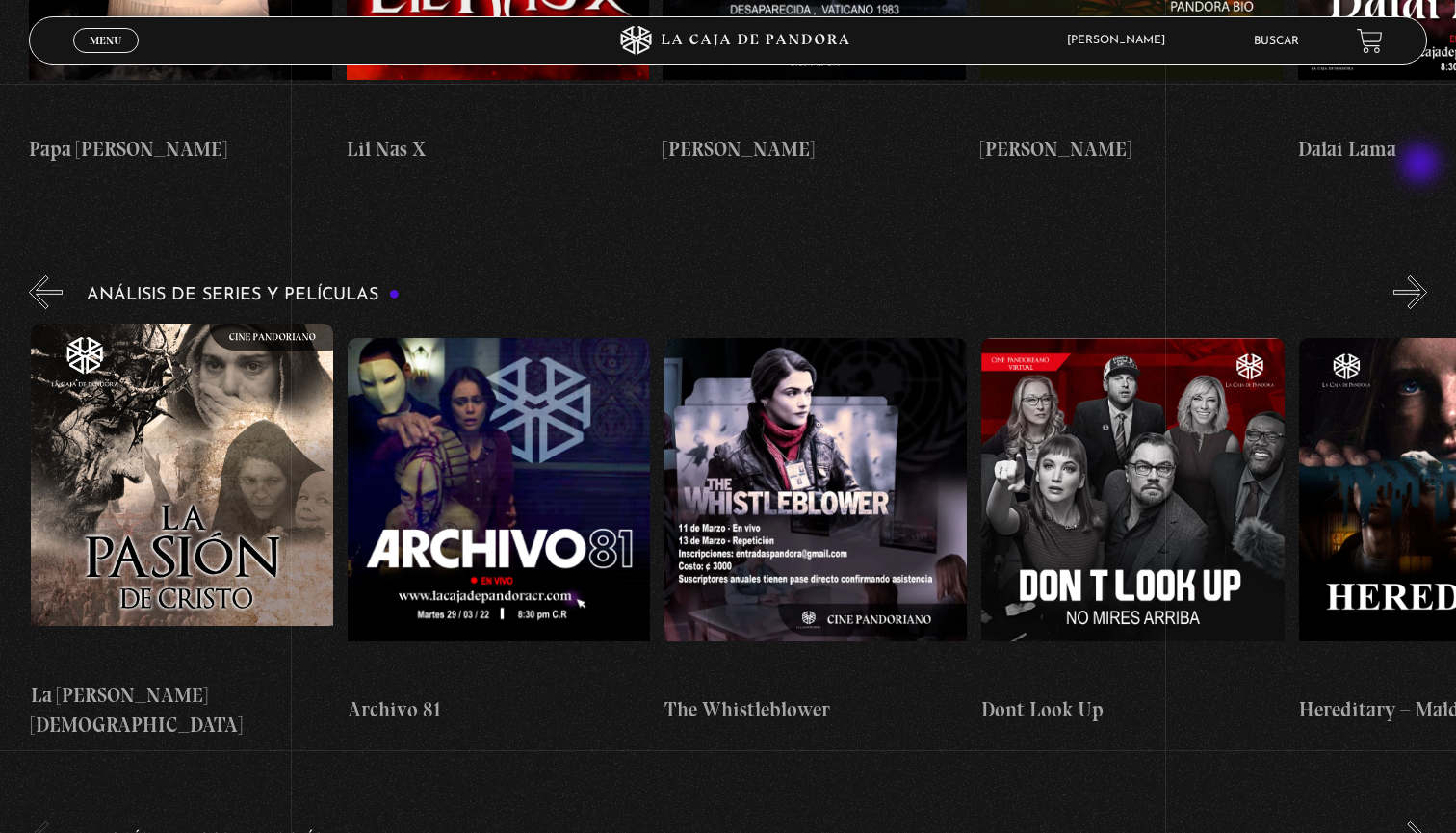
scroll to position [0, 4122]
click at [1406, 822] on button "»" at bounding box center [1411, 839] width 34 height 34
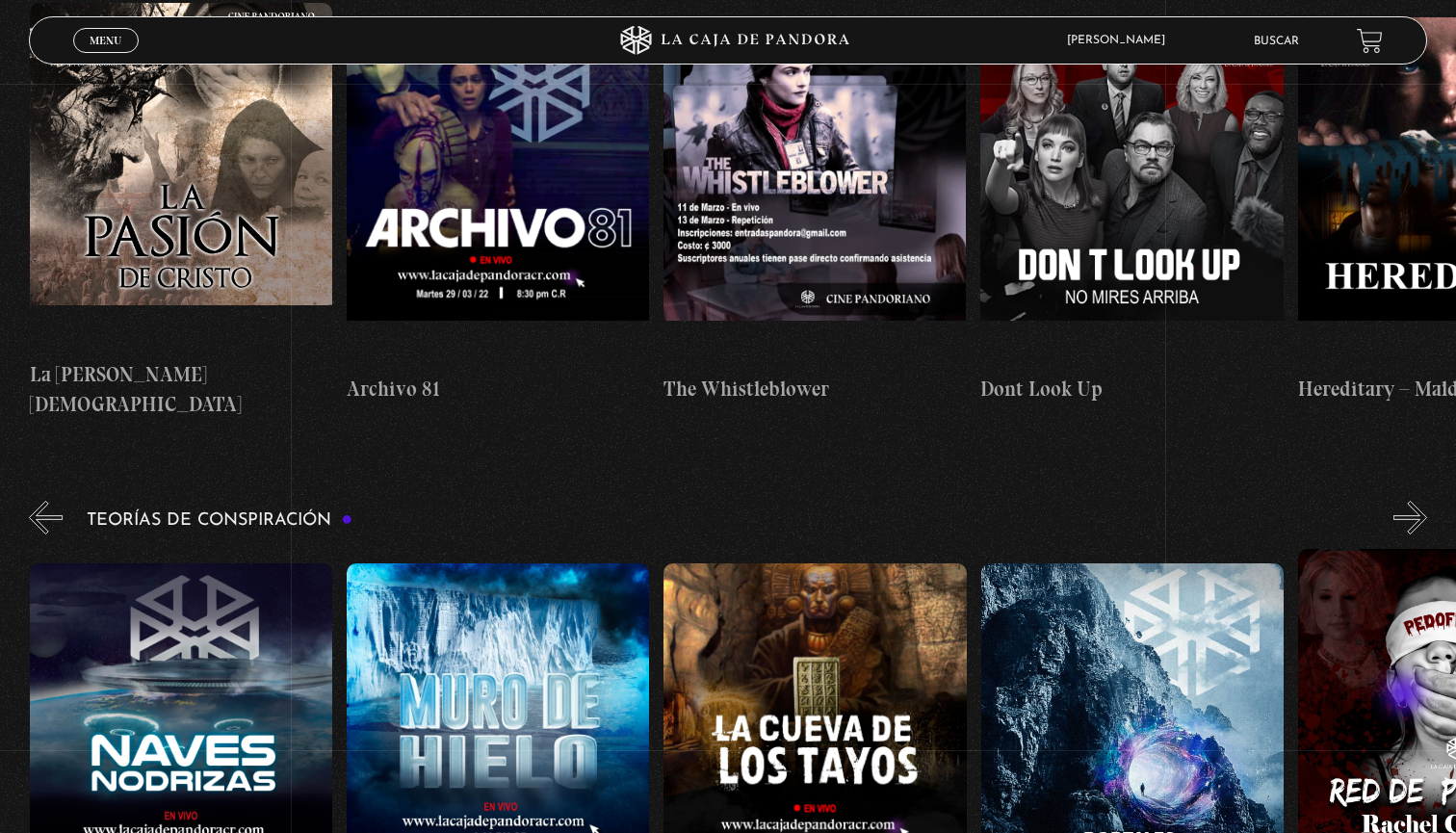
scroll to position [3811, 0]
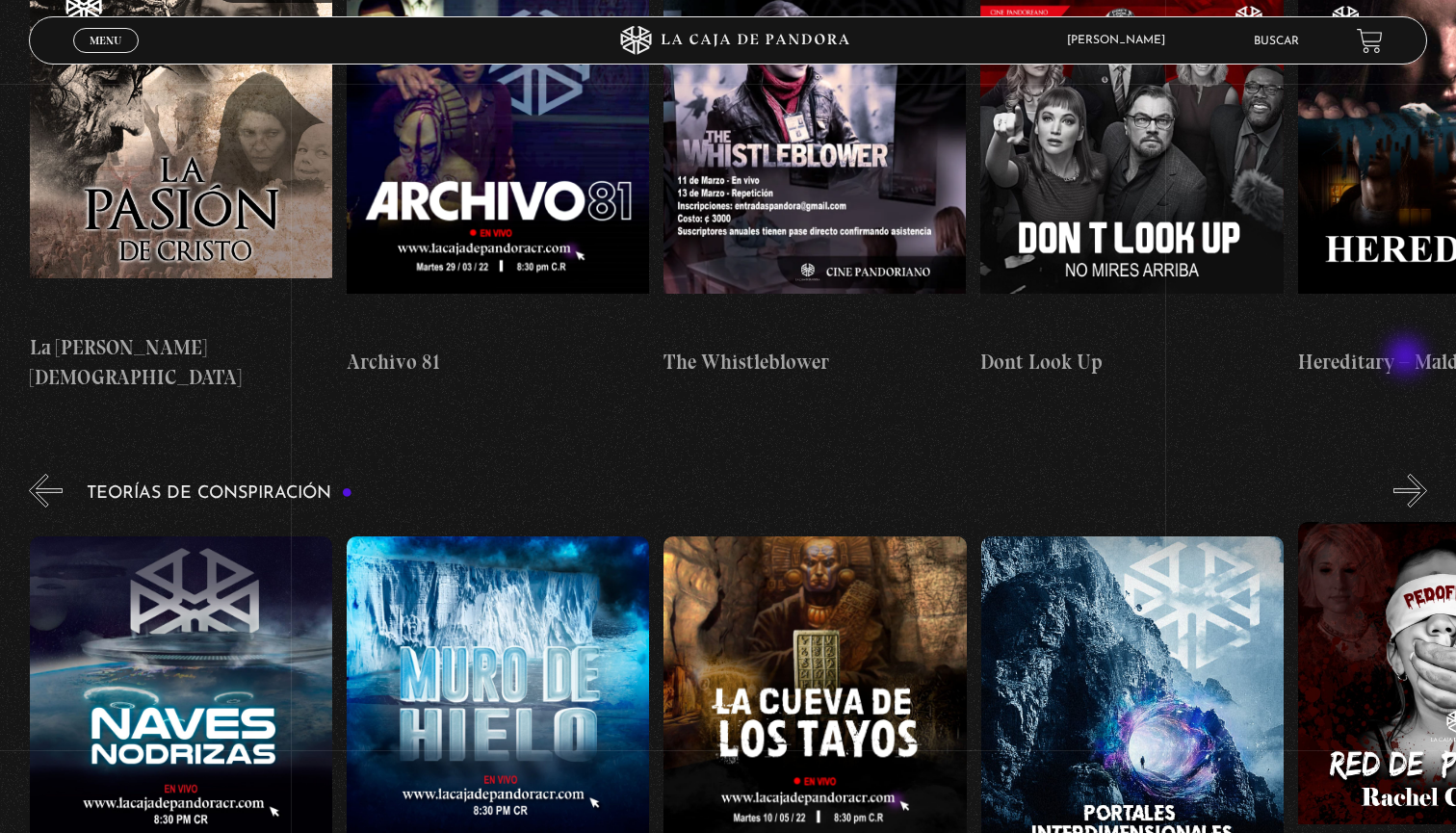
click at [1408, 474] on button "»" at bounding box center [1411, 491] width 34 height 34
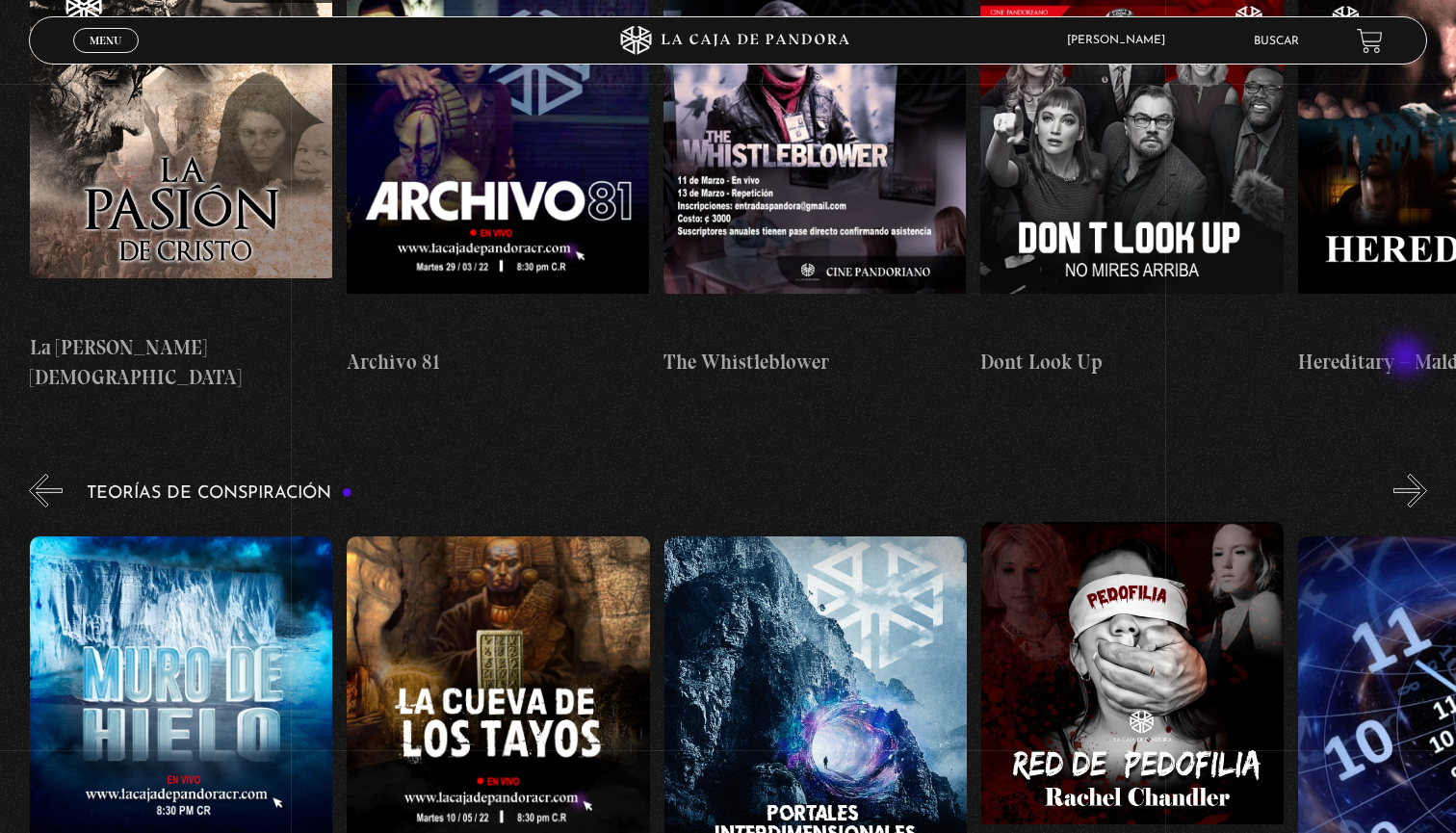
click at [1408, 474] on button "»" at bounding box center [1411, 491] width 34 height 34
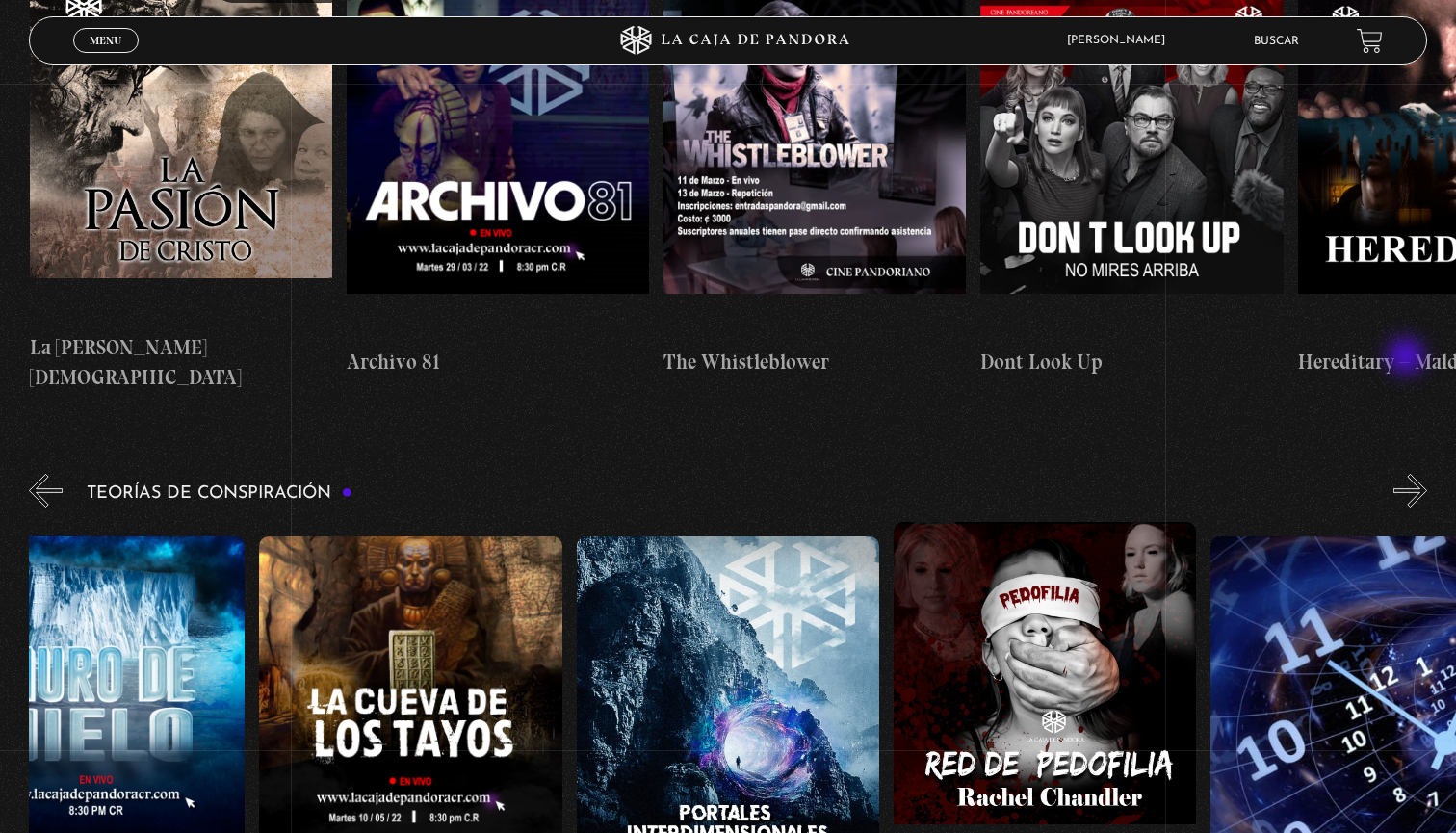
scroll to position [0, 792]
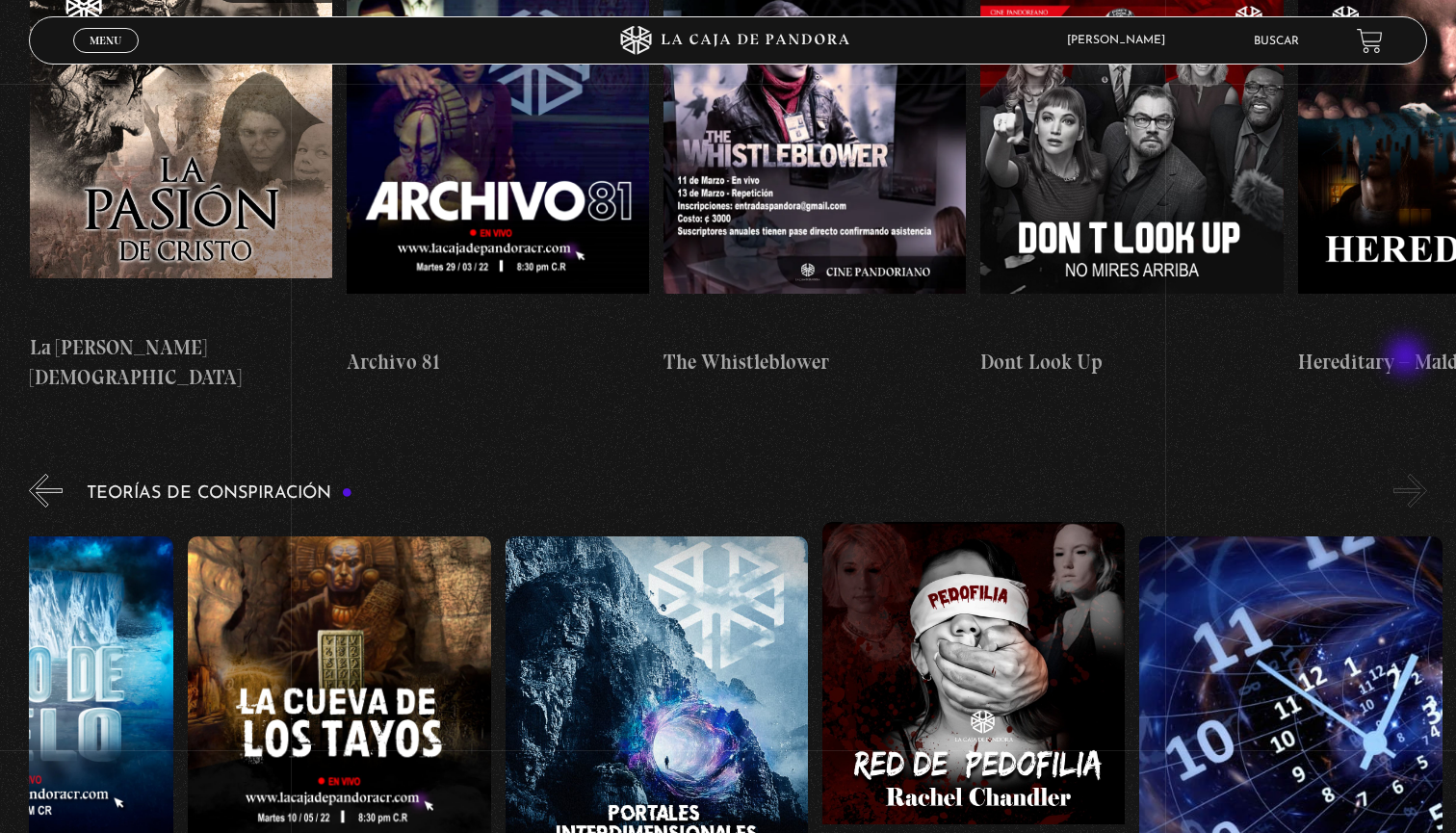
click at [1408, 474] on button "»" at bounding box center [1411, 491] width 34 height 34
click at [52, 474] on button "«" at bounding box center [45, 491] width 34 height 34
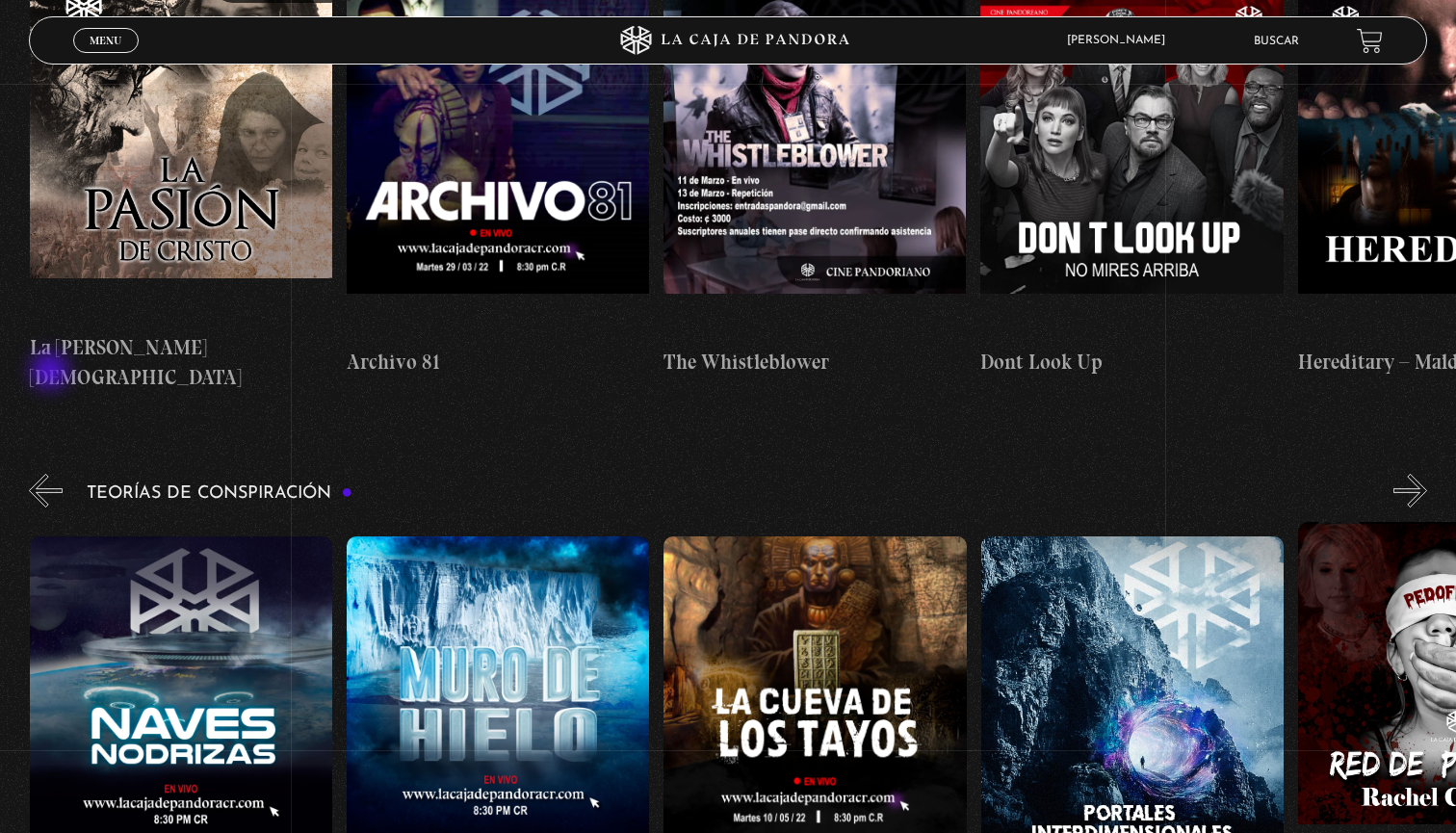
click at [52, 474] on button "«" at bounding box center [45, 491] width 34 height 34
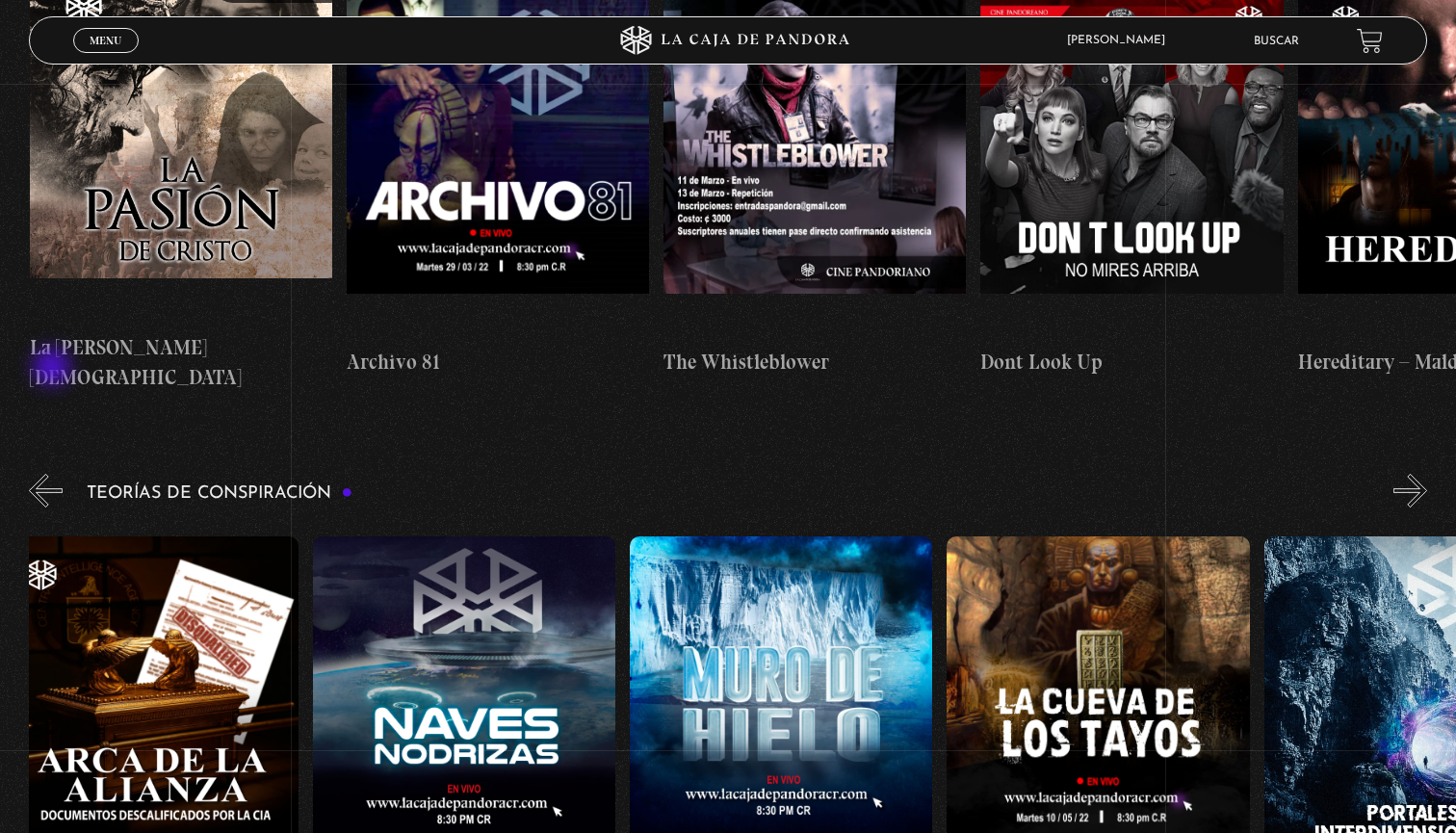
scroll to position [0, 0]
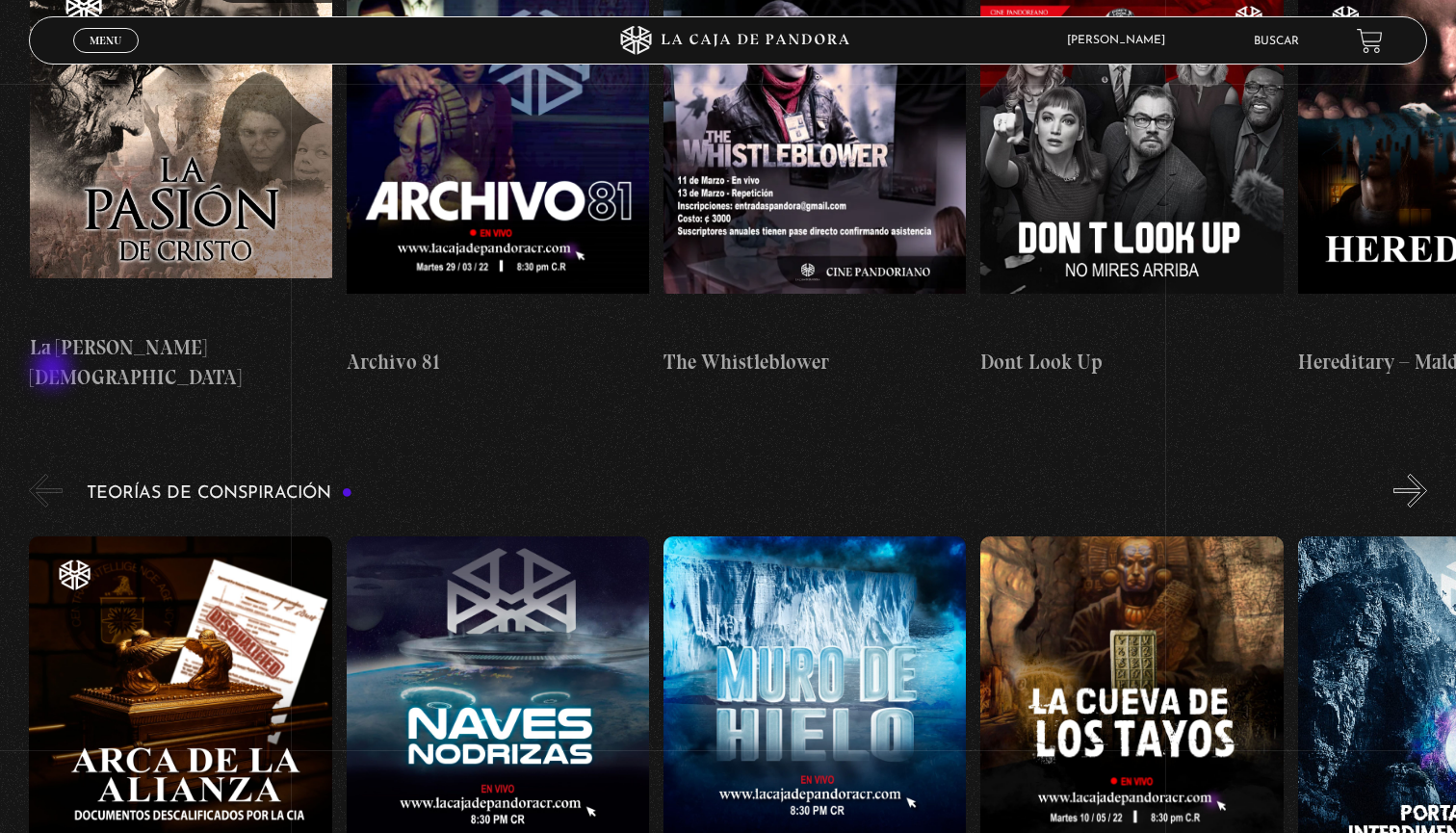
click at [54, 474] on button "«" at bounding box center [45, 491] width 34 height 34
click at [178, 537] on figure at bounding box center [180, 710] width 303 height 346
click at [174, 576] on figure at bounding box center [180, 710] width 303 height 346
click at [185, 646] on figure at bounding box center [180, 710] width 303 height 346
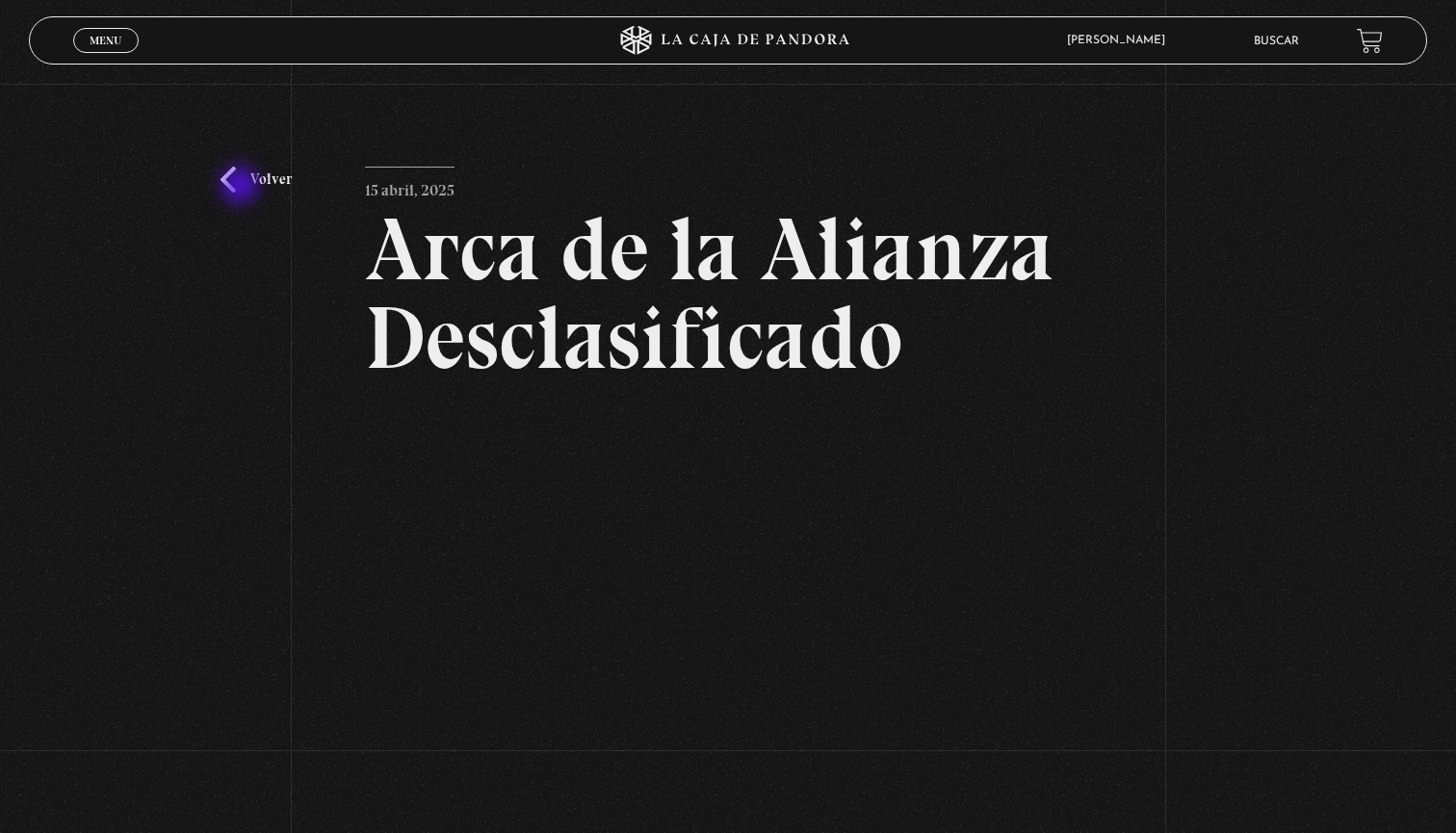
click at [242, 187] on link "Volver" at bounding box center [256, 180] width 71 height 26
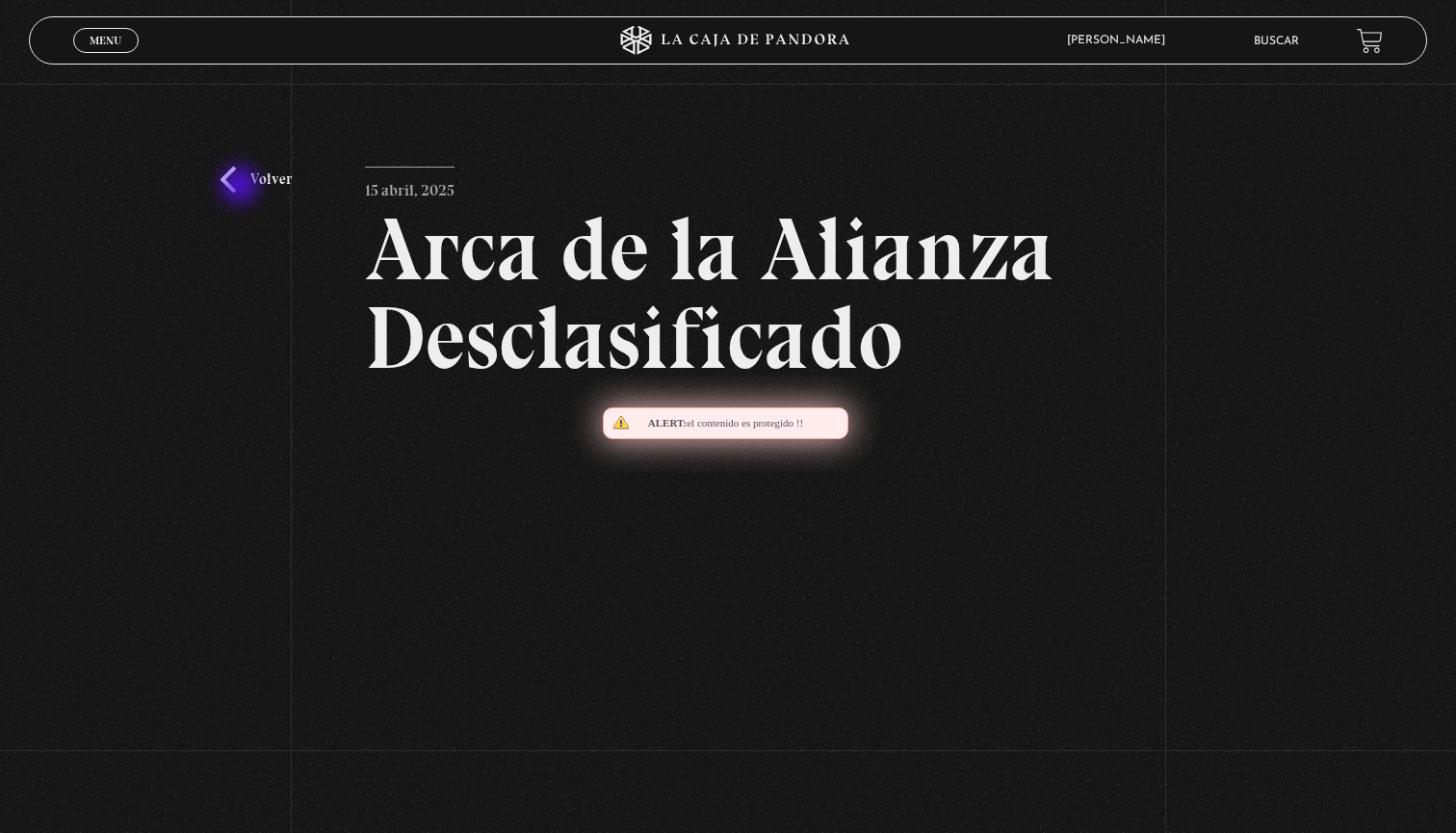
click at [242, 187] on link "Volver" at bounding box center [256, 180] width 71 height 26
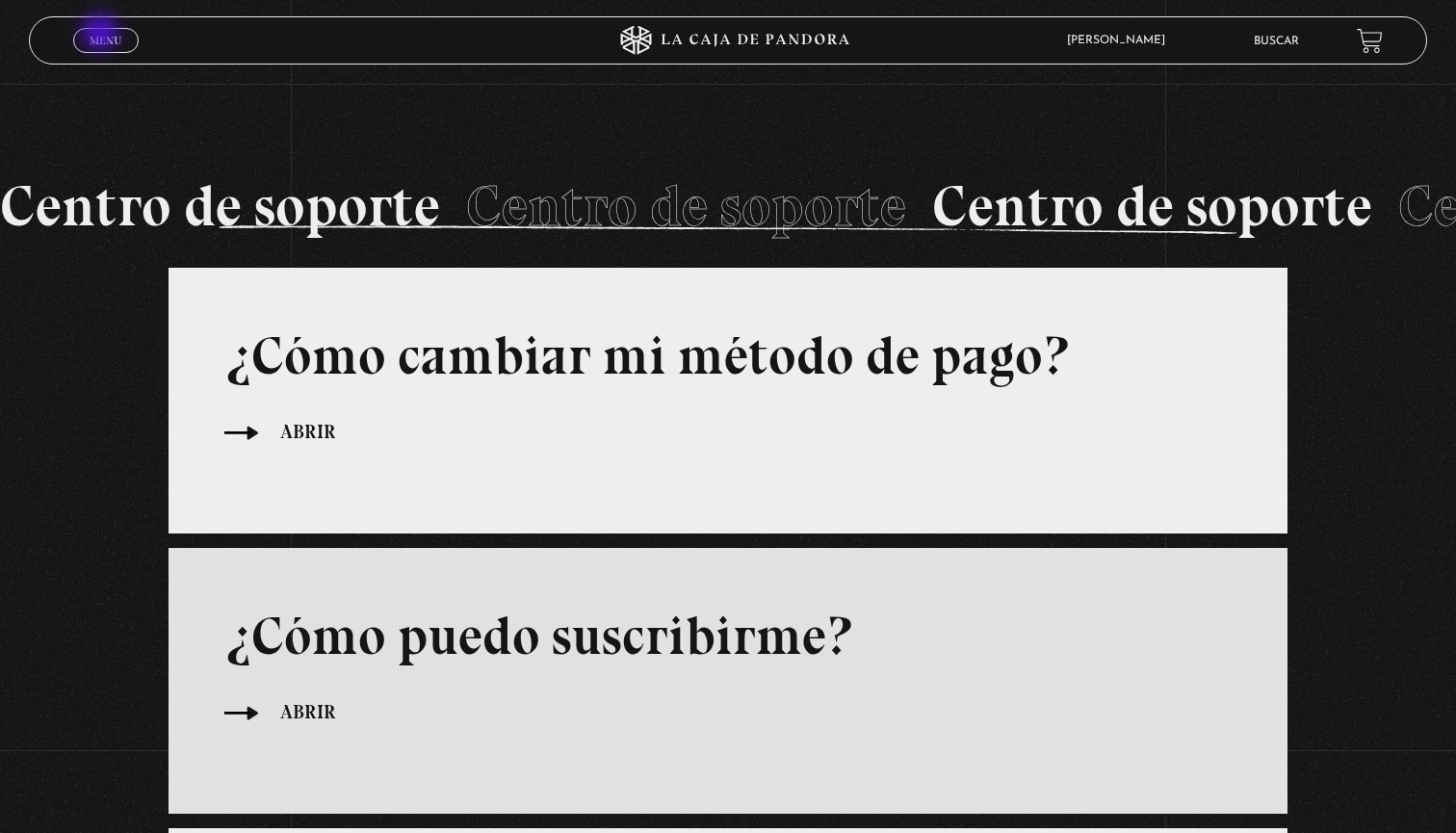
click at [102, 35] on span "Menu" at bounding box center [106, 40] width 32 height 12
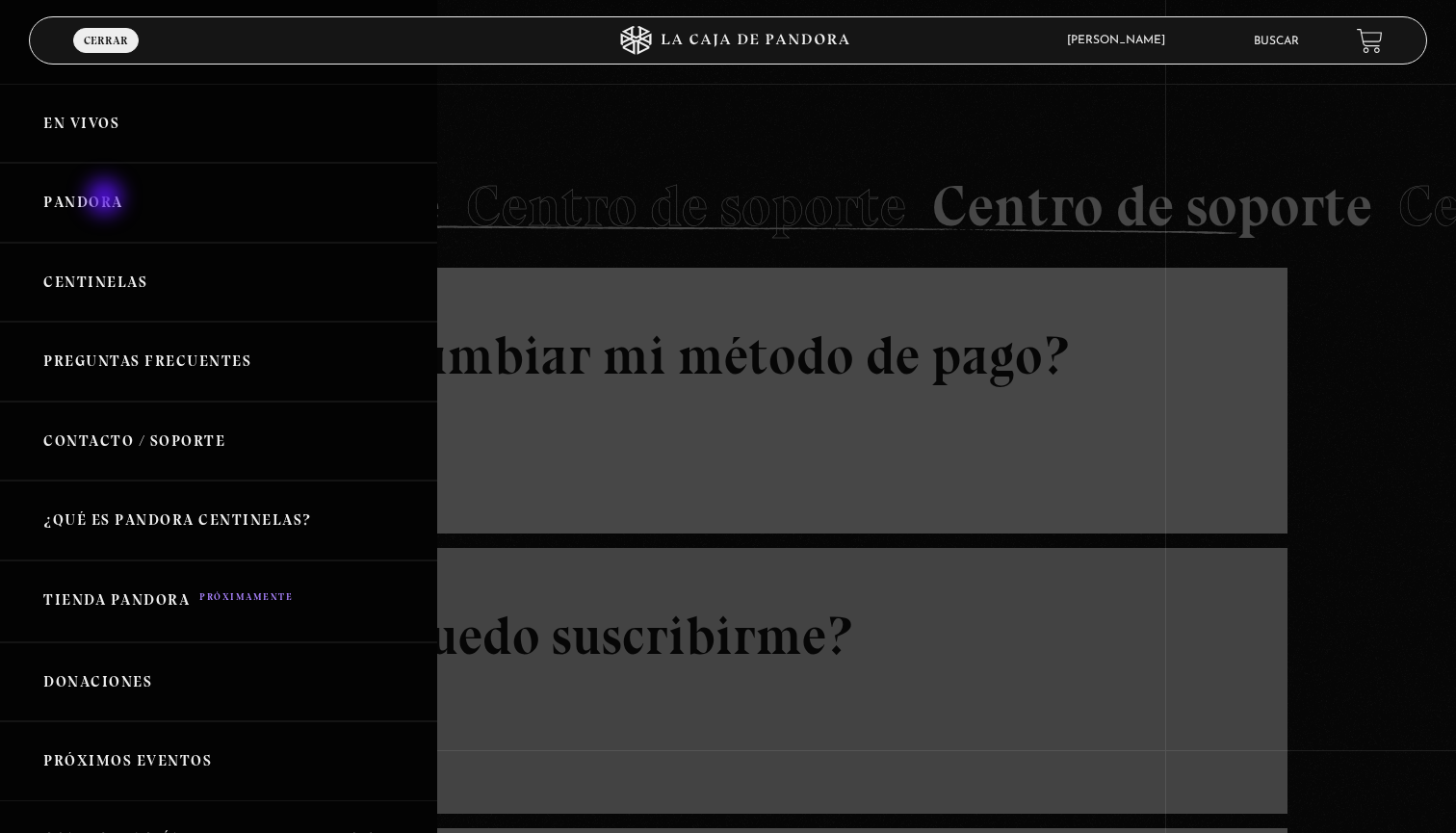
click at [107, 199] on link "Pandora" at bounding box center [218, 202] width 437 height 80
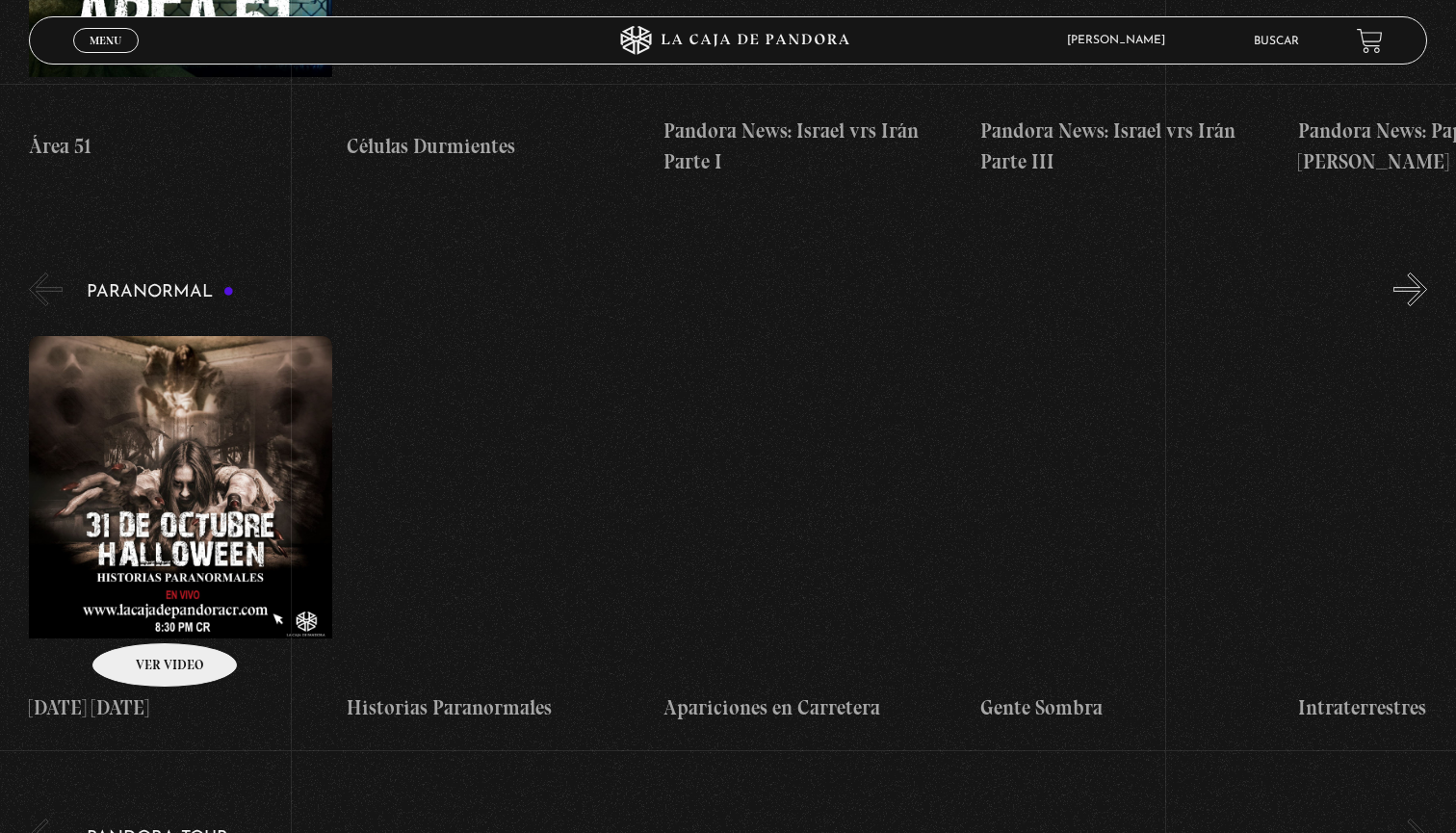
scroll to position [1804, 0]
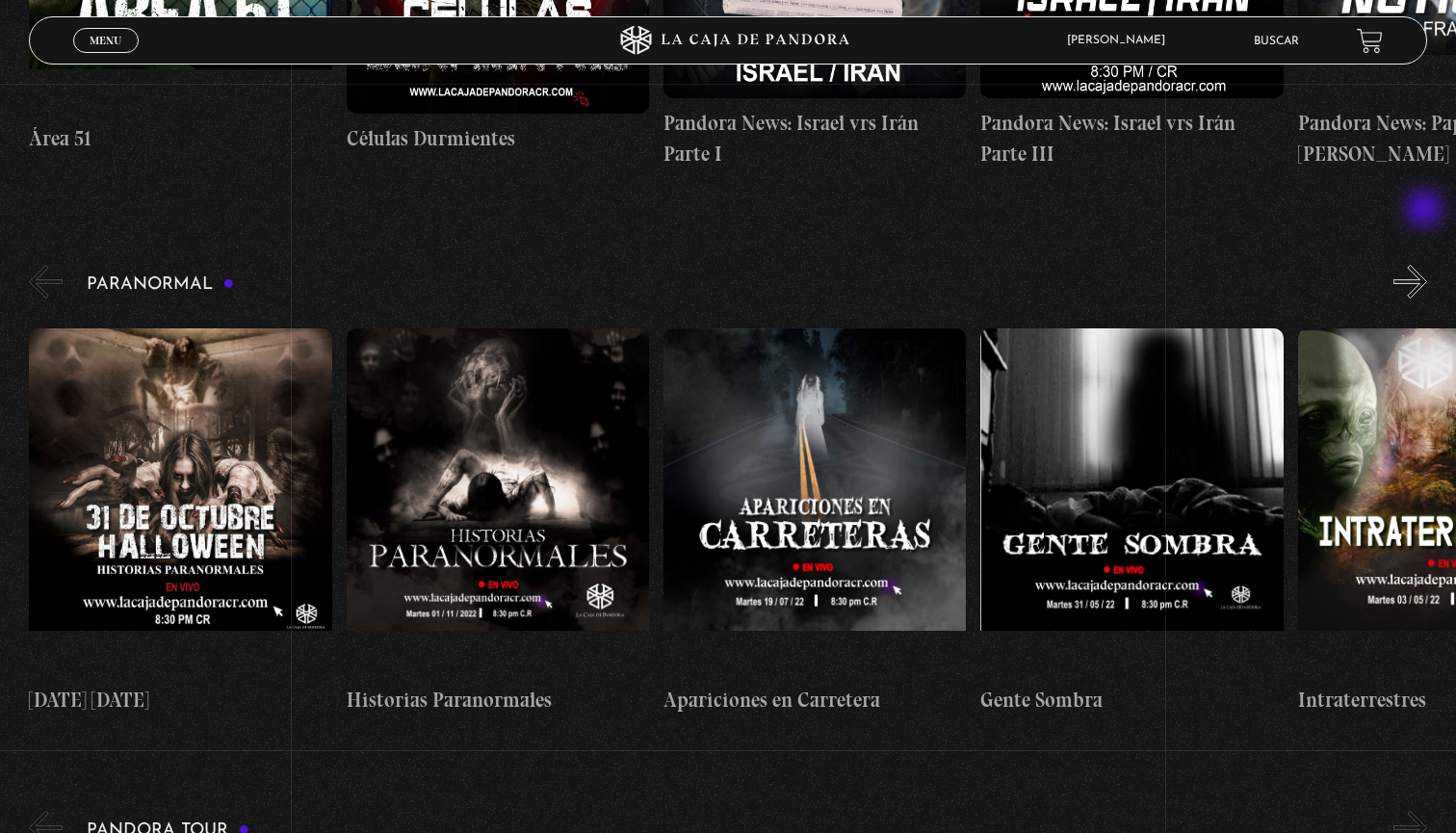
click at [1426, 265] on button "»" at bounding box center [1411, 281] width 34 height 34
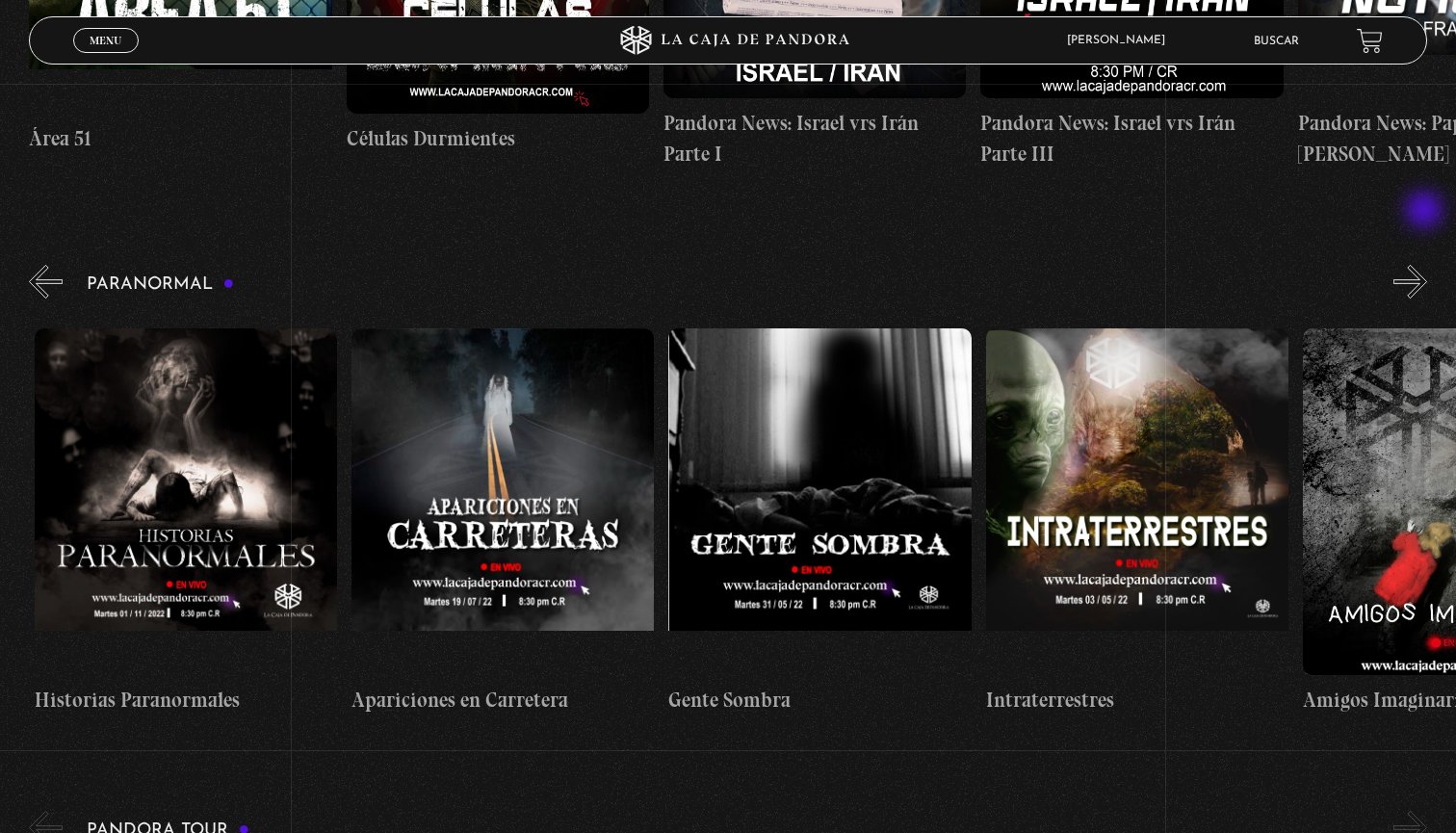
click at [1426, 265] on button "»" at bounding box center [1411, 281] width 34 height 34
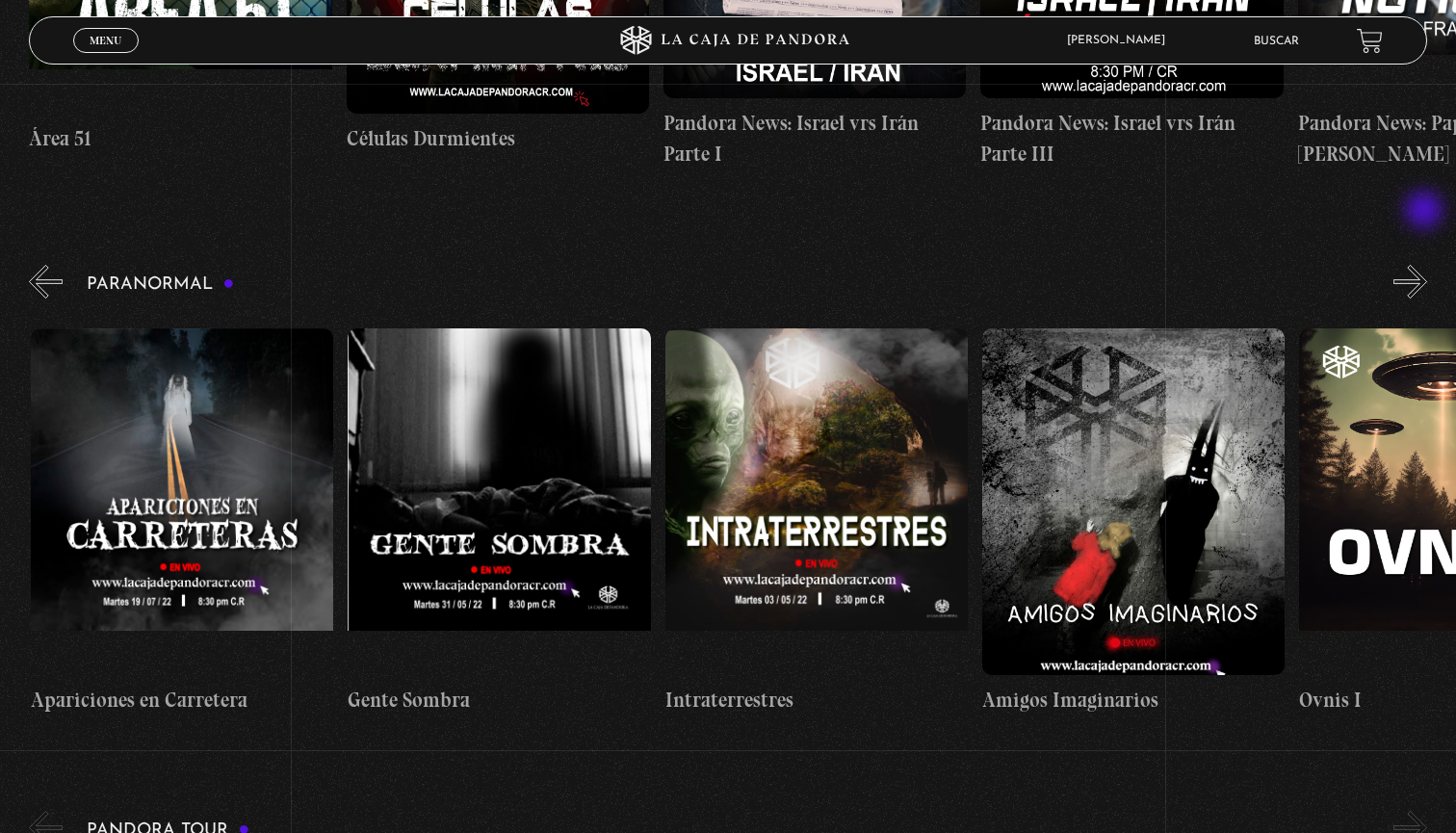
scroll to position [0, 633]
click at [1426, 265] on button "»" at bounding box center [1411, 281] width 34 height 34
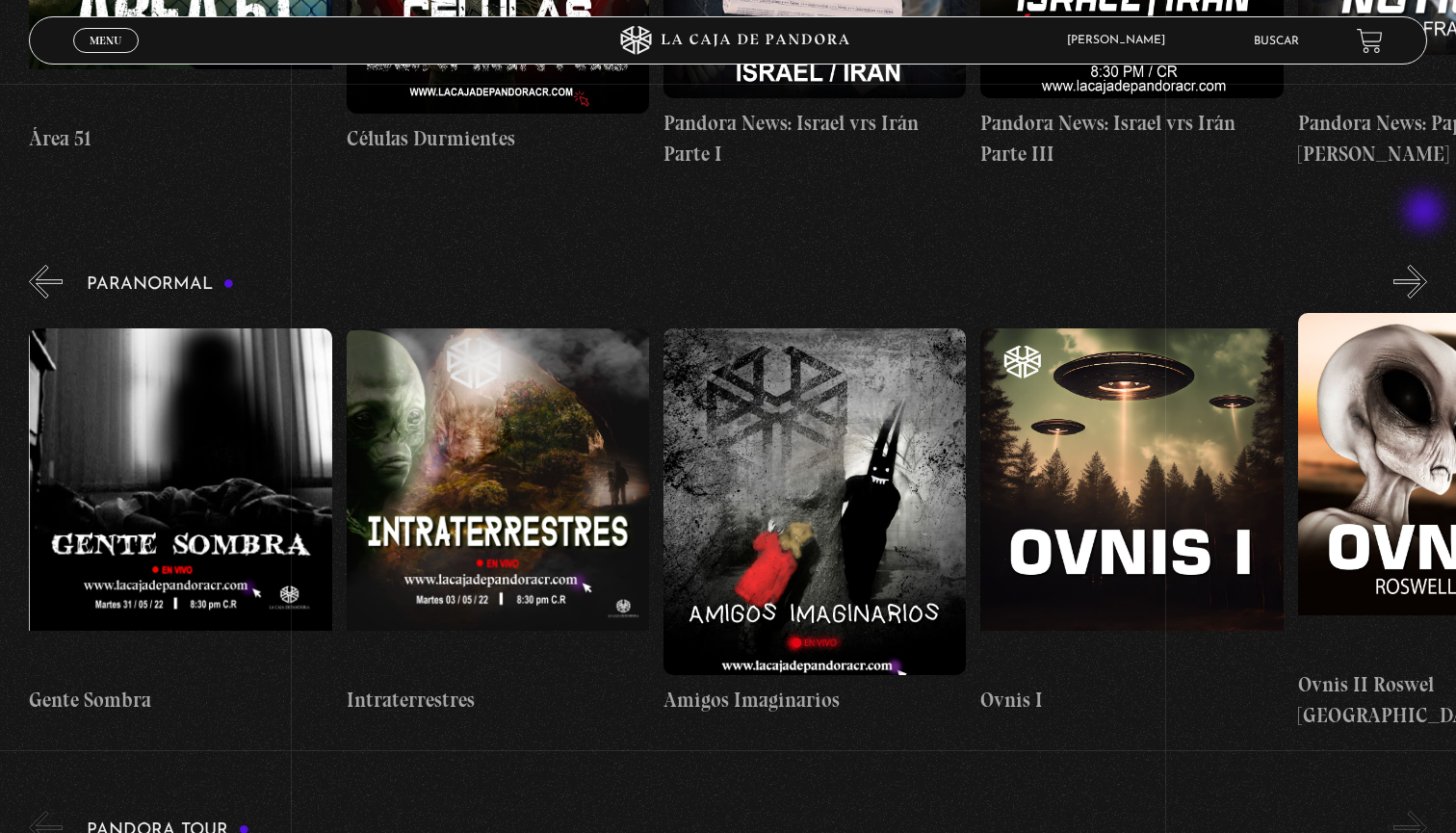
click at [1426, 265] on button "»" at bounding box center [1411, 281] width 34 height 34
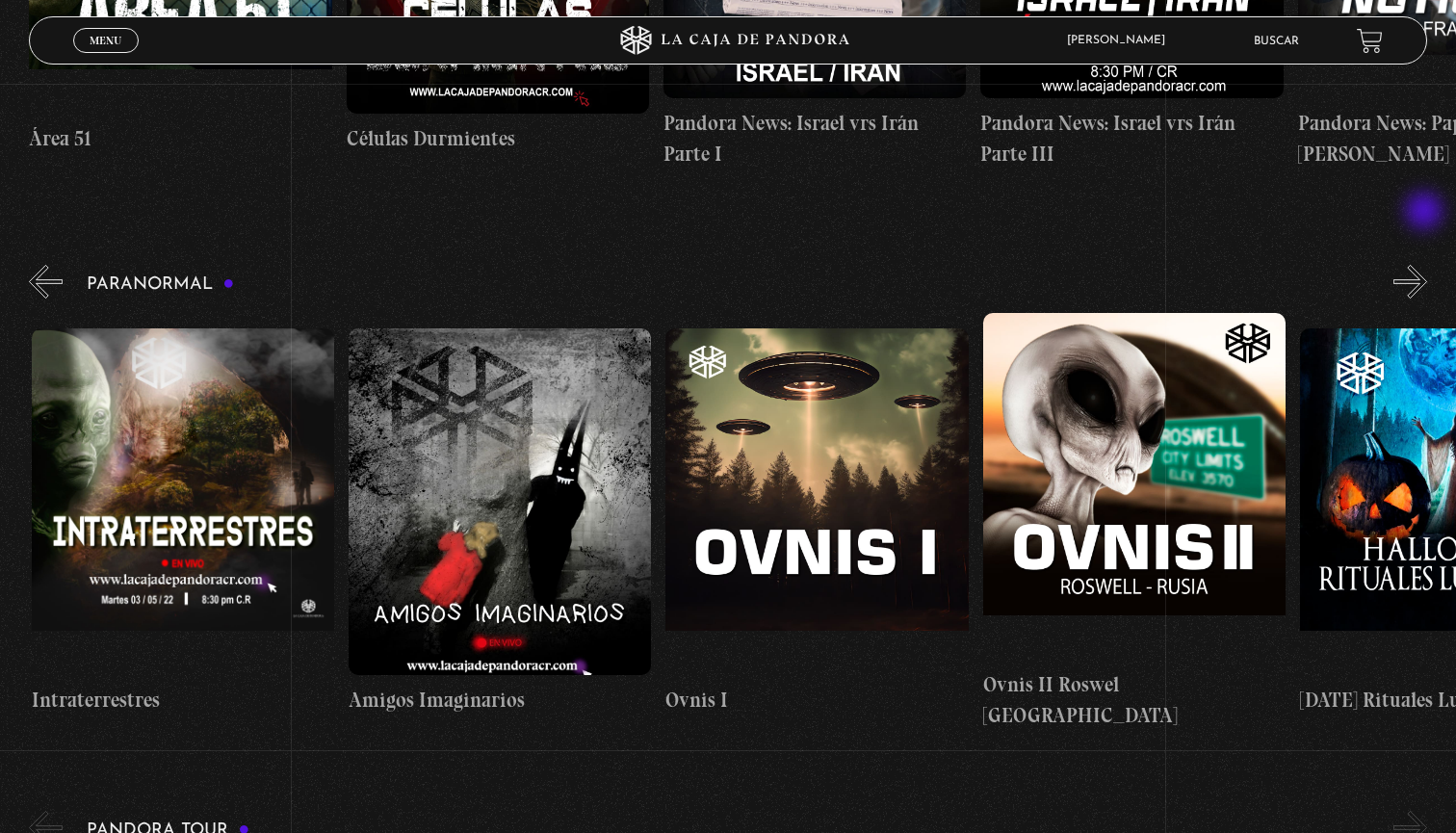
click at [1426, 265] on button "»" at bounding box center [1411, 281] width 34 height 34
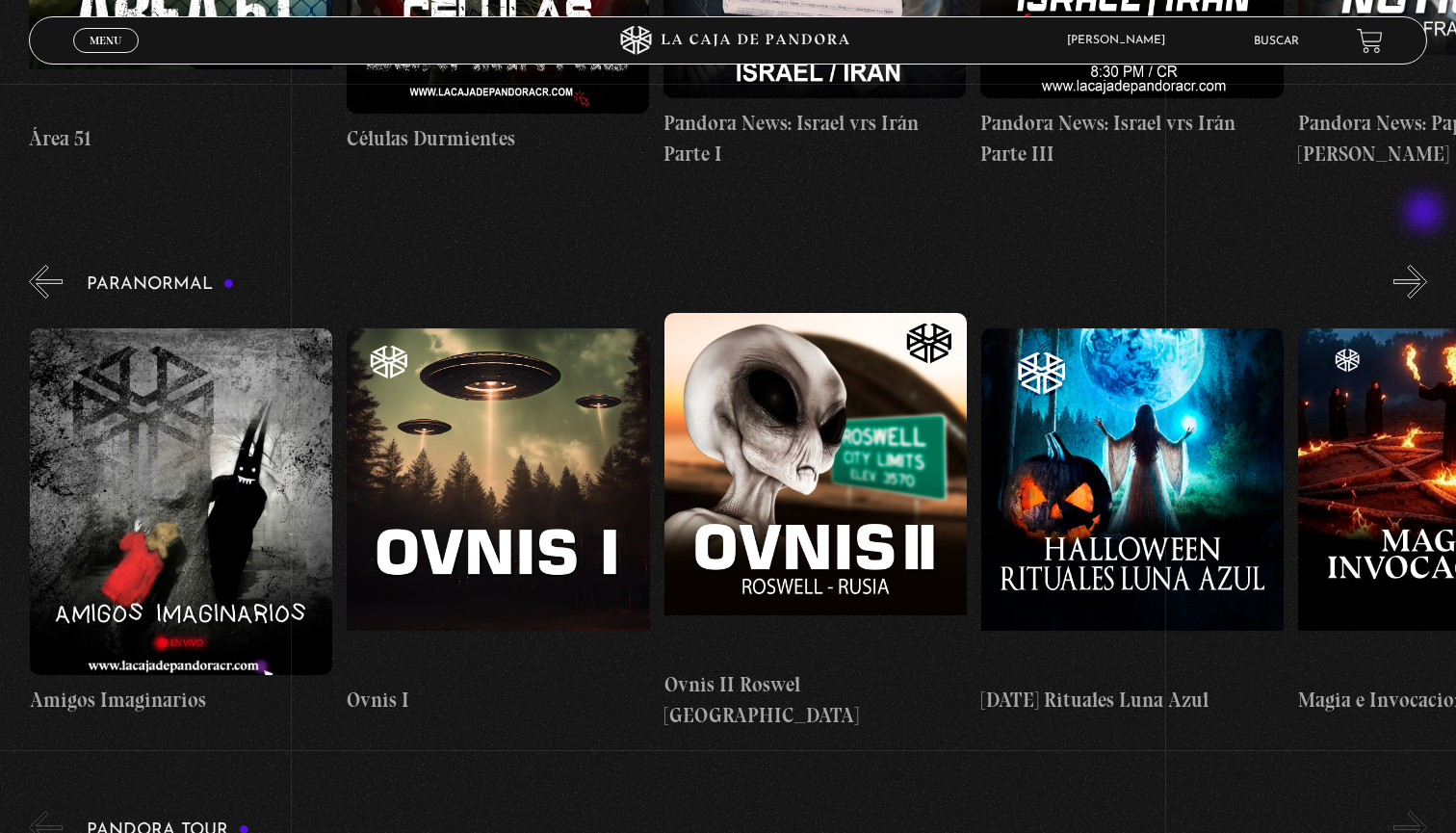
click at [1426, 265] on button "»" at bounding box center [1411, 281] width 34 height 34
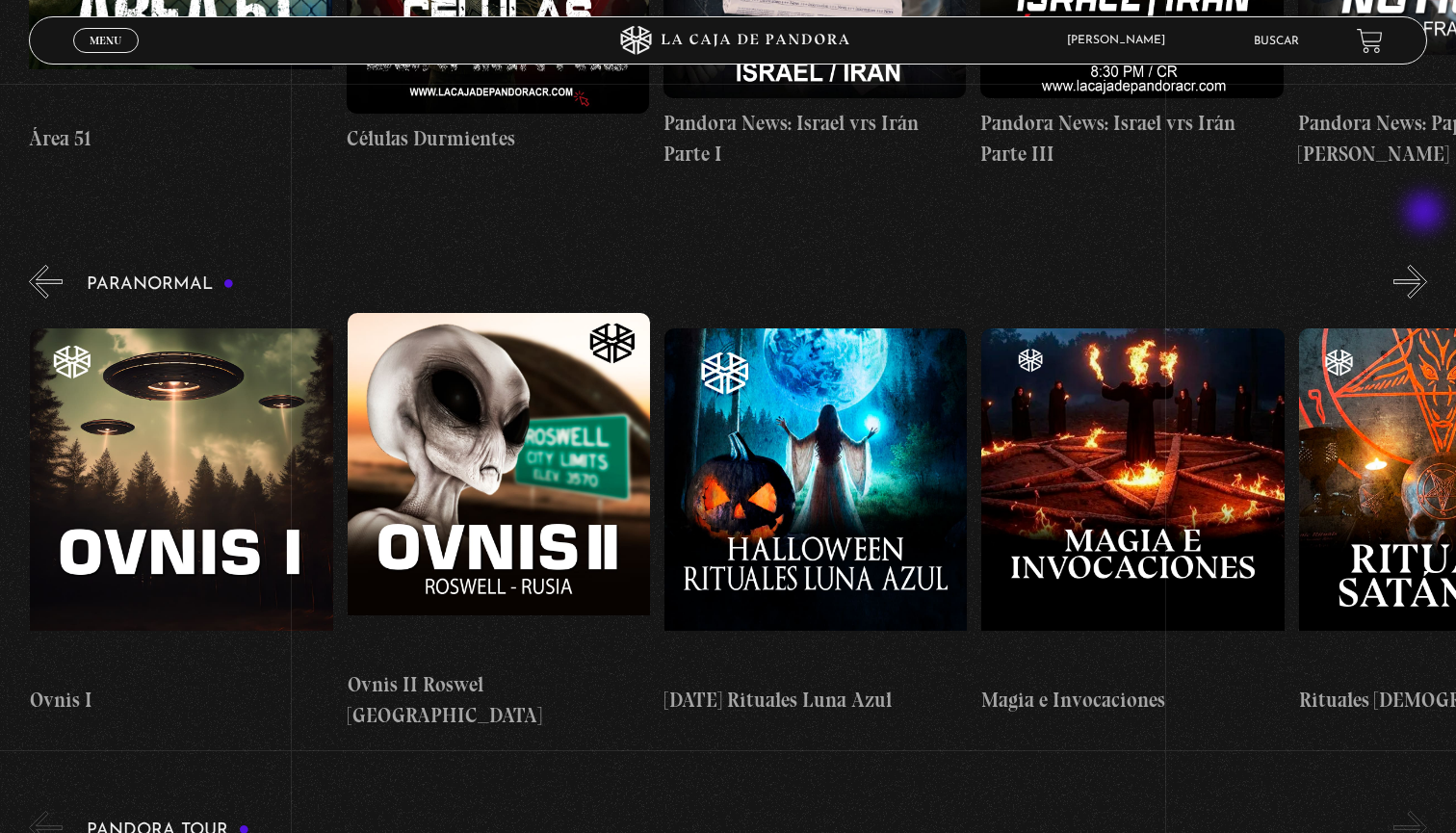
scroll to position [0, 1903]
click at [1426, 265] on button "»" at bounding box center [1411, 281] width 34 height 34
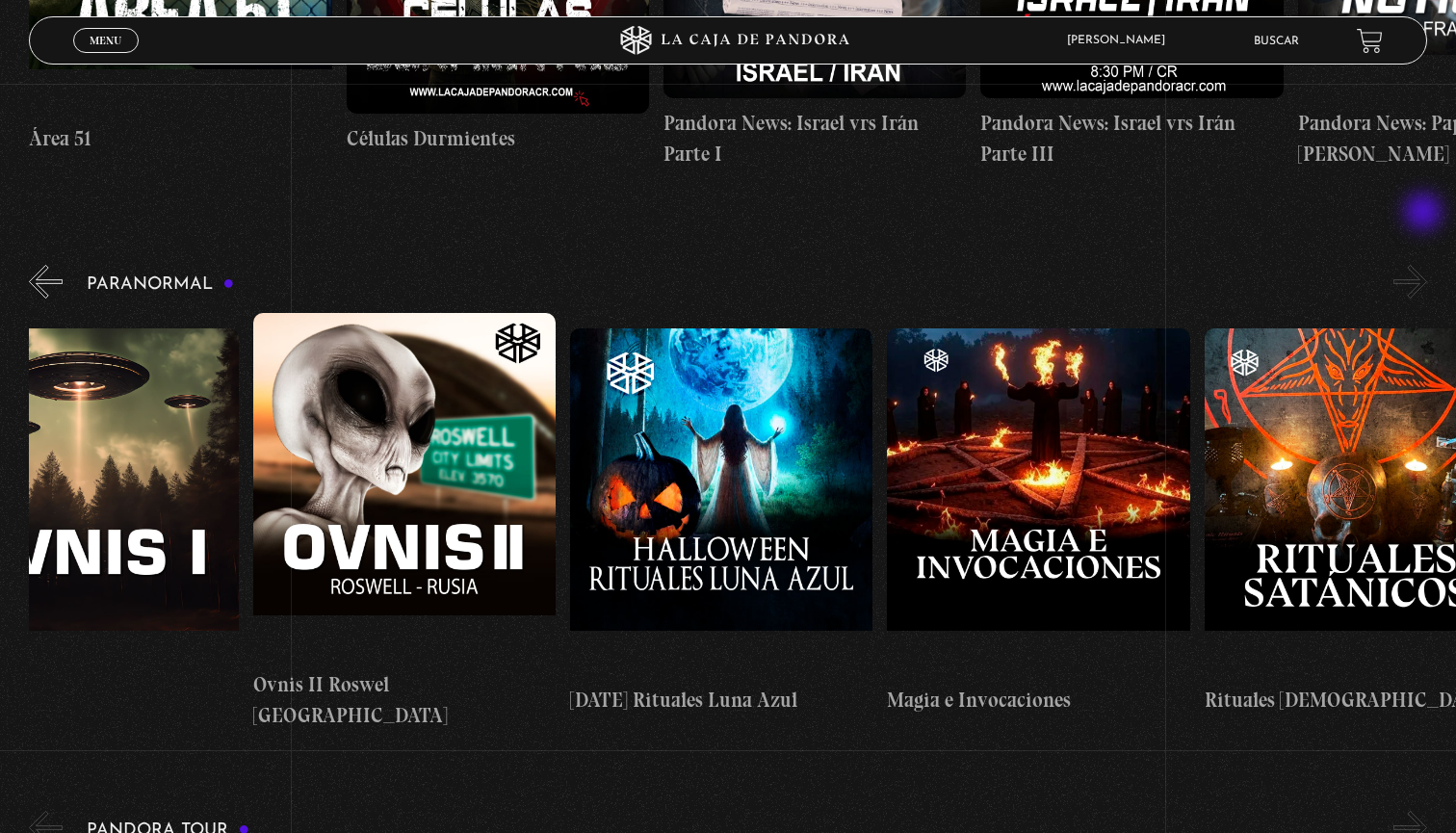
scroll to position [0, 2062]
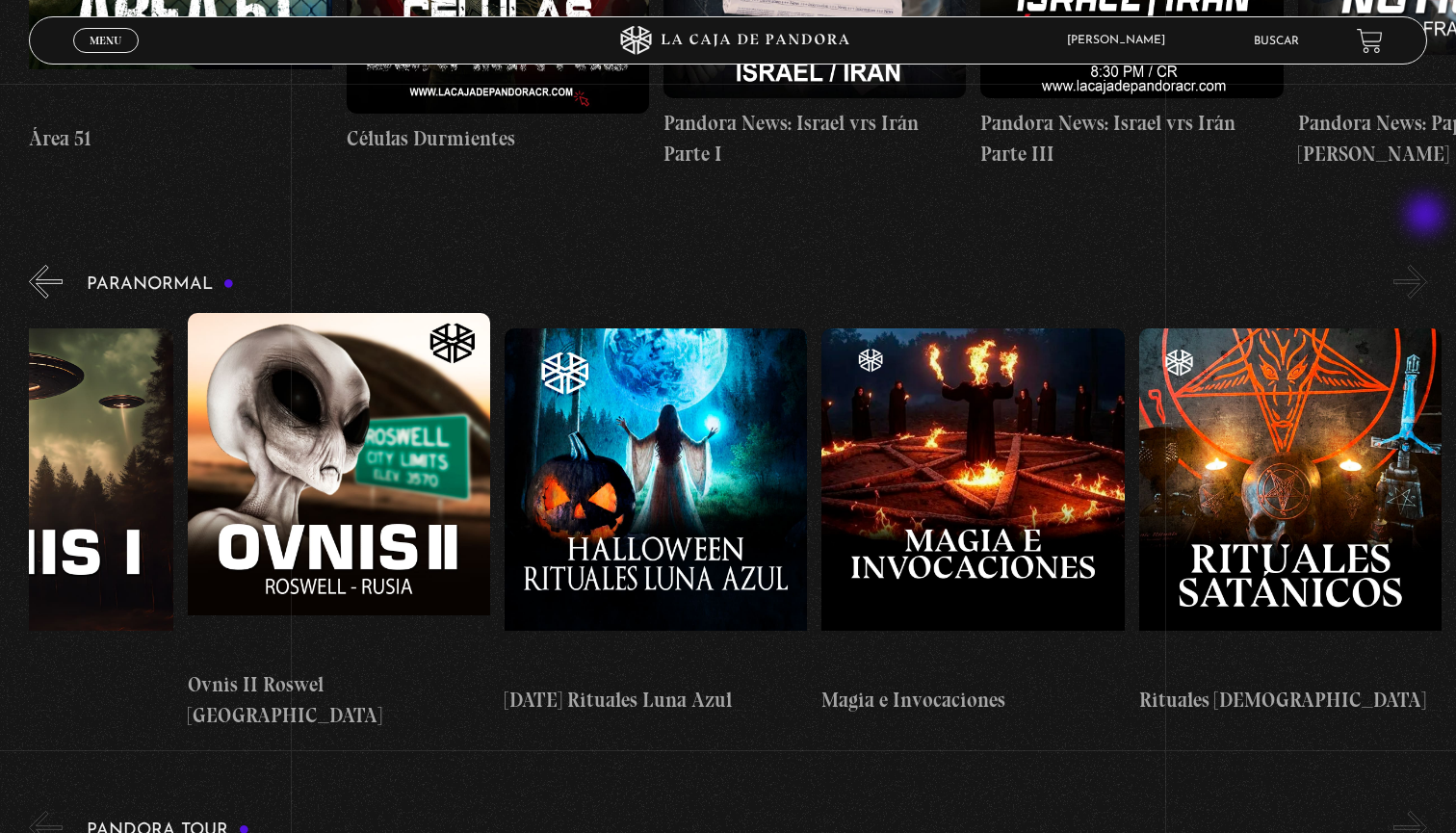
click at [1427, 265] on button "»" at bounding box center [1411, 281] width 34 height 34
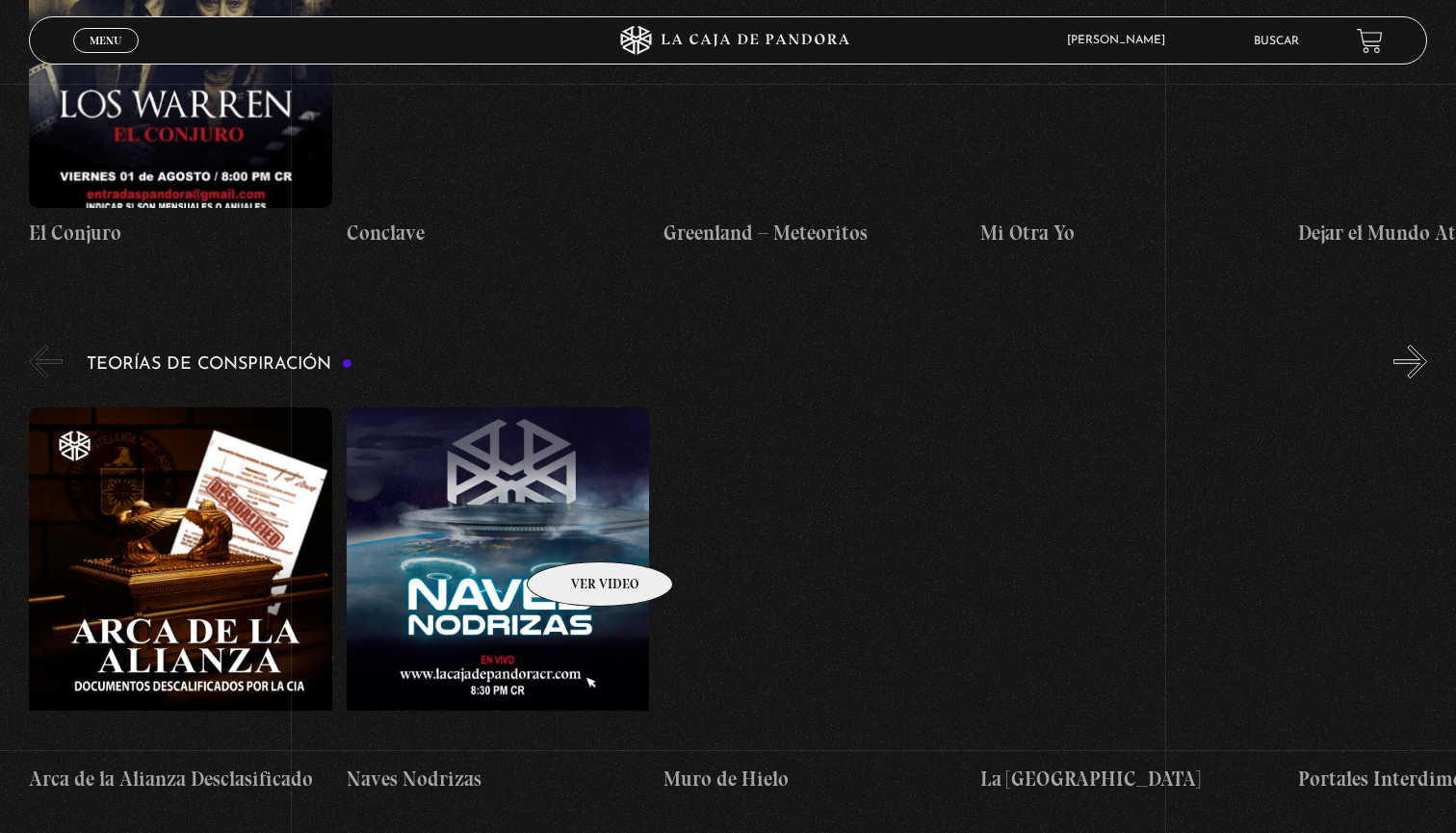
scroll to position [3969, 0]
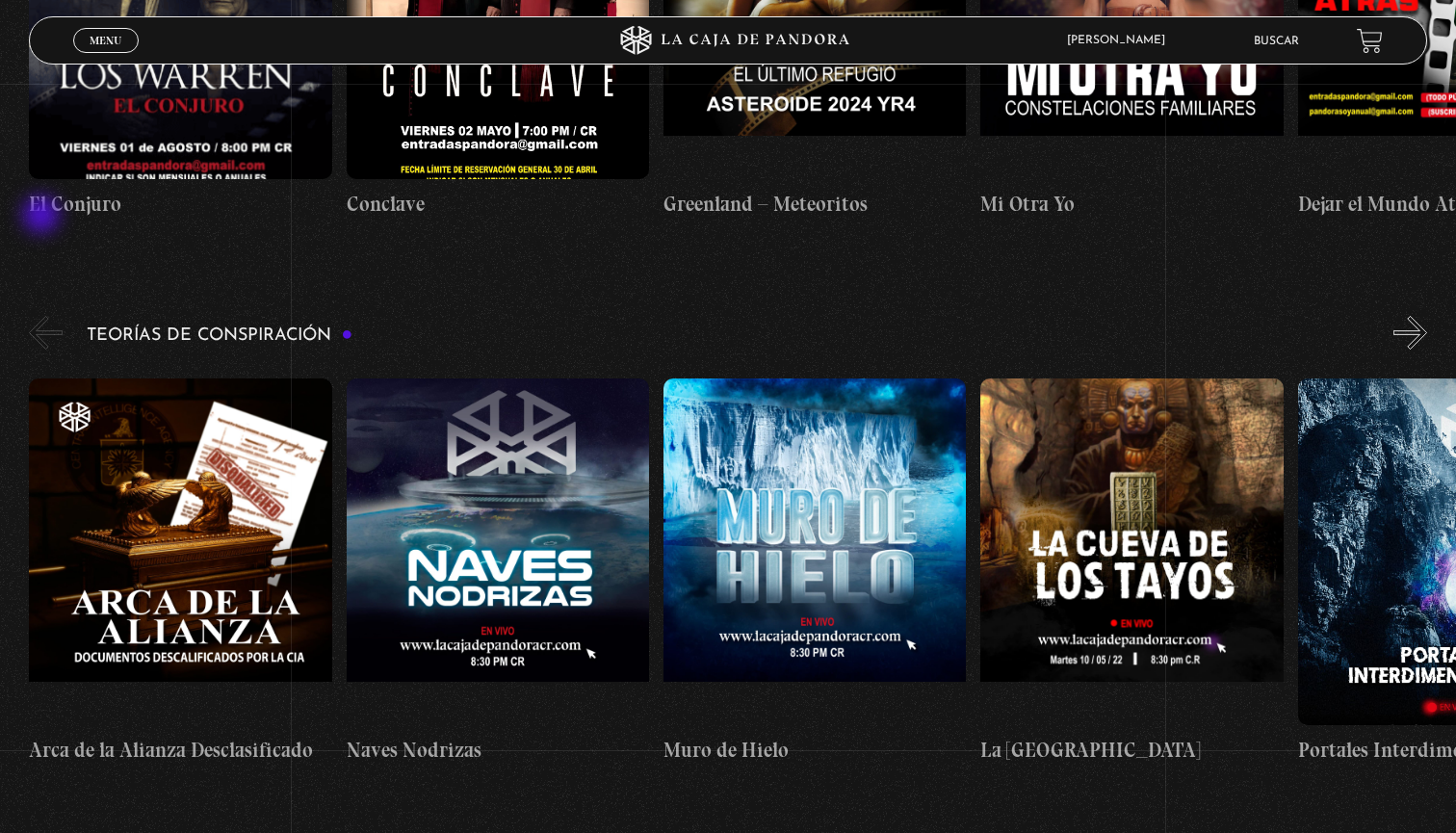
click at [43, 316] on button "«" at bounding box center [45, 333] width 34 height 34
click at [130, 379] on figure at bounding box center [180, 552] width 303 height 346
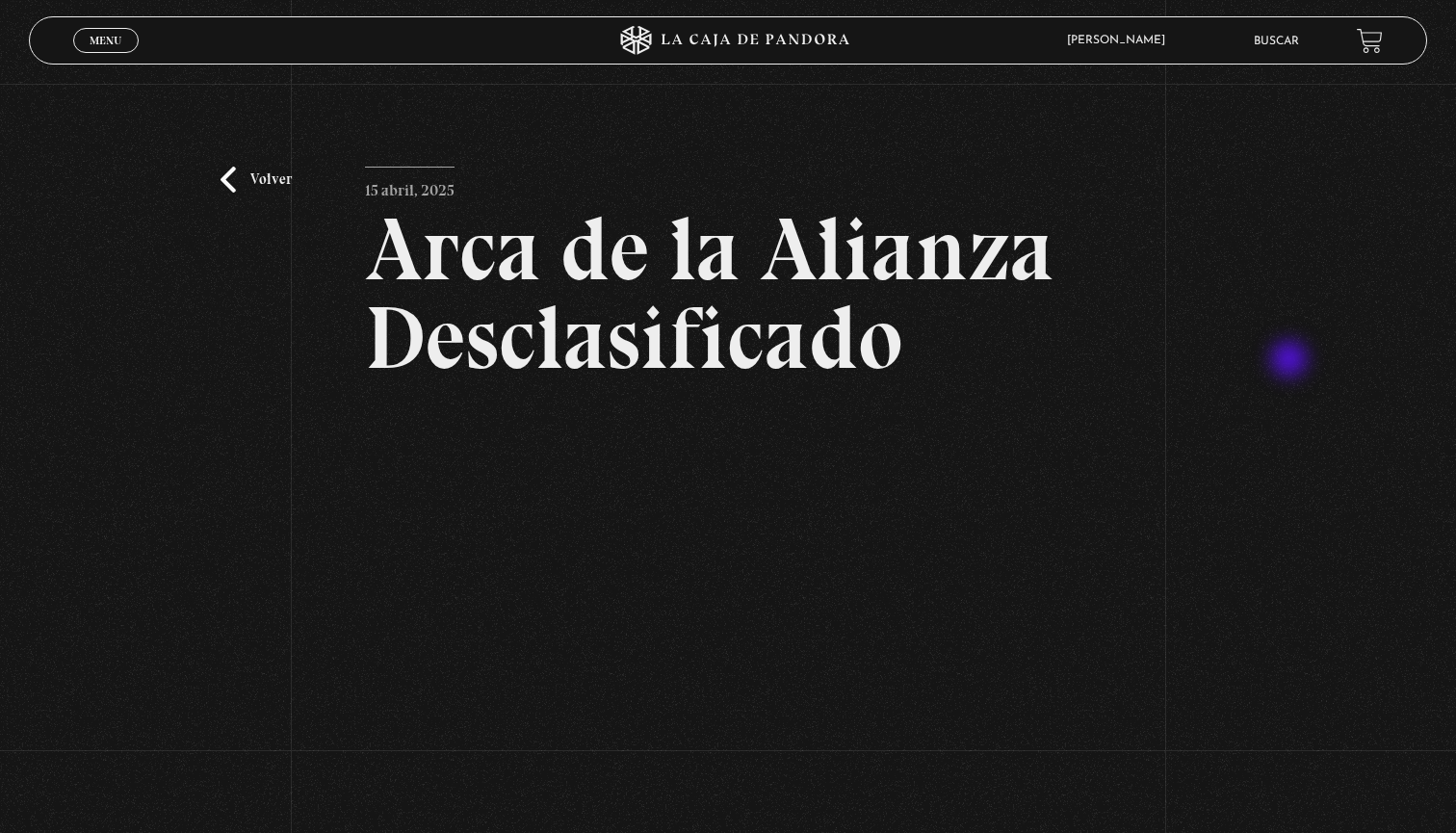
click at [1293, 368] on div "Volver [DATE] Arca de la Alianza Desclasificado WhatsApp Twitter Messenger Email" at bounding box center [728, 496] width 1456 height 826
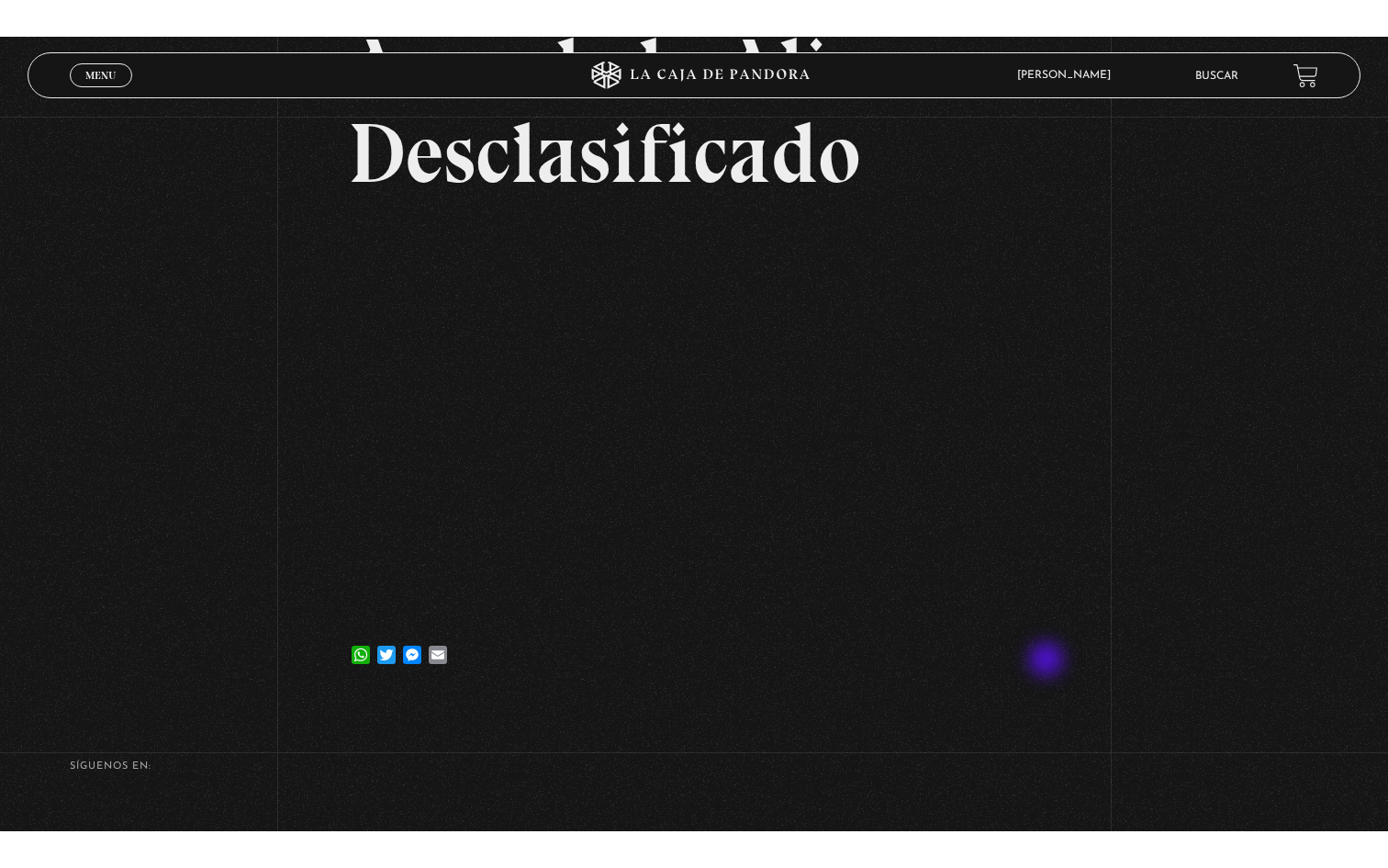
scroll to position [210, 0]
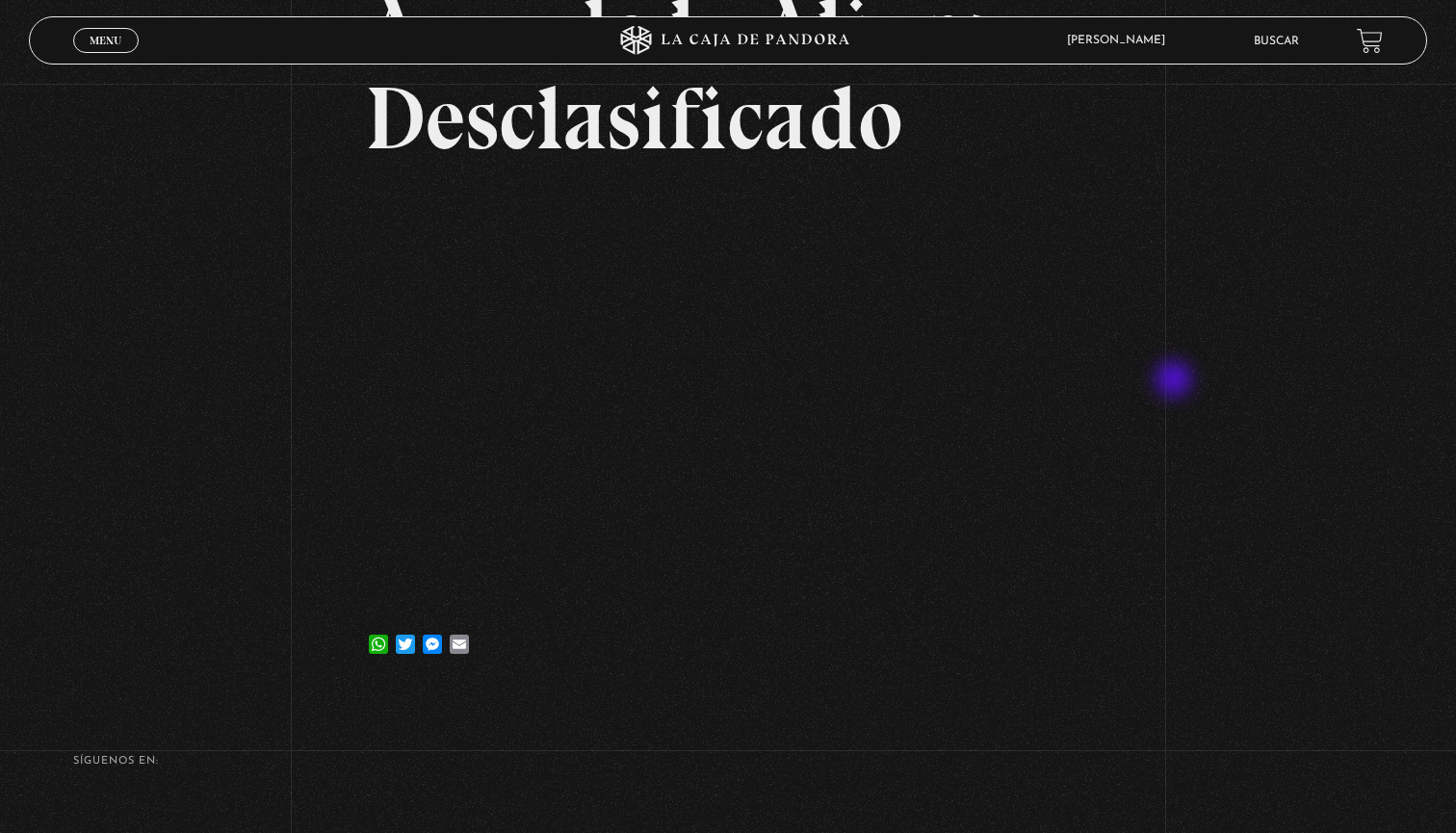
click at [1176, 382] on div "Volver [DATE] Arca de la Alianza Desclasificado WhatsApp Twitter Messenger Email" at bounding box center [728, 276] width 1456 height 826
